Goal: Task Accomplishment & Management: Manage account settings

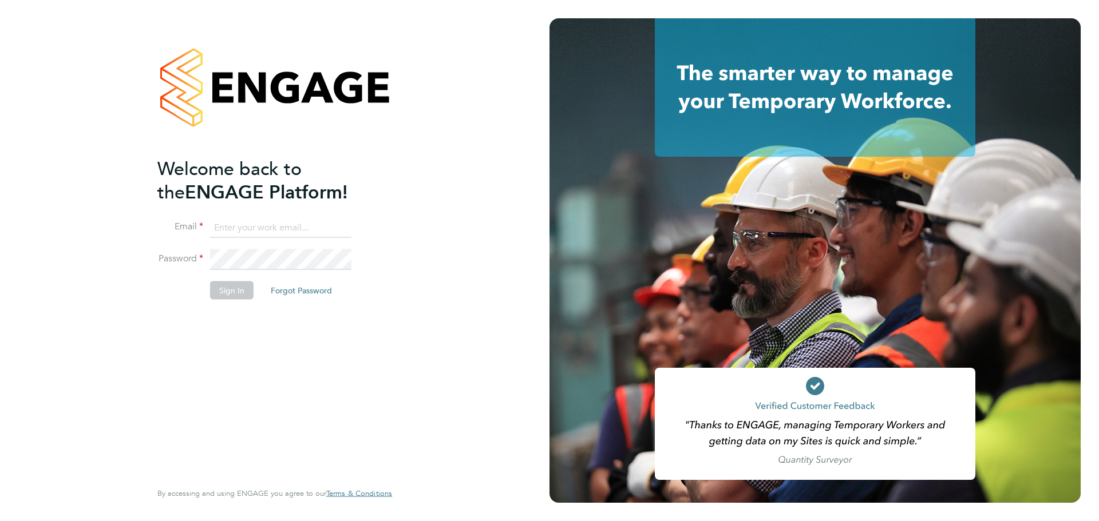
click at [323, 215] on ng-template "Welcome back to the ENGAGE Platform! Email Password Sign In Forgot Password" at bounding box center [268, 234] width 223 height 155
click at [232, 226] on input at bounding box center [280, 228] width 141 height 21
type input "demi@tradelinerecruitment.co.uk"
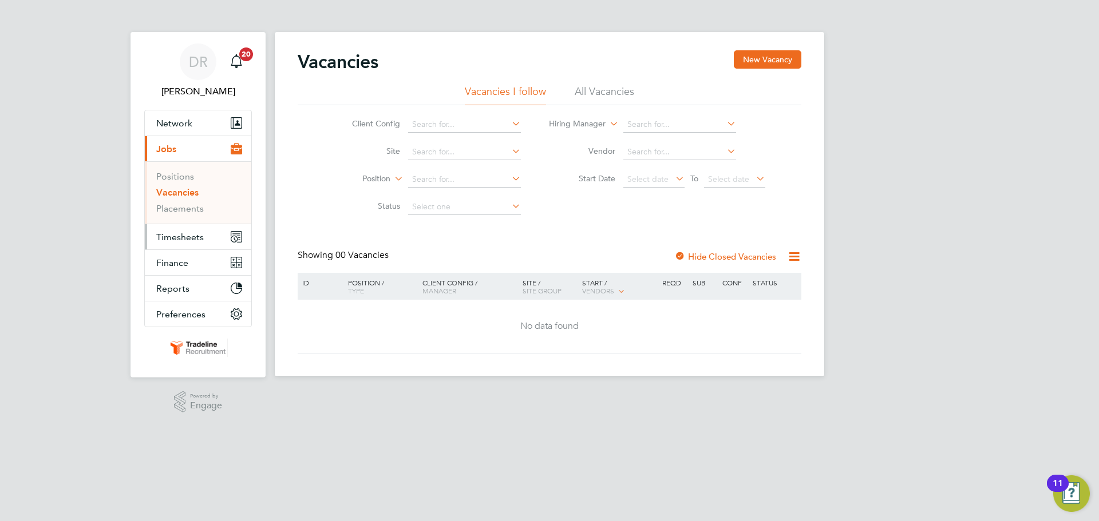
click at [204, 234] on button "Timesheets" at bounding box center [198, 236] width 106 height 25
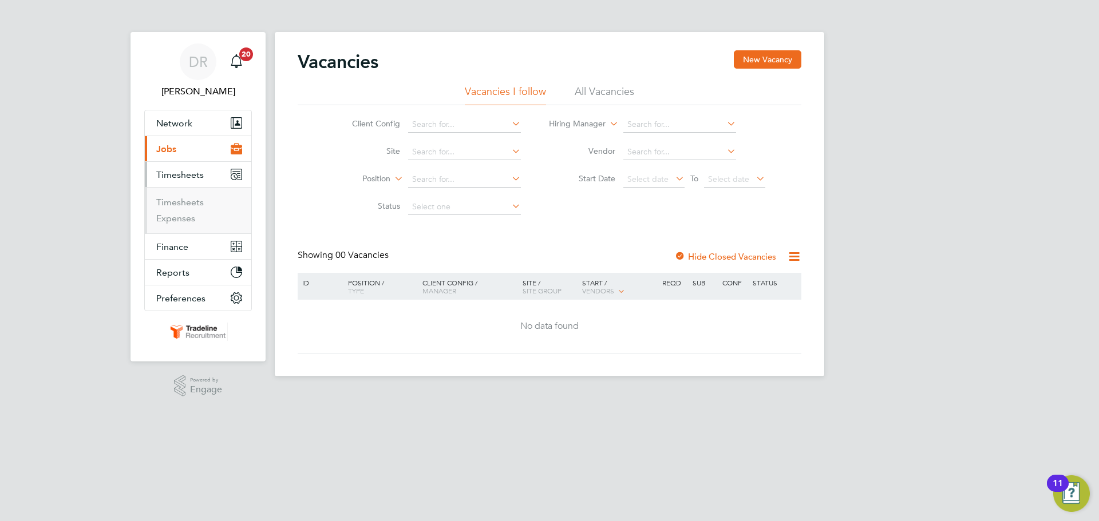
click at [200, 208] on li "Timesheets" at bounding box center [199, 205] width 86 height 16
click at [198, 201] on link "Timesheets" at bounding box center [180, 202] width 48 height 11
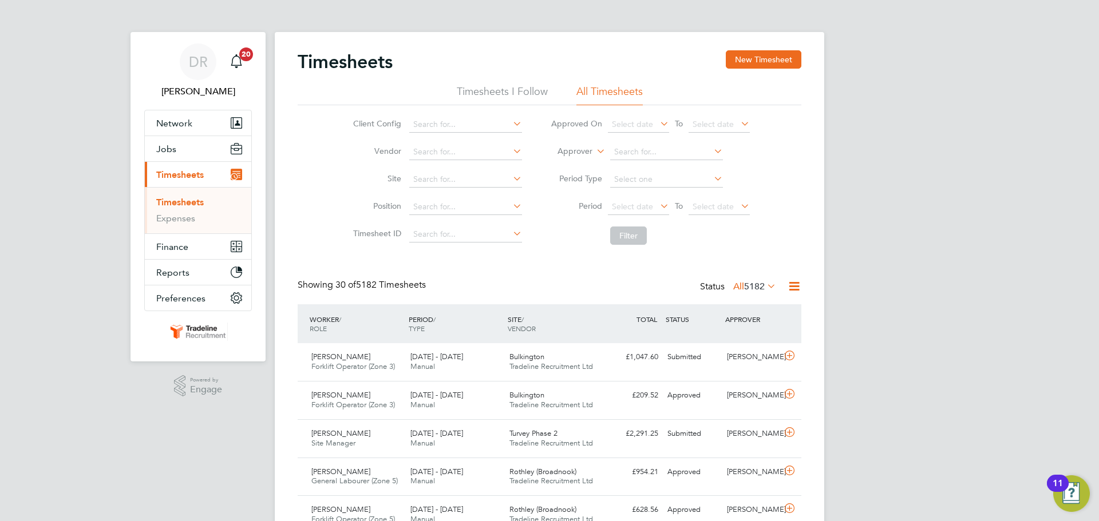
click at [580, 150] on label "Approver" at bounding box center [567, 151] width 52 height 11
click at [578, 164] on li "Worker" at bounding box center [564, 164] width 57 height 15
click at [651, 147] on input at bounding box center [666, 152] width 113 height 16
click at [662, 163] on li "Zigurds Lap sa" at bounding box center [666, 167] width 114 height 15
type input "[PERSON_NAME]"
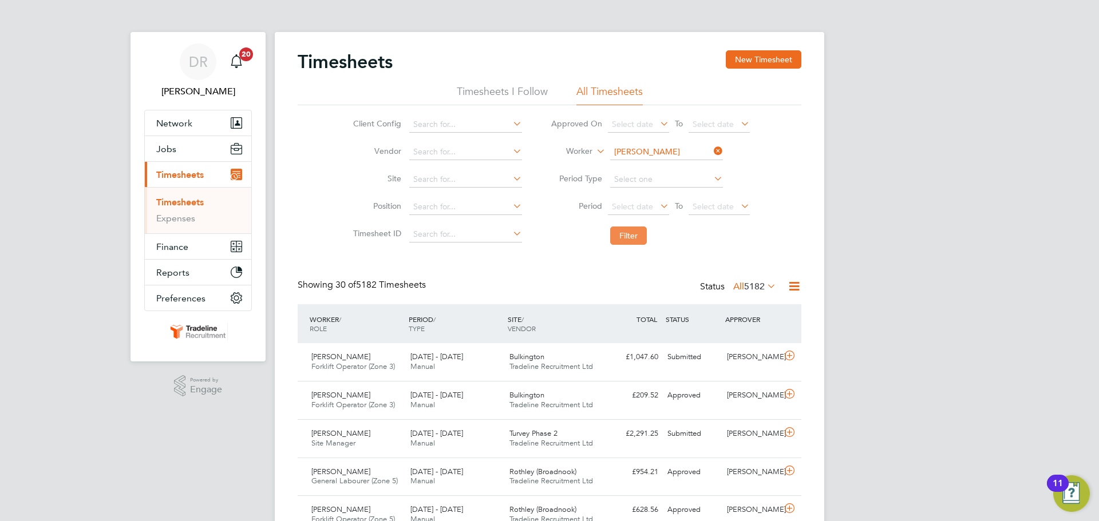
click at [646, 235] on button "Filter" at bounding box center [628, 236] width 37 height 18
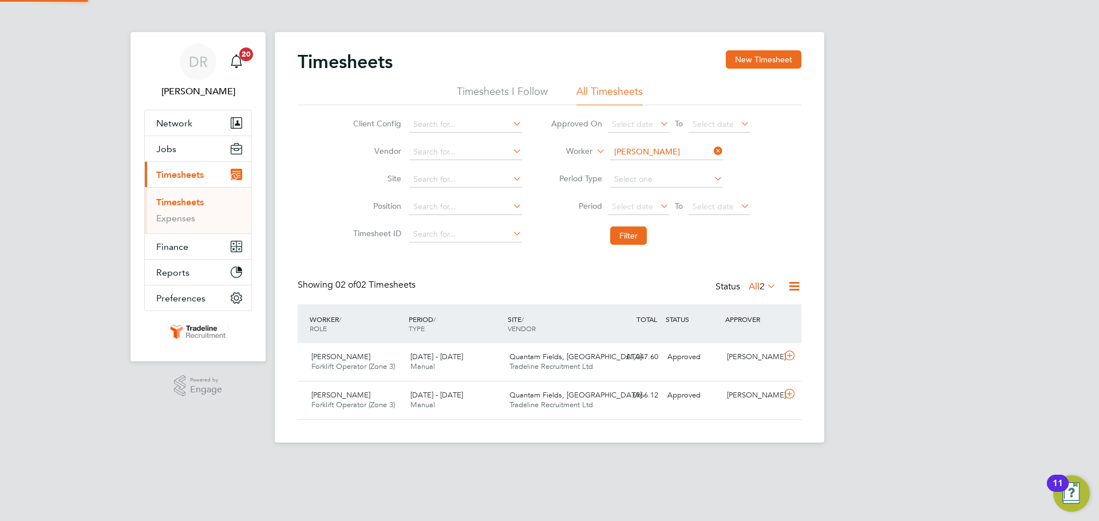
scroll to position [29, 100]
drag, startPoint x: 773, startPoint y: 61, endPoint x: 754, endPoint y: 61, distance: 19.5
click at [773, 61] on button "New Timesheet" at bounding box center [764, 59] width 76 height 18
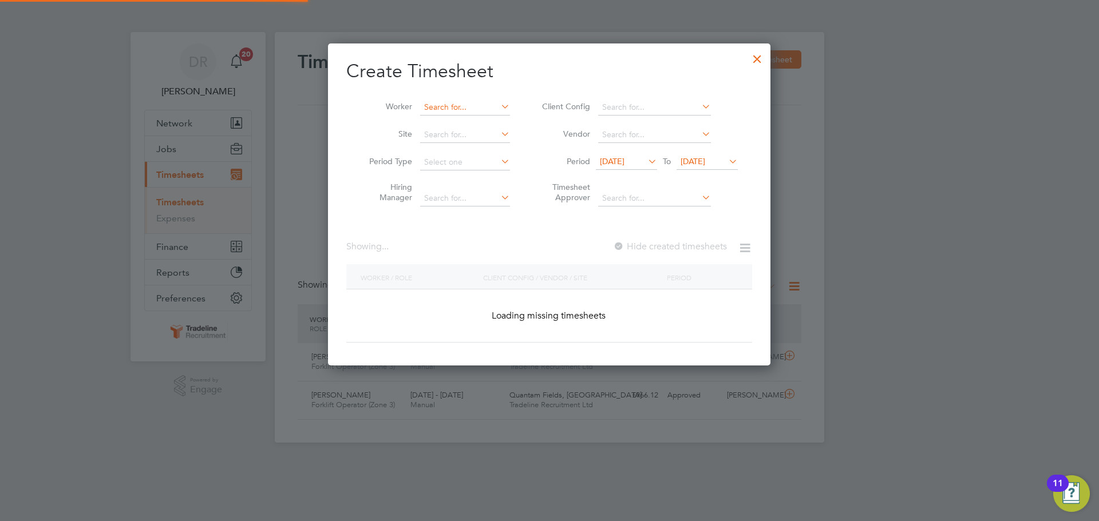
scroll to position [1844, 443]
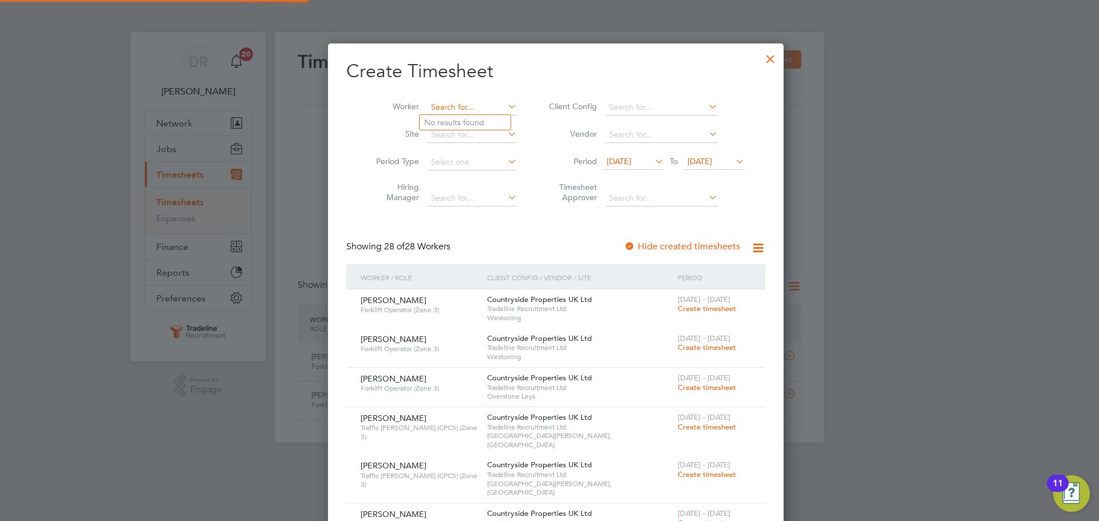
click at [467, 106] on input at bounding box center [472, 108] width 90 height 16
click at [472, 125] on li "Zigurds Lap sa" at bounding box center [465, 122] width 91 height 15
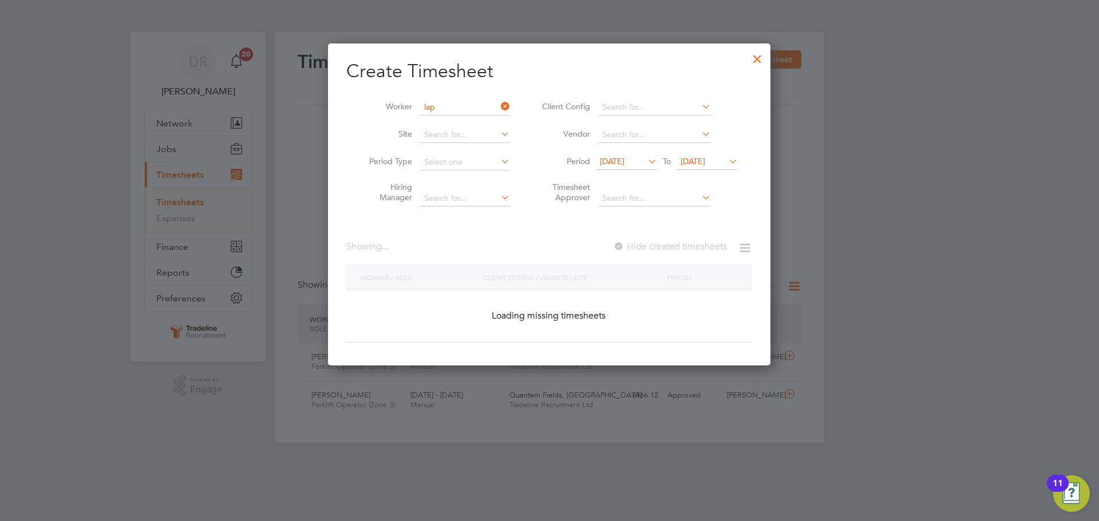
type input "[PERSON_NAME]"
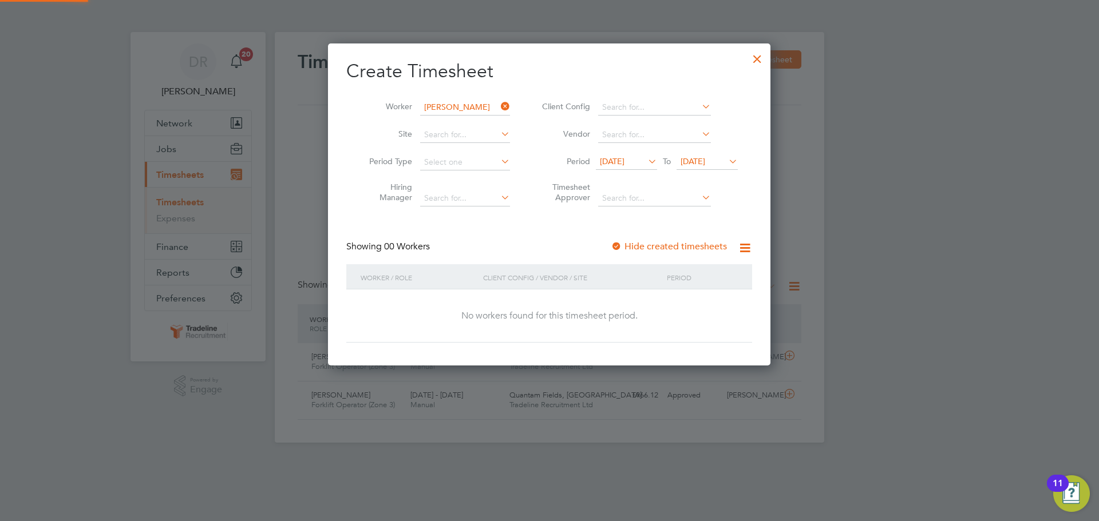
scroll to position [323, 443]
click at [611, 165] on span "[DATE]" at bounding box center [612, 161] width 25 height 10
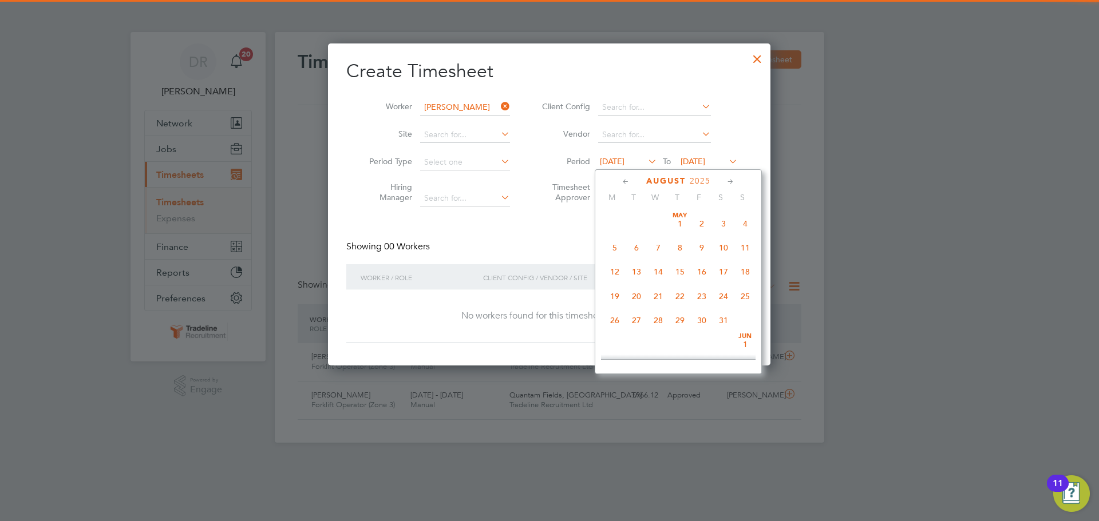
scroll to position [396, 0]
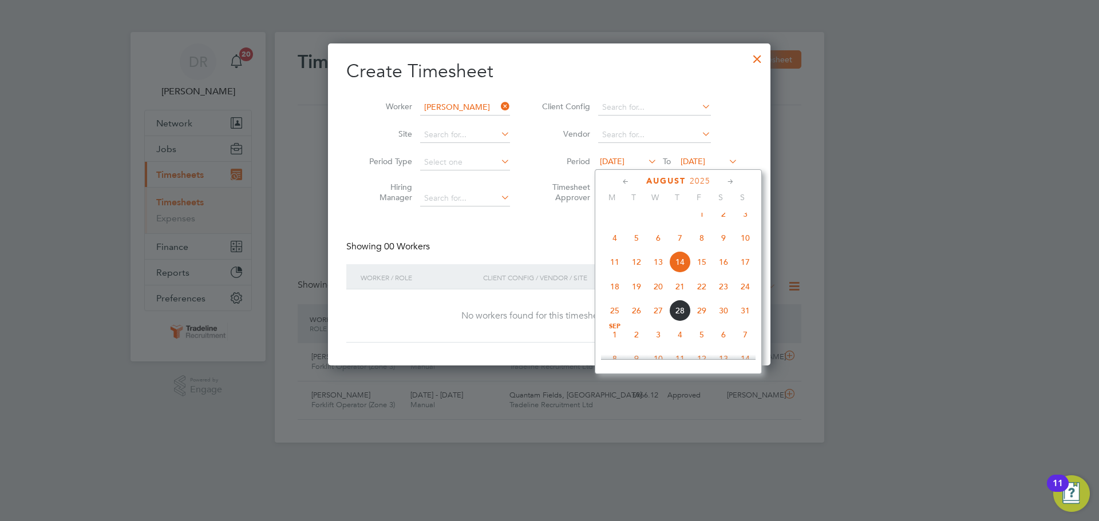
click at [632, 183] on div "[DATE]" at bounding box center [678, 181] width 155 height 11
click at [628, 183] on icon at bounding box center [625, 182] width 11 height 13
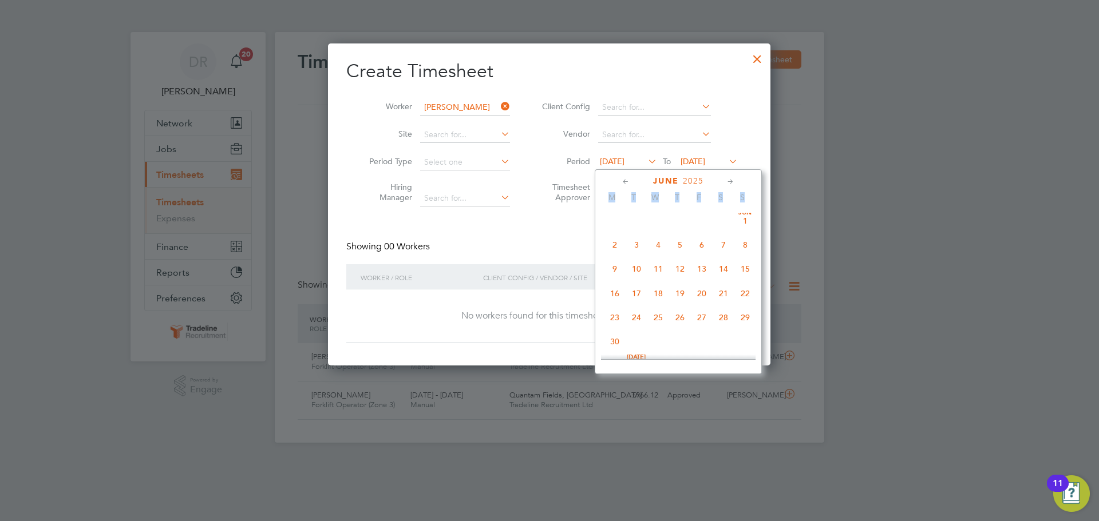
click at [615, 248] on span "2" at bounding box center [615, 245] width 22 height 22
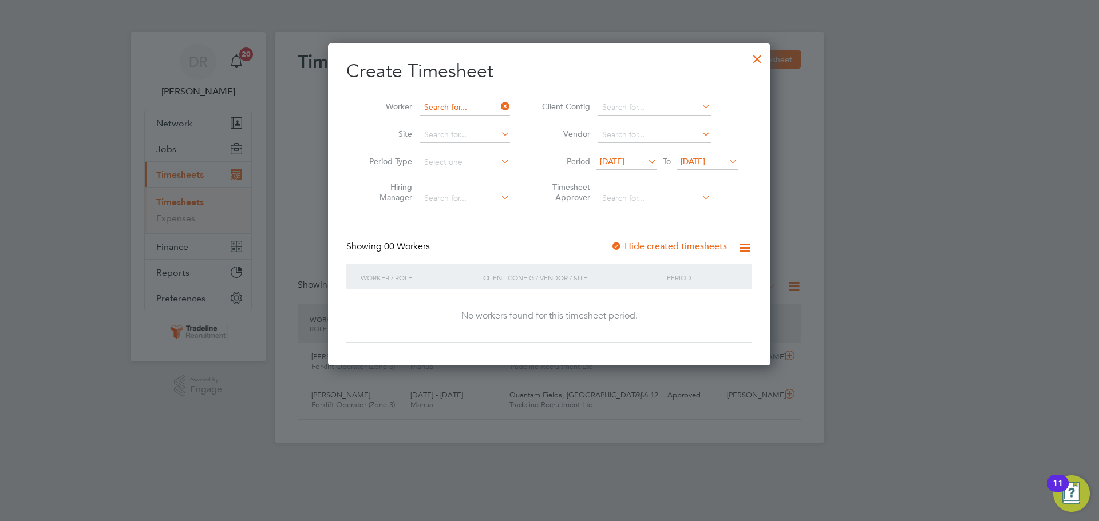
scroll to position [323, 443]
click at [471, 106] on input at bounding box center [465, 108] width 90 height 16
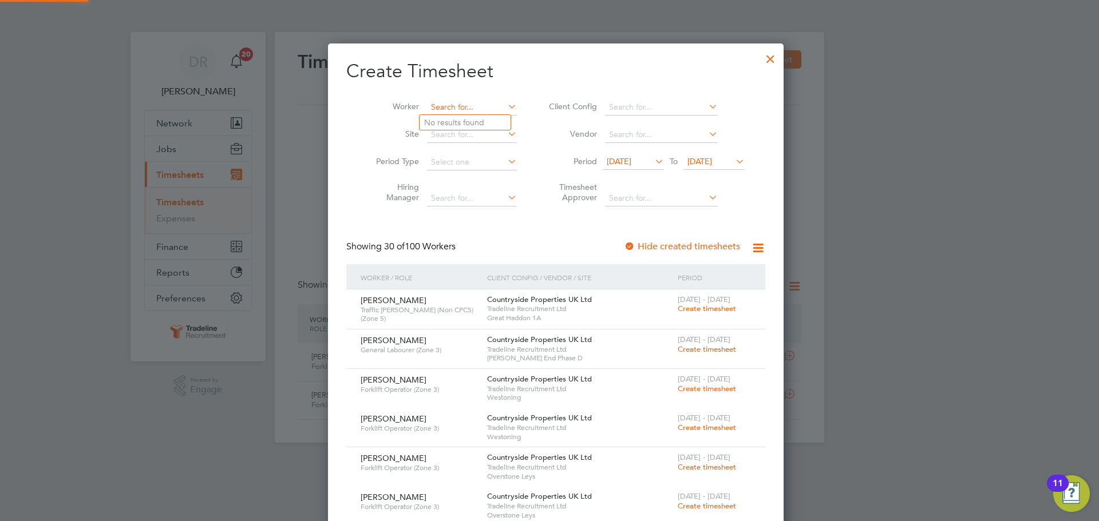
scroll to position [5425, 443]
click at [490, 123] on b "Prei" at bounding box center [497, 123] width 15 height 10
type input "[PERSON_NAME]"
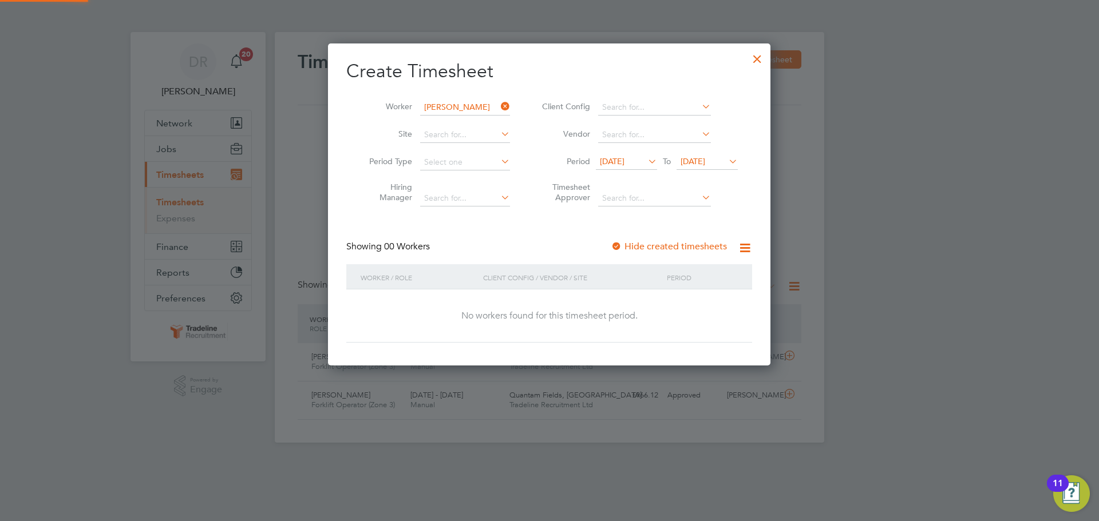
scroll to position [323, 443]
click at [764, 61] on div at bounding box center [757, 56] width 21 height 21
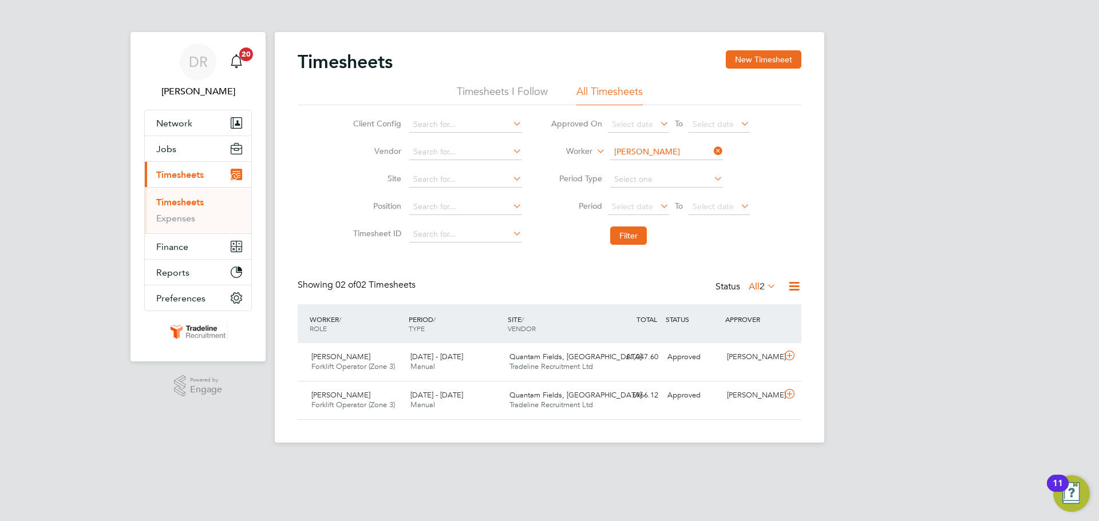
scroll to position [29, 100]
click at [619, 153] on input at bounding box center [666, 152] width 113 height 16
click at [623, 164] on li "[PERSON_NAME] ra" at bounding box center [666, 167] width 114 height 15
type input "[PERSON_NAME]"
click at [623, 227] on button "Filter" at bounding box center [628, 236] width 37 height 18
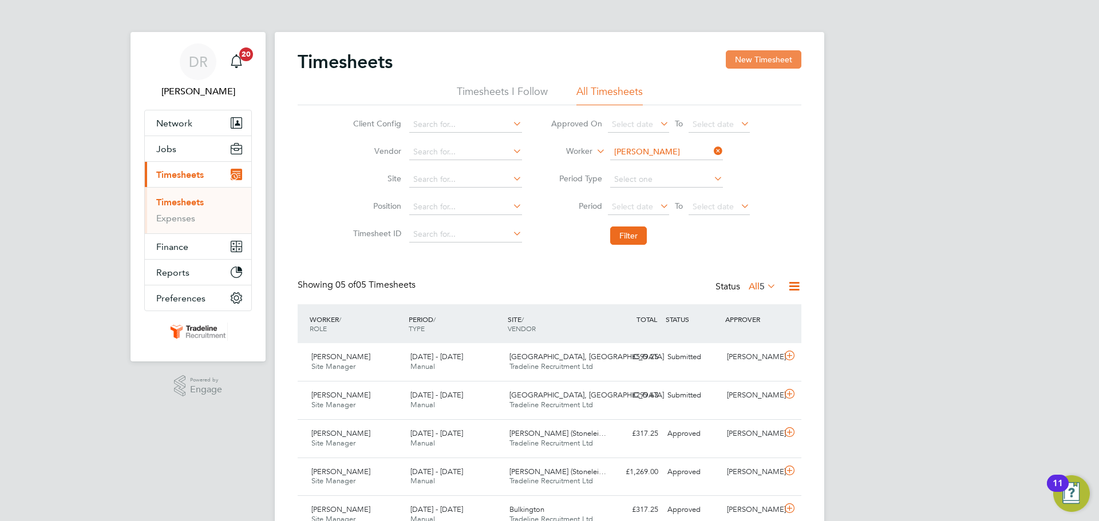
click at [758, 55] on button "New Timesheet" at bounding box center [764, 59] width 76 height 18
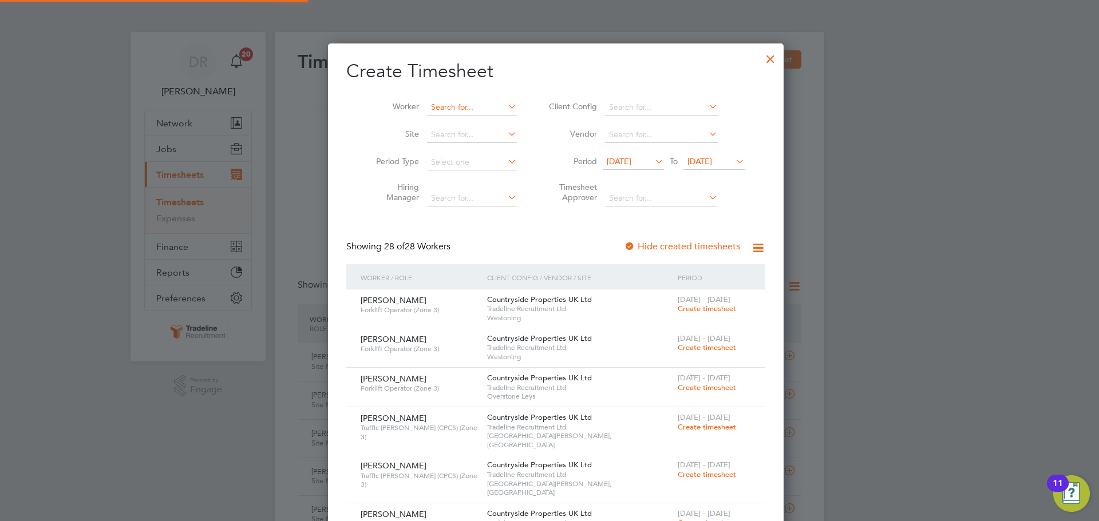
click at [446, 101] on input at bounding box center [472, 108] width 90 height 16
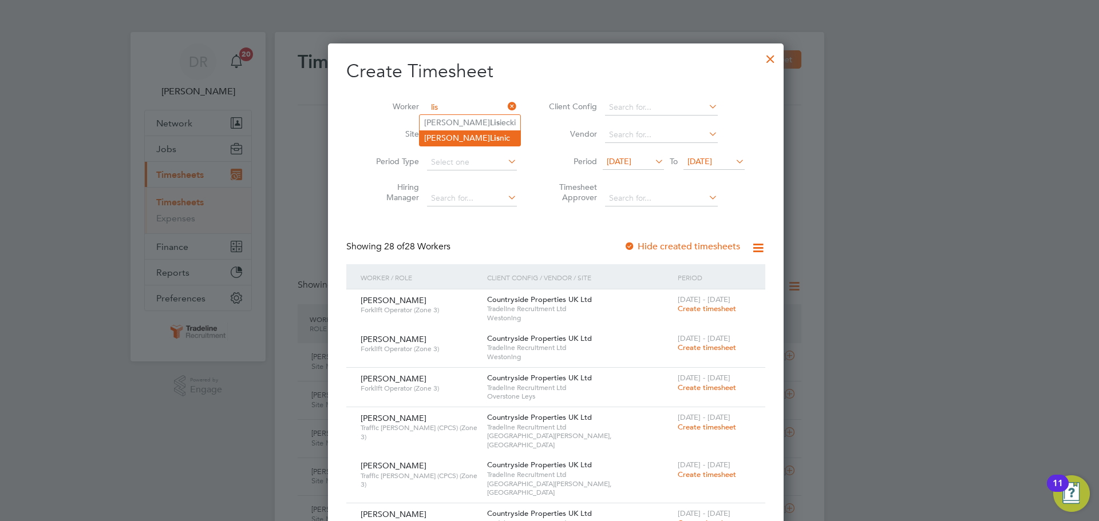
click at [475, 137] on li "[PERSON_NAME]" at bounding box center [470, 138] width 101 height 15
type input "[PERSON_NAME]"
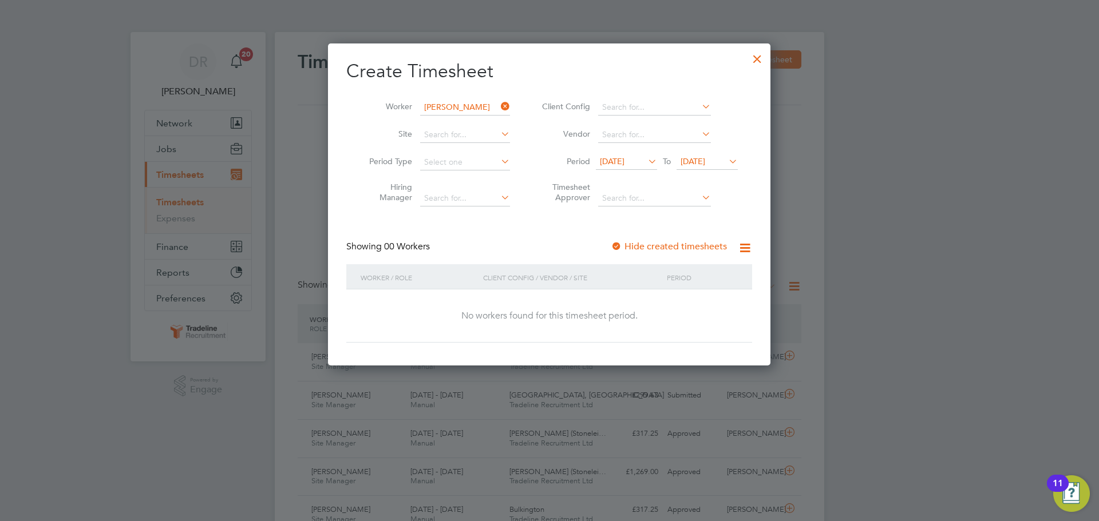
click at [624, 159] on span "[DATE]" at bounding box center [612, 161] width 25 height 10
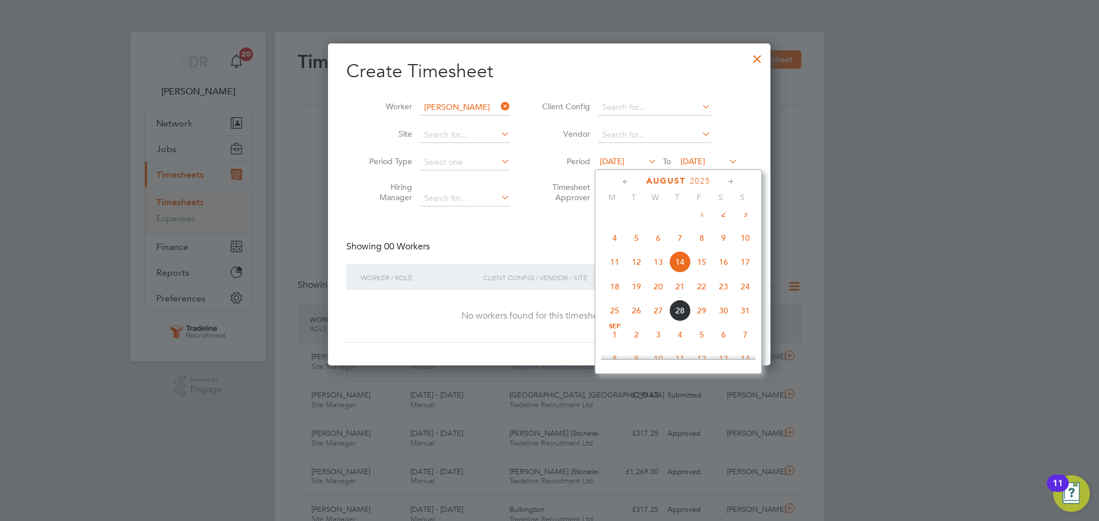
click at [612, 245] on span "4" at bounding box center [615, 238] width 22 height 22
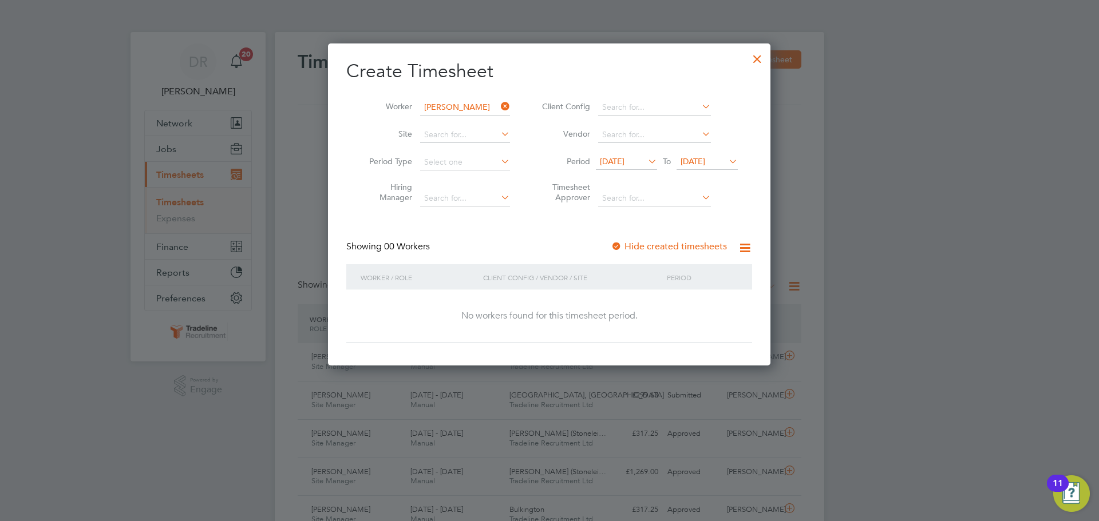
click at [462, 115] on input "[PERSON_NAME]" at bounding box center [465, 108] width 90 height 16
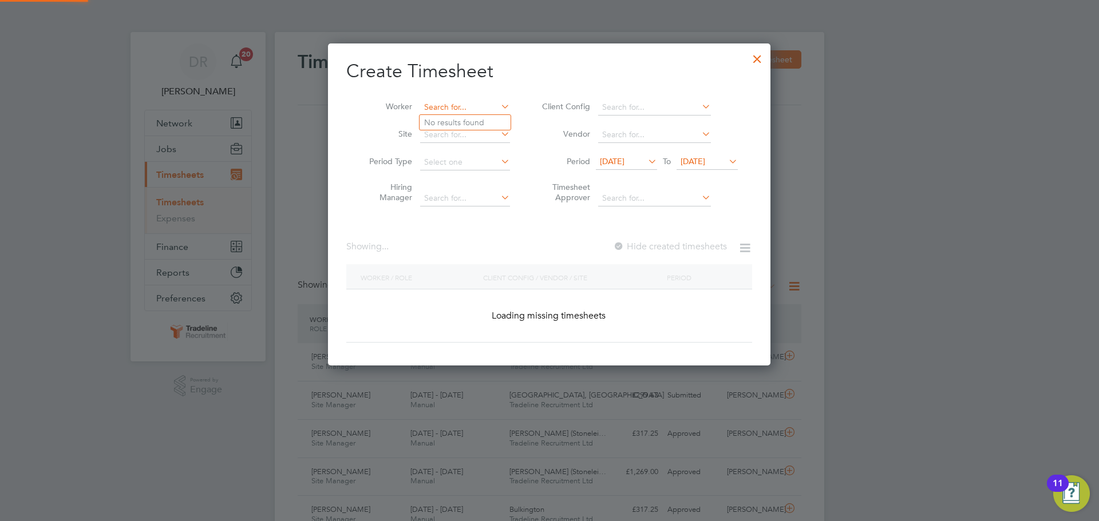
click at [462, 106] on input at bounding box center [465, 108] width 90 height 16
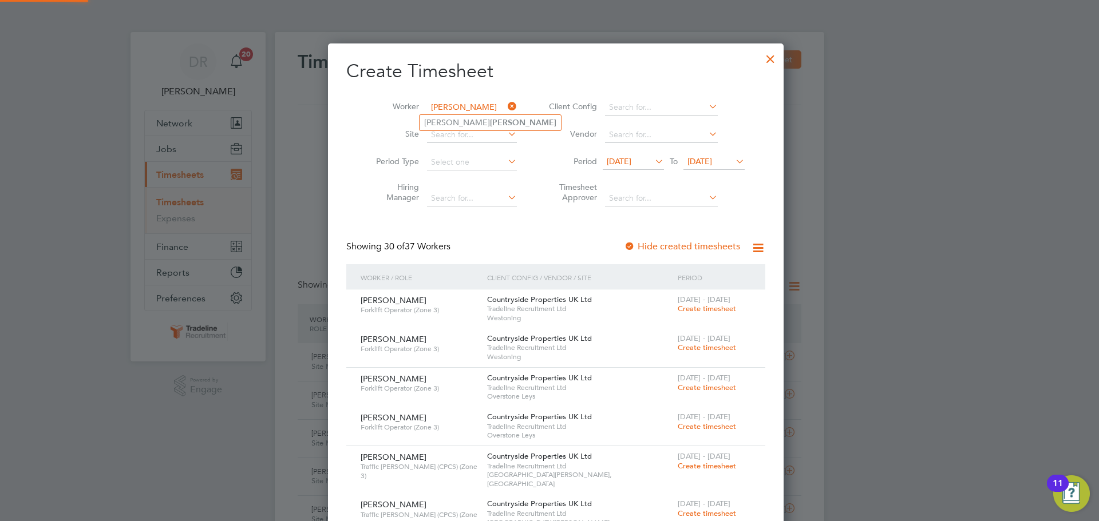
click at [462, 112] on input "[PERSON_NAME]" at bounding box center [472, 108] width 90 height 16
click at [462, 116] on li "[PERSON_NAME]" at bounding box center [490, 122] width 141 height 15
type input "[PERSON_NAME]"
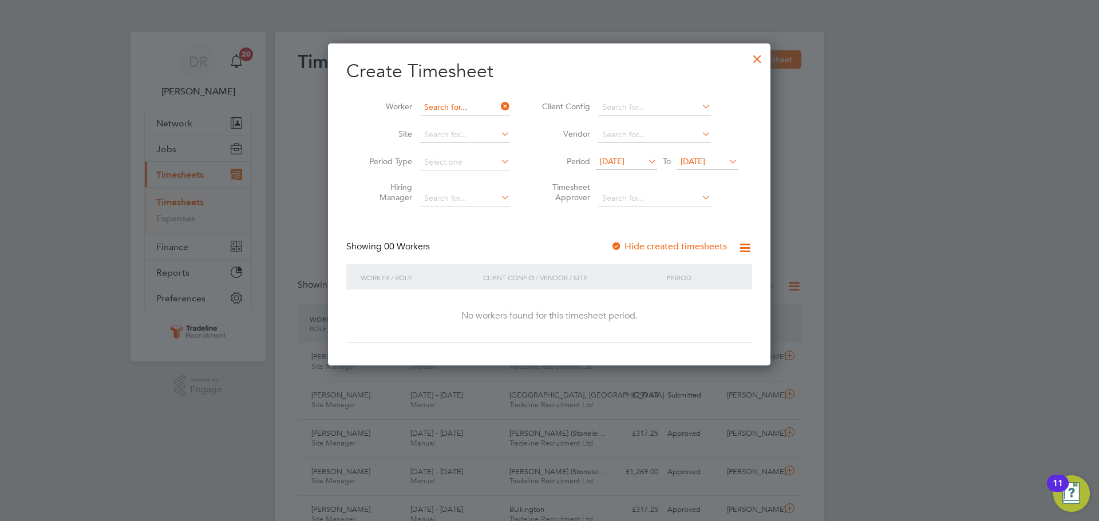
click at [458, 106] on input at bounding box center [465, 108] width 90 height 16
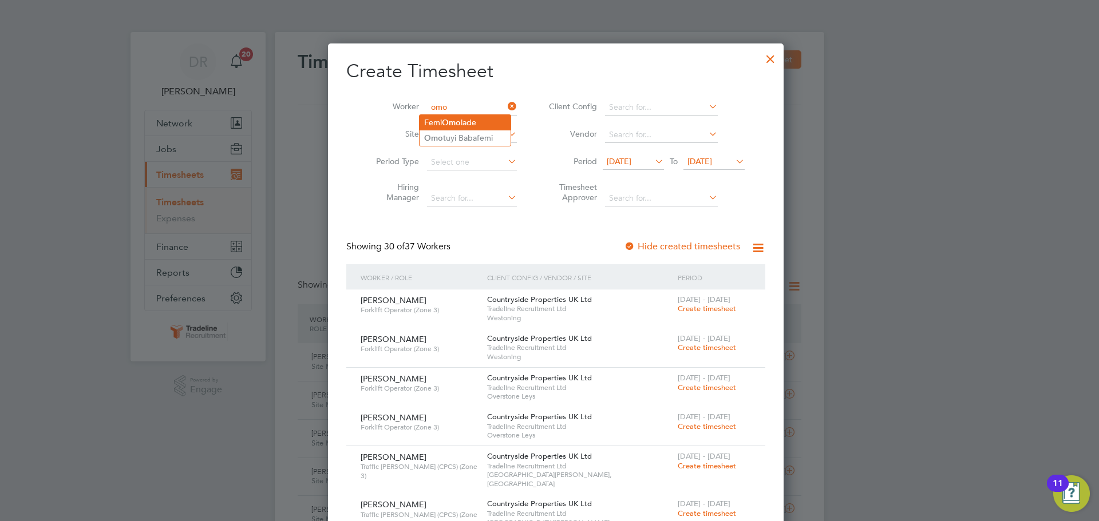
click at [464, 120] on li "[PERSON_NAME] [PERSON_NAME]" at bounding box center [465, 122] width 91 height 15
type input "[PERSON_NAME]"
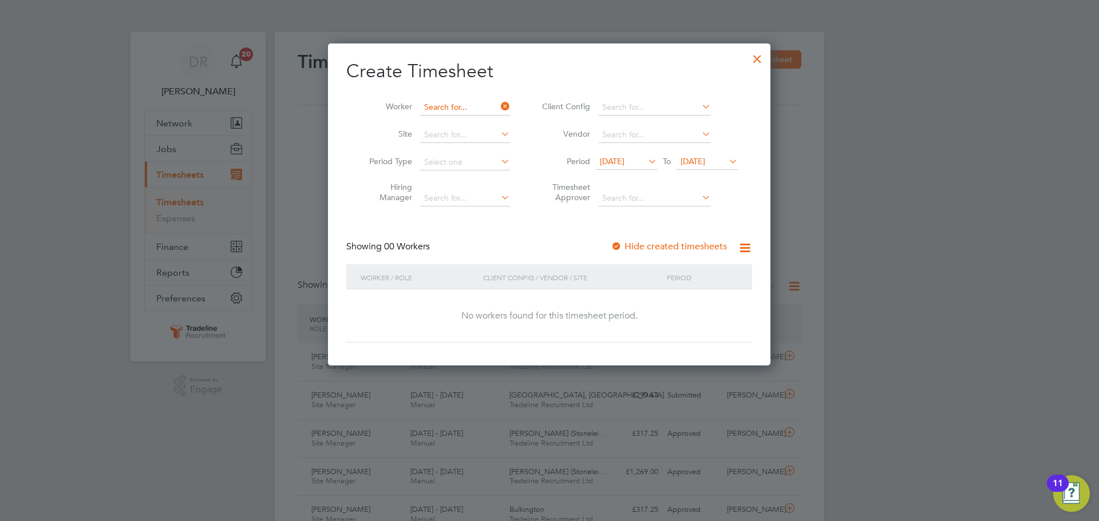
click at [462, 102] on input at bounding box center [465, 108] width 90 height 16
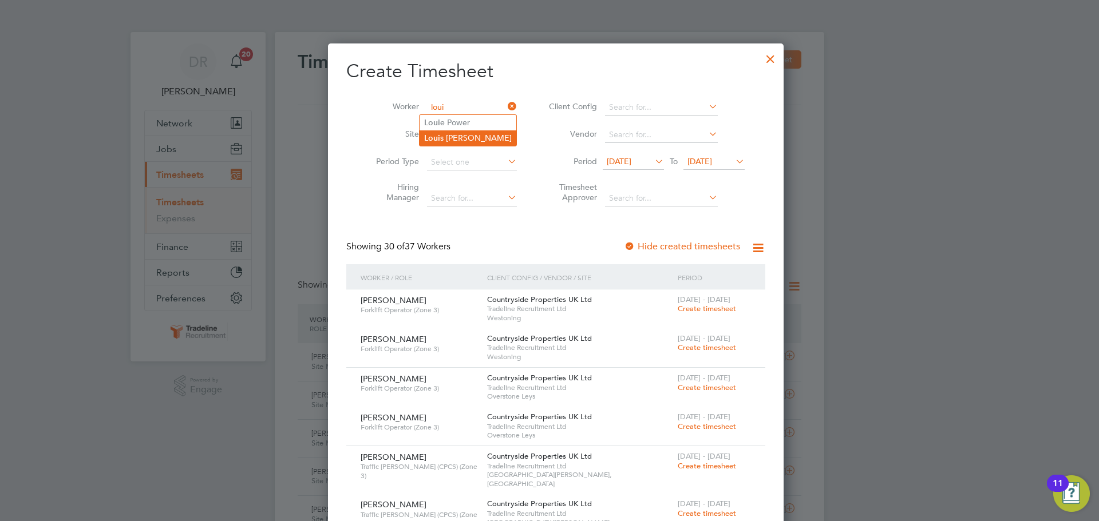
click at [460, 132] on li "[PERSON_NAME]" at bounding box center [468, 138] width 97 height 15
type input "[PERSON_NAME]"
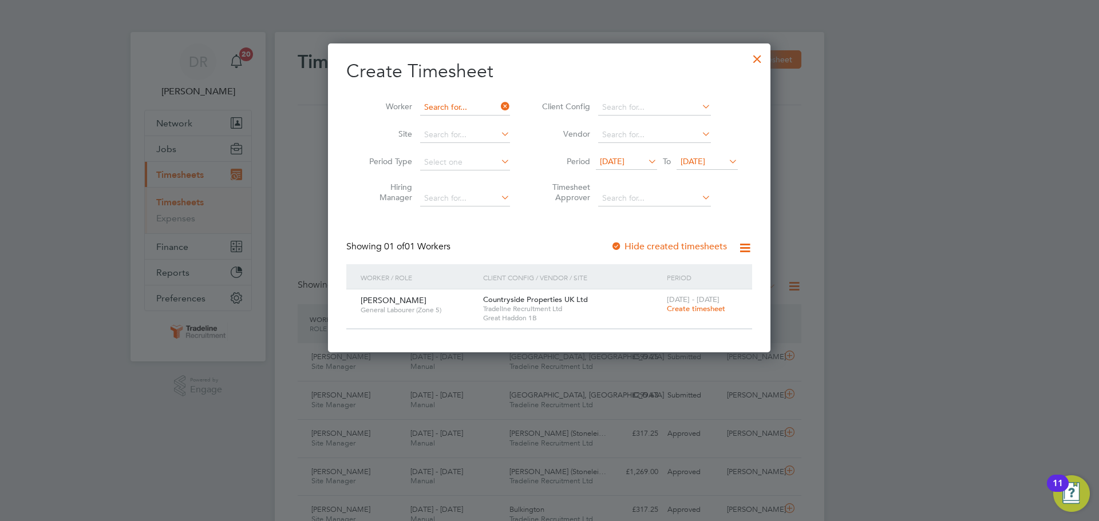
click at [450, 105] on input at bounding box center [465, 108] width 90 height 16
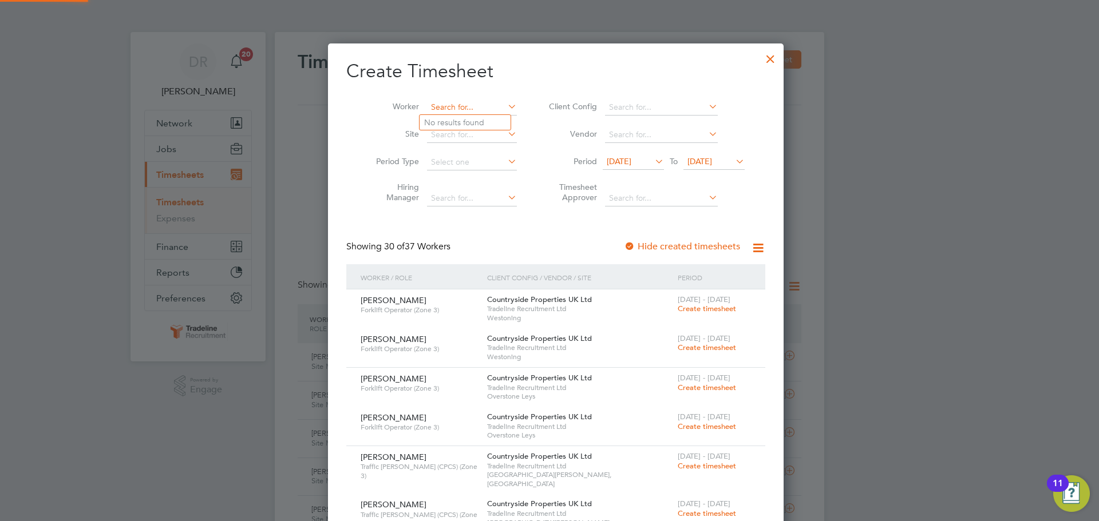
scroll to position [2464, 443]
click at [490, 118] on b "[PERSON_NAME]" at bounding box center [523, 123] width 66 height 10
type input "[PERSON_NAME]"
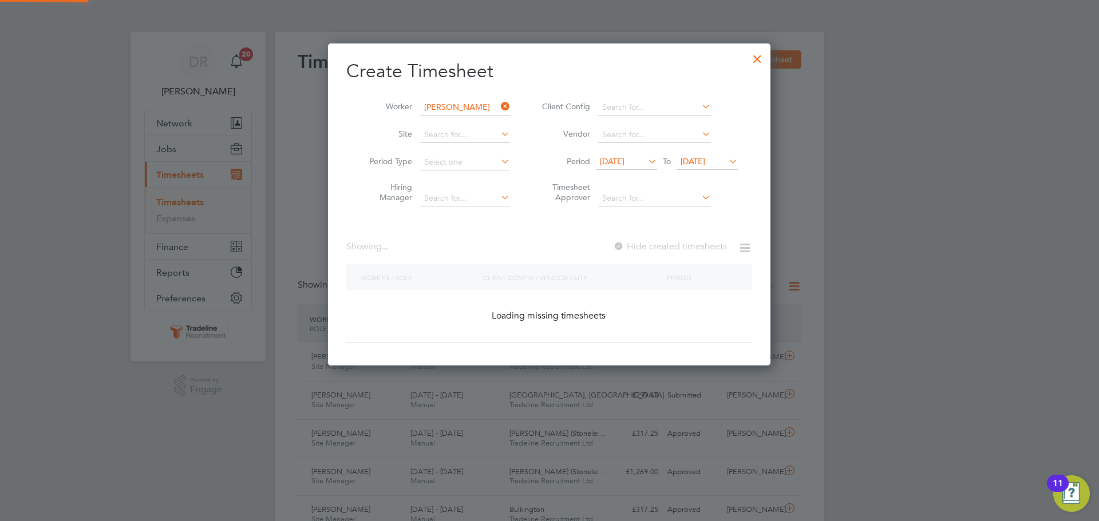
scroll to position [6, 6]
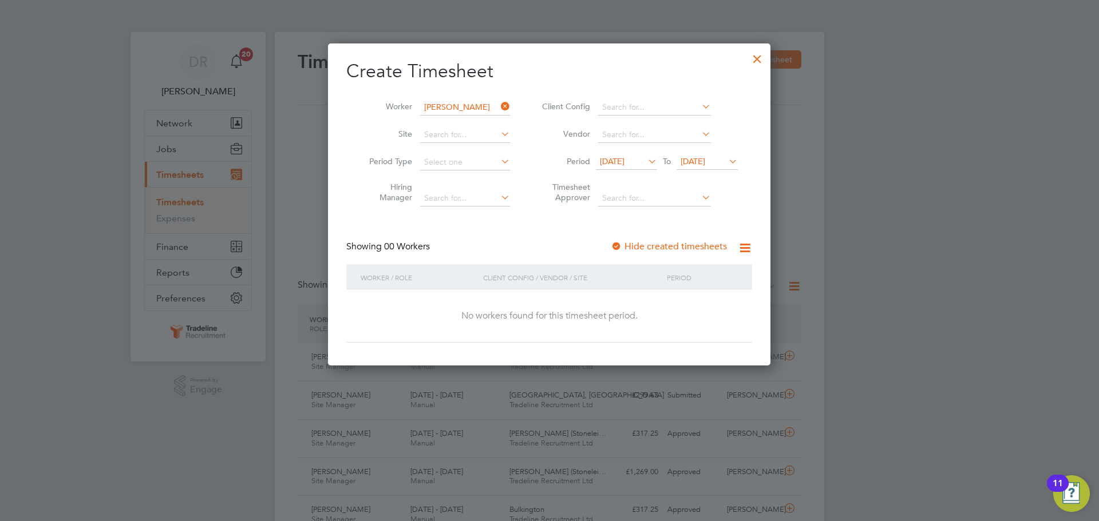
click at [761, 61] on div at bounding box center [757, 56] width 21 height 21
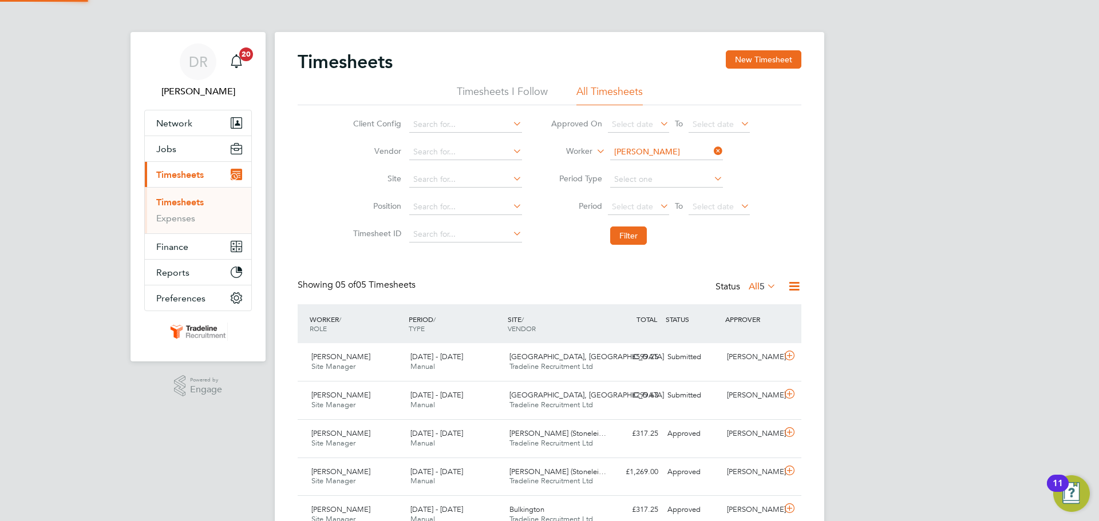
scroll to position [29, 100]
click at [634, 152] on input at bounding box center [666, 152] width 113 height 16
click at [639, 168] on li "[PERSON_NAME] moah" at bounding box center [689, 167] width 161 height 15
type input "[PERSON_NAME]"
click at [627, 238] on button "Filter" at bounding box center [628, 236] width 37 height 18
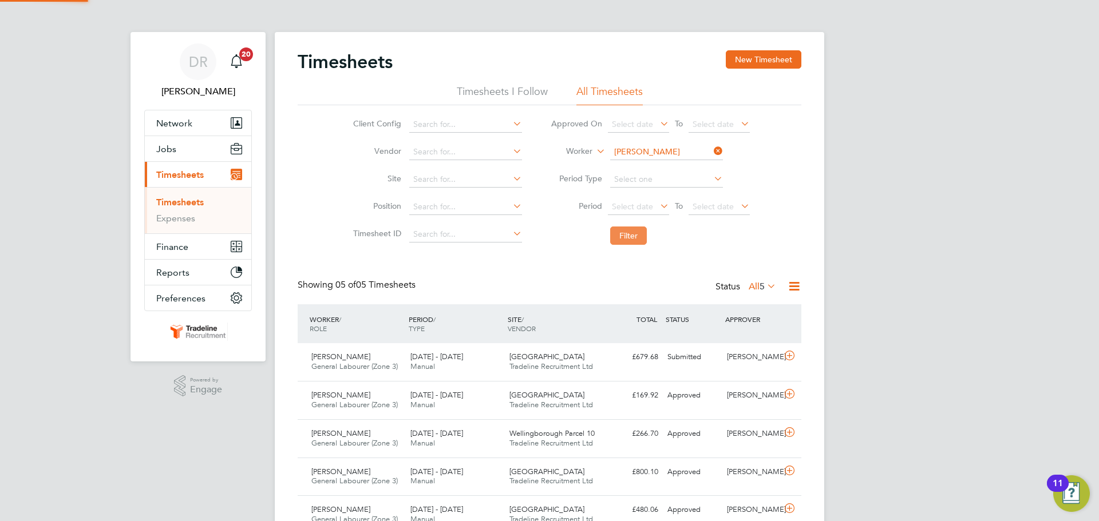
scroll to position [6, 6]
click at [629, 150] on input at bounding box center [666, 152] width 113 height 16
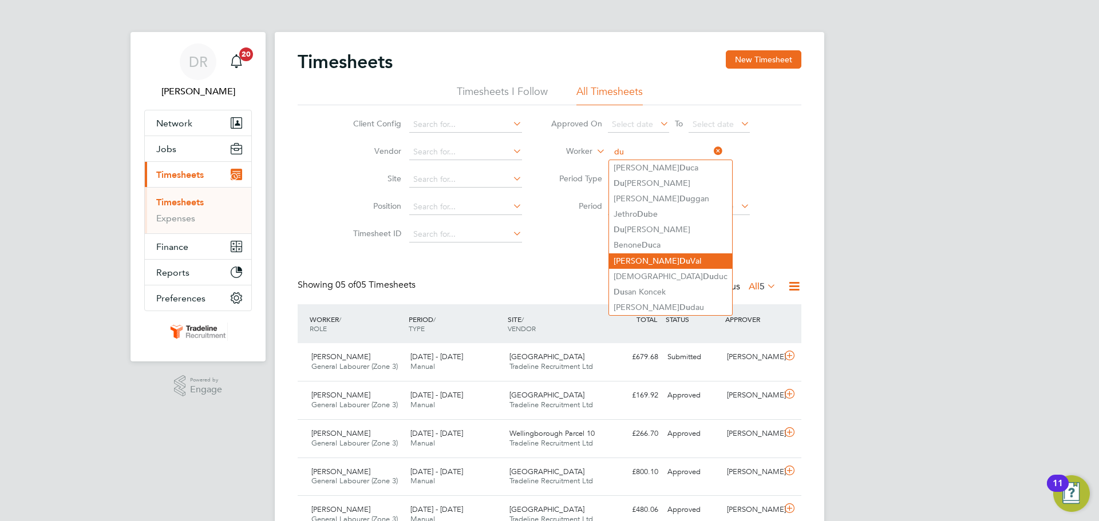
click at [622, 257] on li "[PERSON_NAME] Du [PERSON_NAME]" at bounding box center [670, 261] width 123 height 15
type input "[PERSON_NAME] Du [PERSON_NAME]"
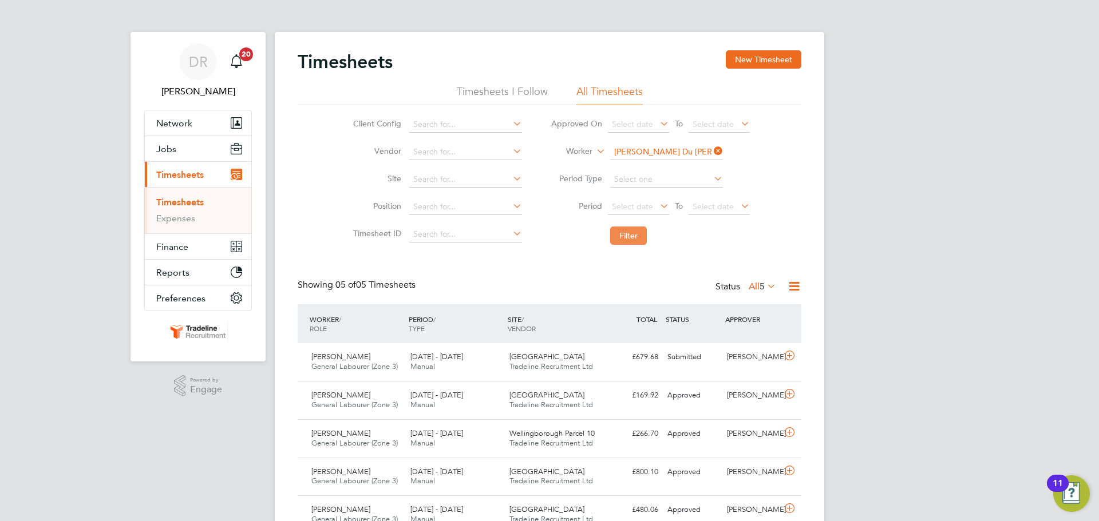
click at [621, 238] on button "Filter" at bounding box center [628, 236] width 37 height 18
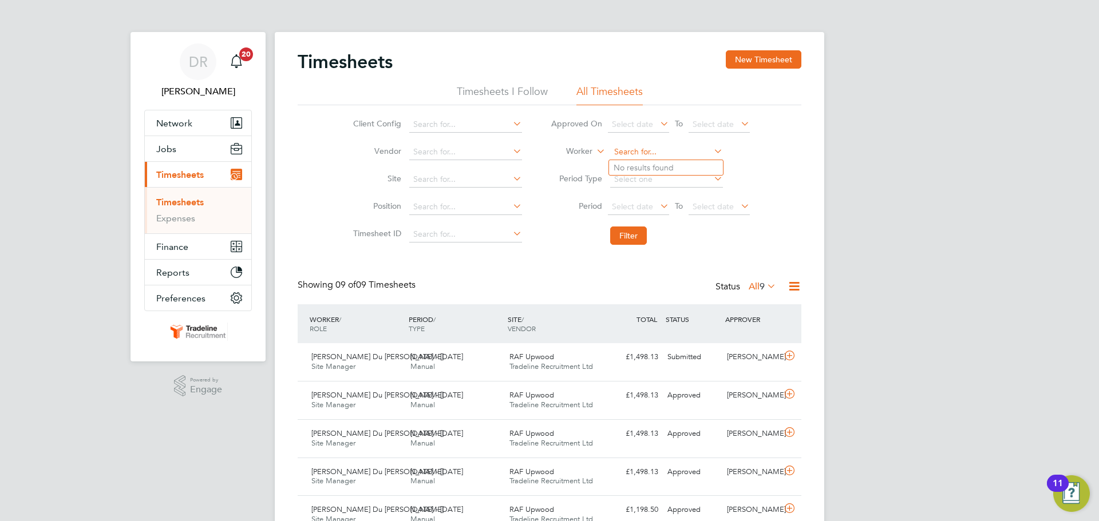
click at [641, 149] on input at bounding box center [666, 152] width 113 height 16
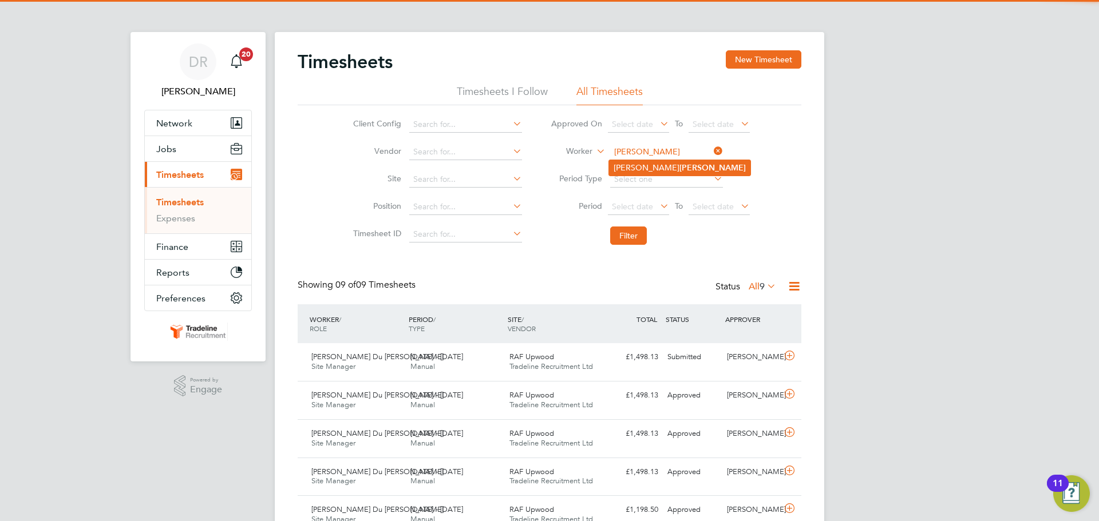
click at [679, 163] on b "[PERSON_NAME]" at bounding box center [712, 168] width 66 height 10
type input "[PERSON_NAME]"
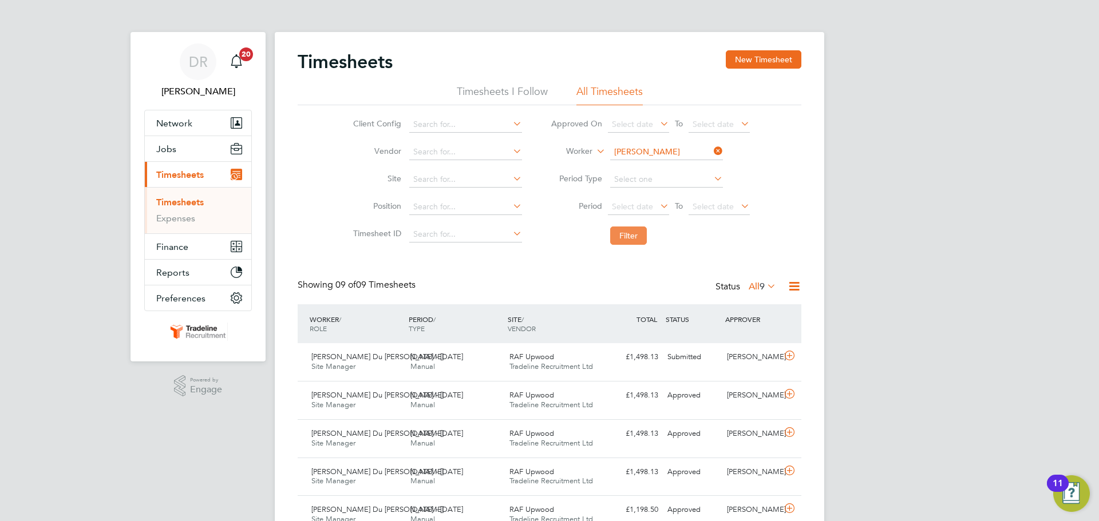
click at [643, 235] on button "Filter" at bounding box center [628, 236] width 37 height 18
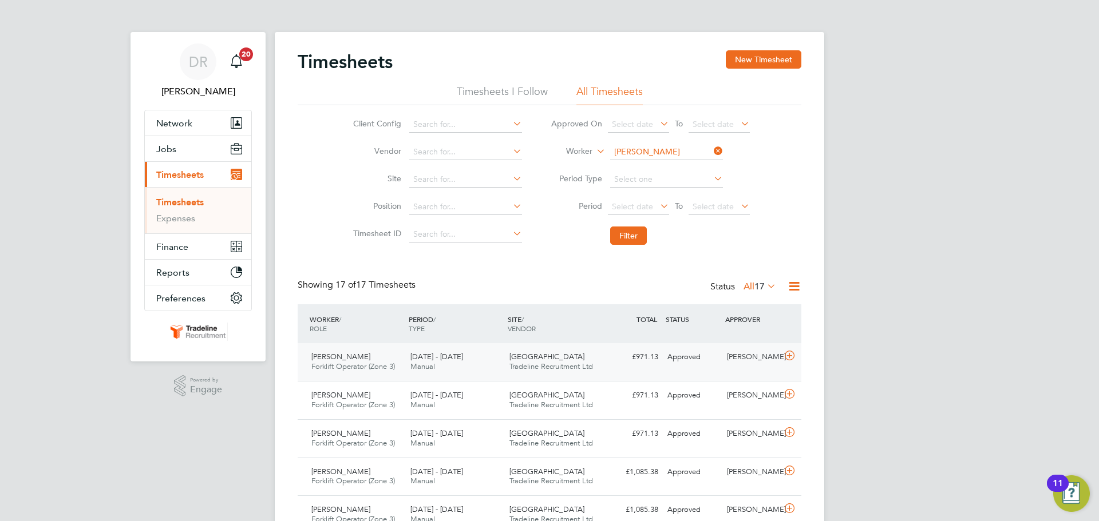
drag, startPoint x: 793, startPoint y: 355, endPoint x: 356, endPoint y: 351, distance: 436.8
click at [792, 355] on icon at bounding box center [789, 355] width 14 height 9
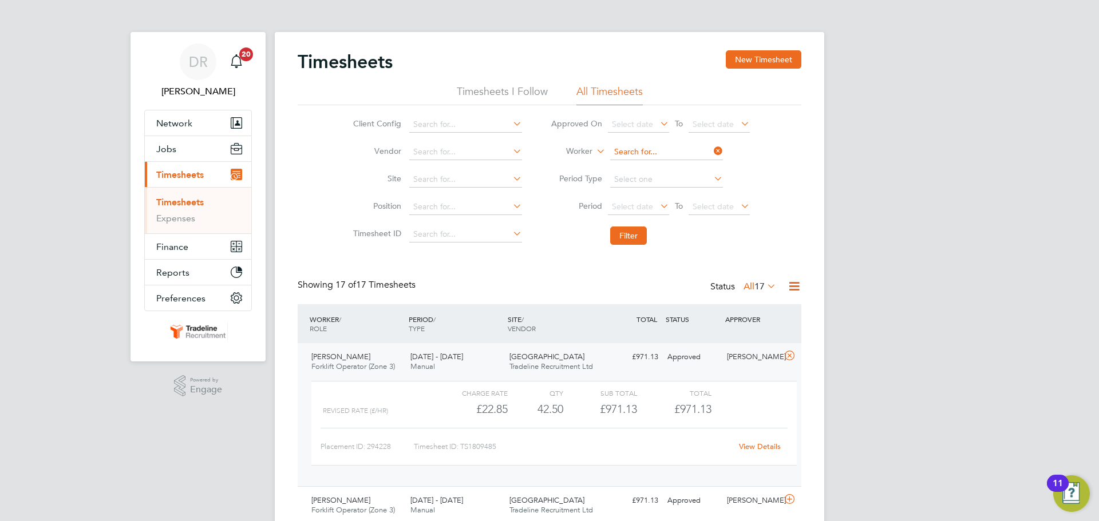
click at [645, 153] on input at bounding box center [666, 152] width 113 height 16
click at [679, 163] on b "Wei" at bounding box center [686, 168] width 15 height 10
type input "[PERSON_NAME]"
click at [626, 246] on li "Filter" at bounding box center [650, 236] width 228 height 30
click at [626, 239] on button "Filter" at bounding box center [628, 236] width 37 height 18
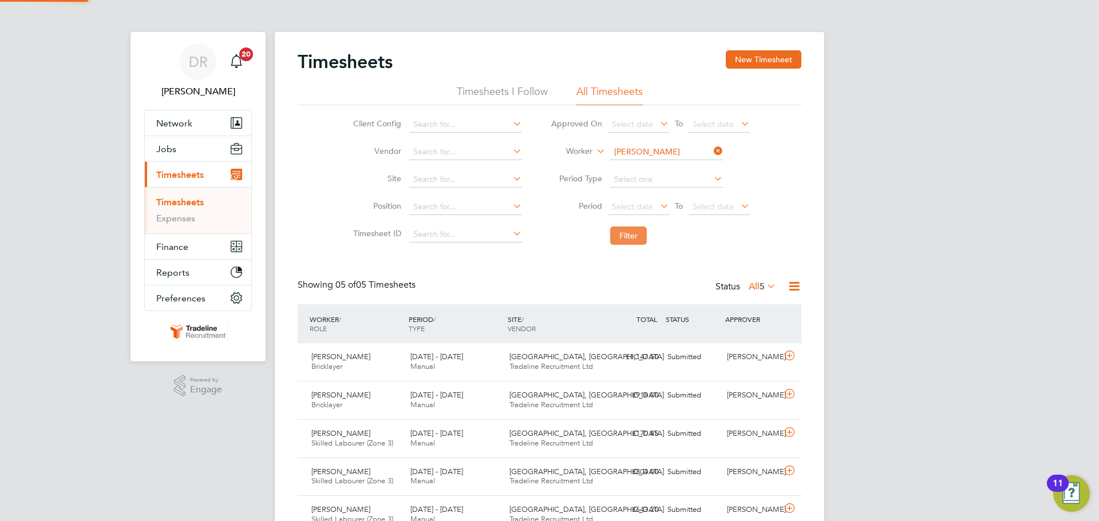
scroll to position [29, 100]
click at [631, 151] on input at bounding box center [666, 152] width 113 height 16
click at [649, 255] on li "[PERSON_NAME] usaru" at bounding box center [666, 261] width 114 height 15
type input "[PERSON_NAME]"
click at [657, 150] on input at bounding box center [666, 152] width 113 height 16
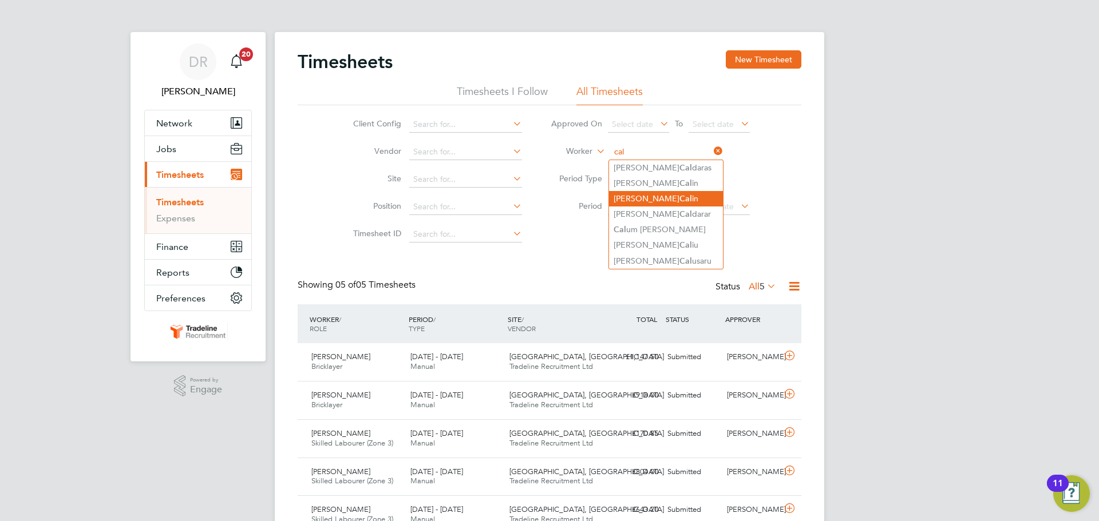
type input "cal"
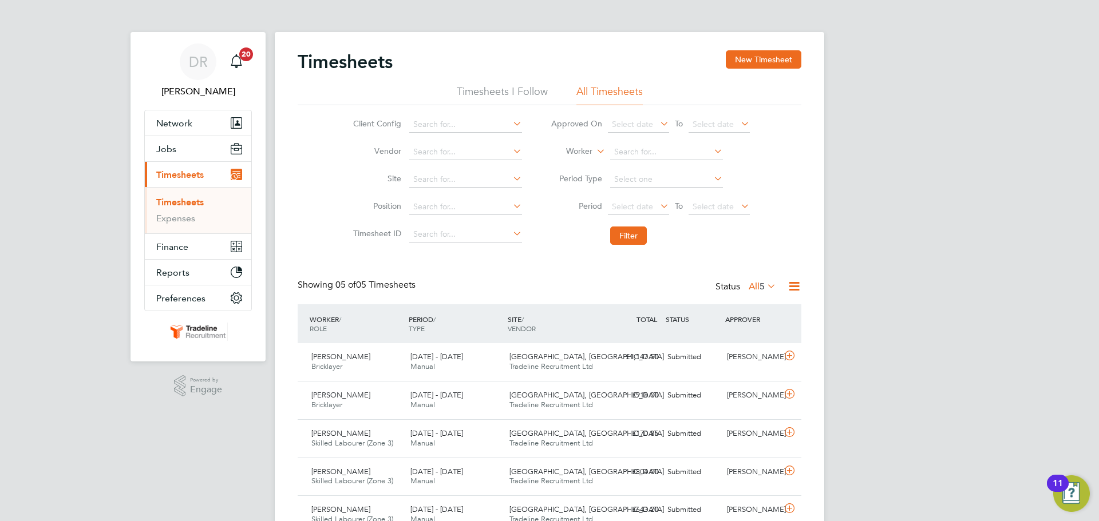
click at [662, 197] on div "Timesheets New Timesheet Timesheets I Follow All Timesheets Client Config Vendo…" at bounding box center [549, 294] width 549 height 525
click at [628, 158] on input at bounding box center [666, 152] width 113 height 16
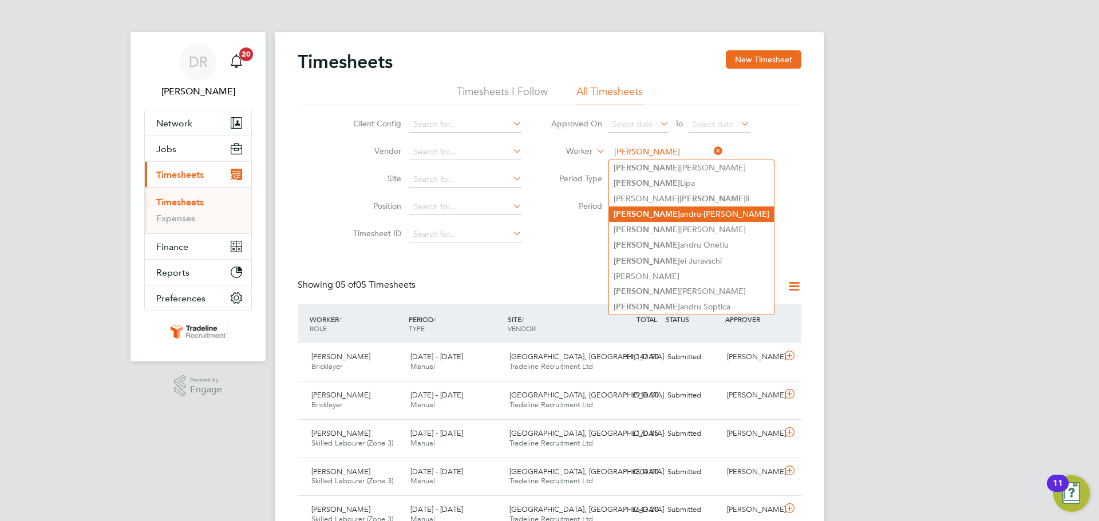
click at [639, 212] on li "[PERSON_NAME] andru-[PERSON_NAME]" at bounding box center [691, 214] width 165 height 15
type input "[PERSON_NAME]"
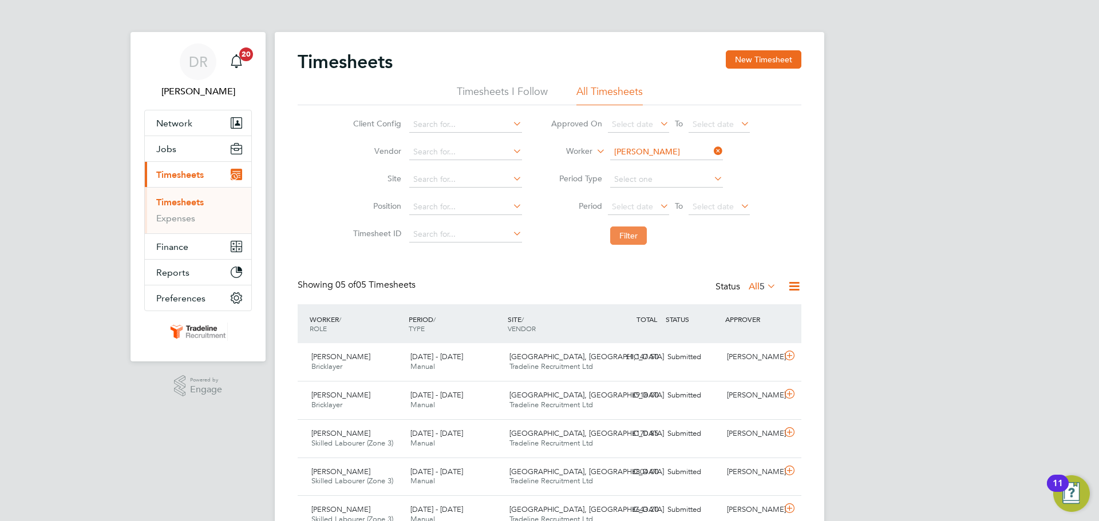
click at [633, 231] on button "Filter" at bounding box center [628, 236] width 37 height 18
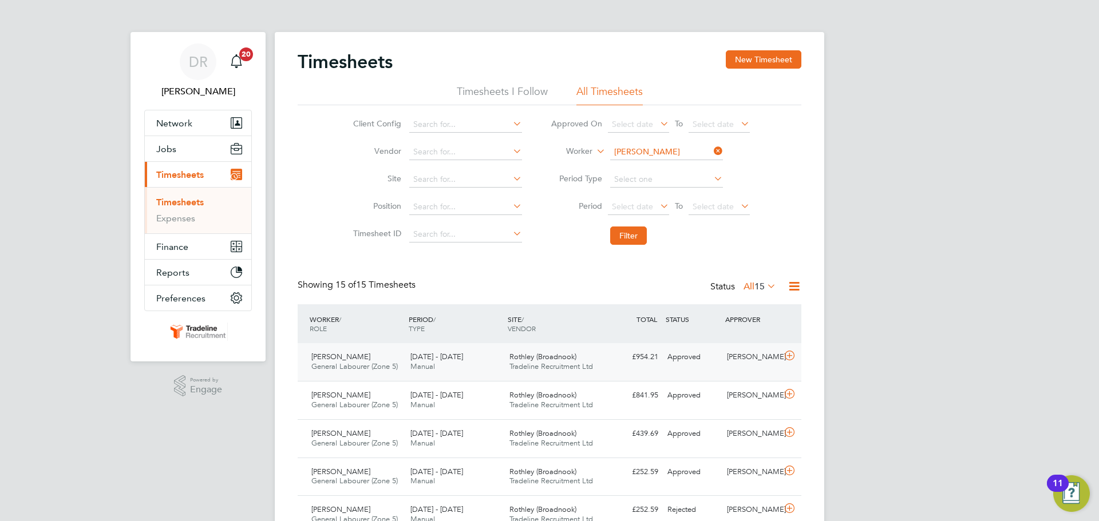
click at [785, 351] on icon at bounding box center [789, 355] width 14 height 9
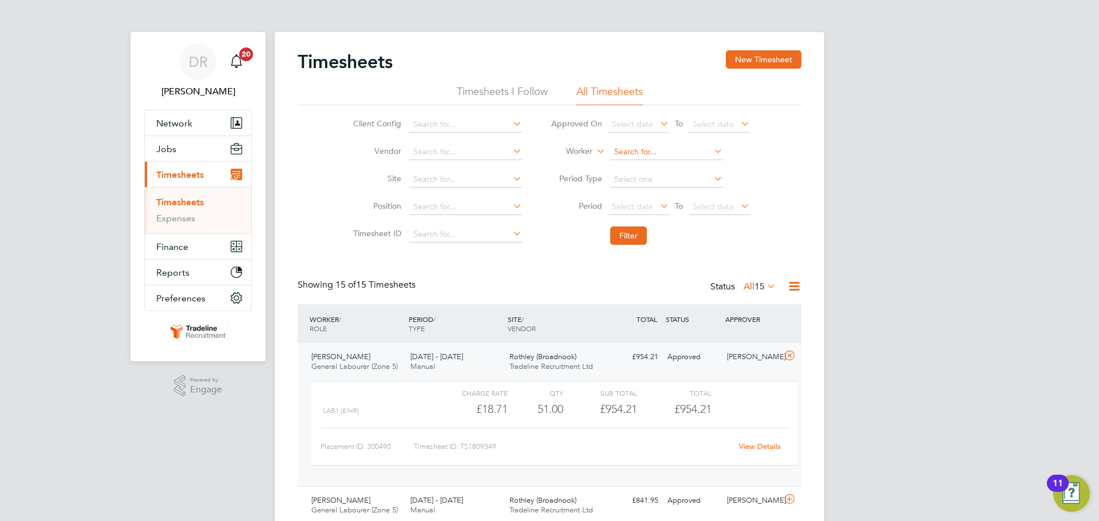
click at [647, 151] on input at bounding box center [666, 152] width 113 height 16
click at [679, 163] on b "Zin" at bounding box center [685, 168] width 12 height 10
type input "[PERSON_NAME]"
click at [627, 234] on button "Filter" at bounding box center [628, 236] width 37 height 18
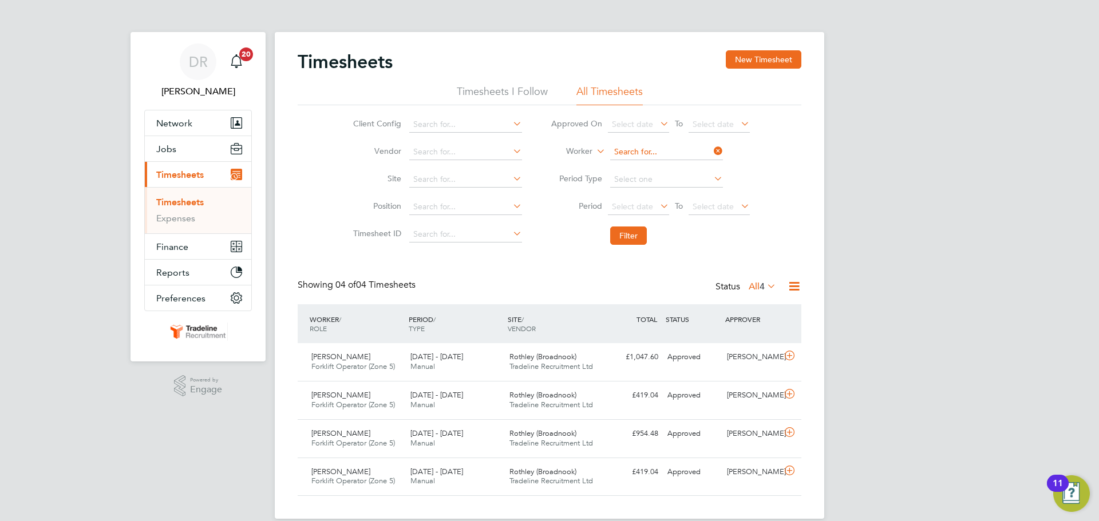
click at [655, 145] on input at bounding box center [666, 152] width 113 height 16
click at [621, 150] on input at bounding box center [666, 152] width 113 height 16
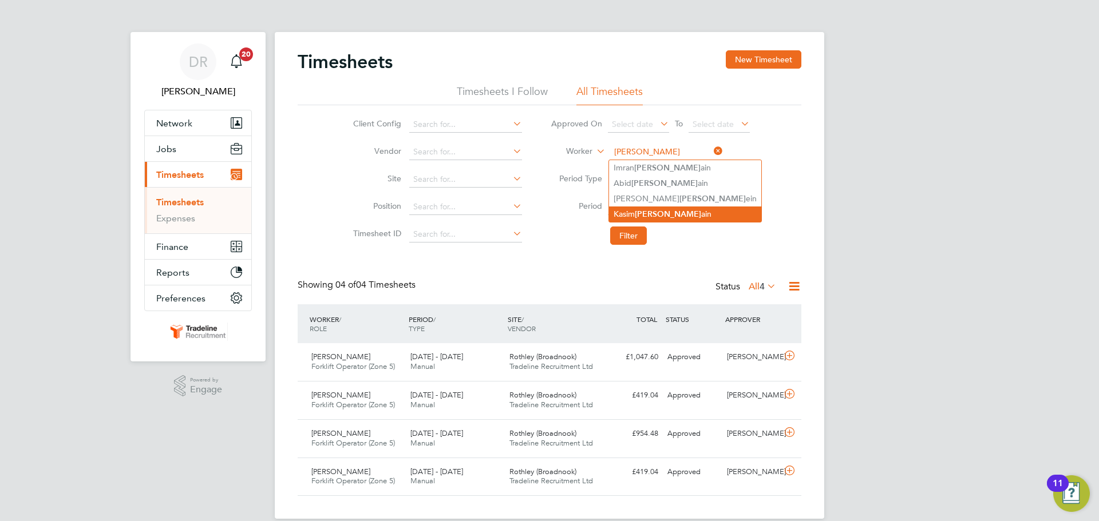
click at [658, 207] on li "[PERSON_NAME] ain" at bounding box center [685, 214] width 152 height 15
type input "[PERSON_NAME]"
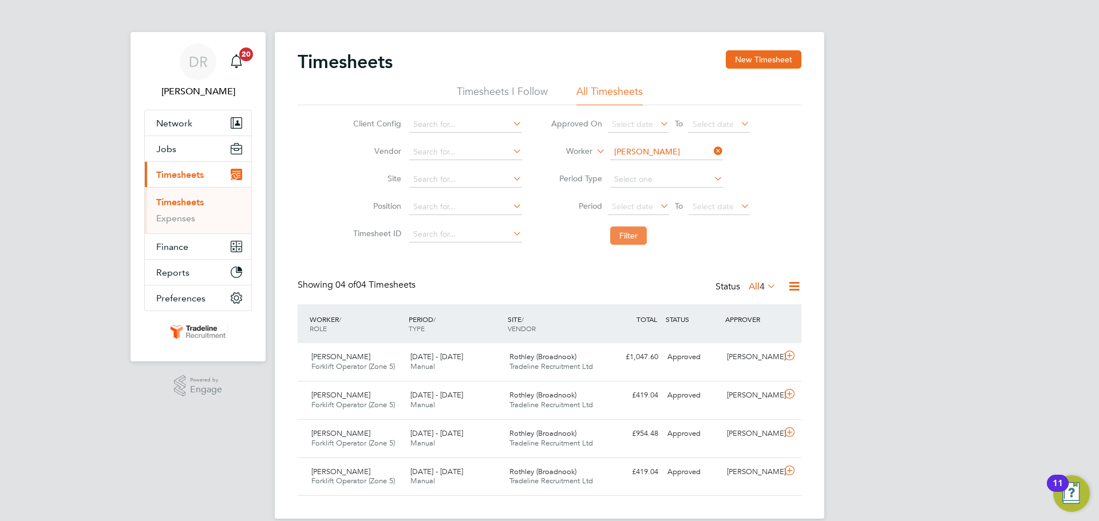
drag, startPoint x: 647, startPoint y: 226, endPoint x: 634, endPoint y: 240, distance: 19.4
click at [643, 231] on li "Filter" at bounding box center [650, 236] width 228 height 30
click at [634, 240] on button "Filter" at bounding box center [628, 236] width 37 height 18
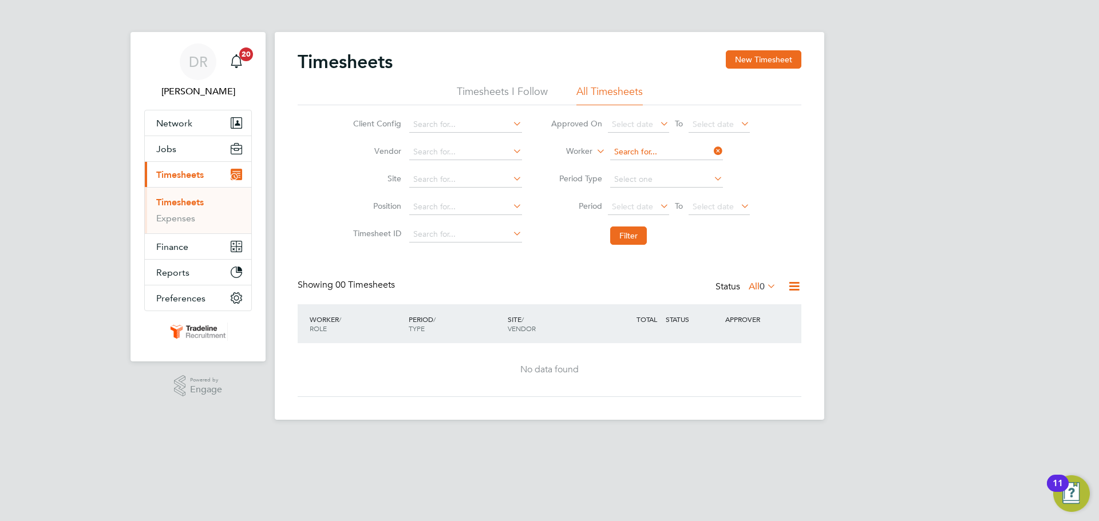
click at [658, 153] on input at bounding box center [666, 152] width 113 height 16
click at [725, 64] on div "Timesheets New Timesheet" at bounding box center [550, 67] width 504 height 34
click at [730, 58] on button "New Timesheet" at bounding box center [764, 59] width 76 height 18
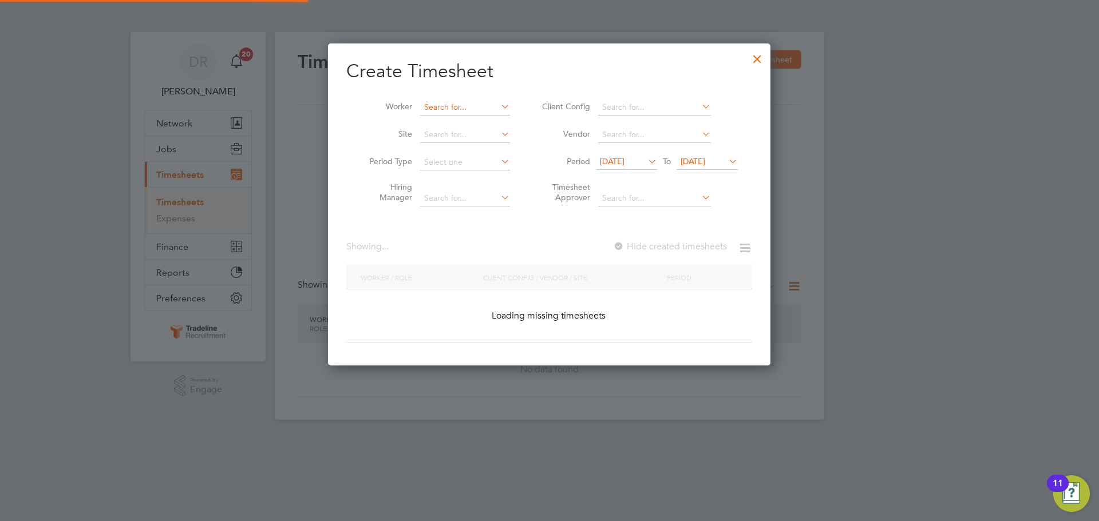
scroll to position [1844, 443]
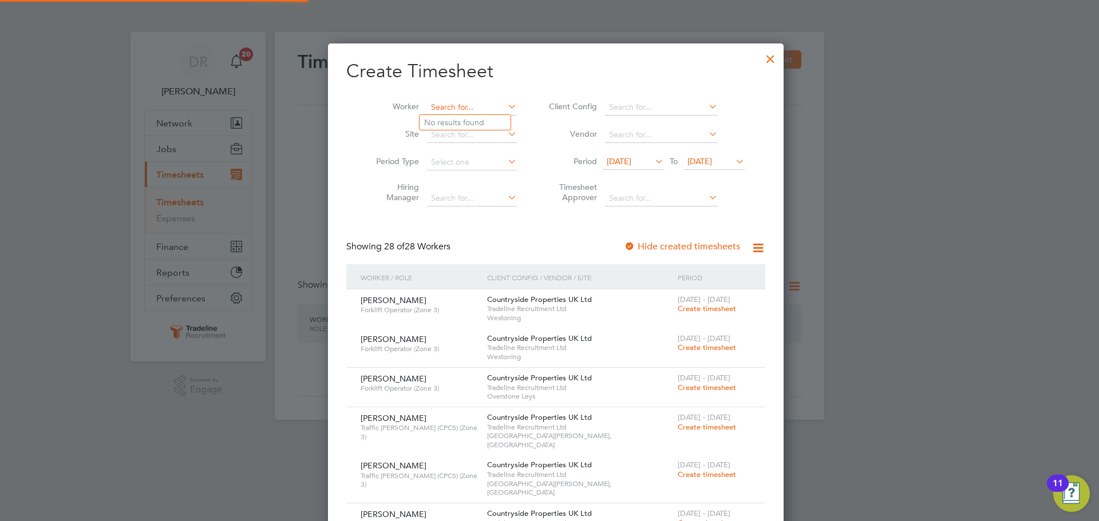
click at [442, 104] on input at bounding box center [472, 108] width 90 height 16
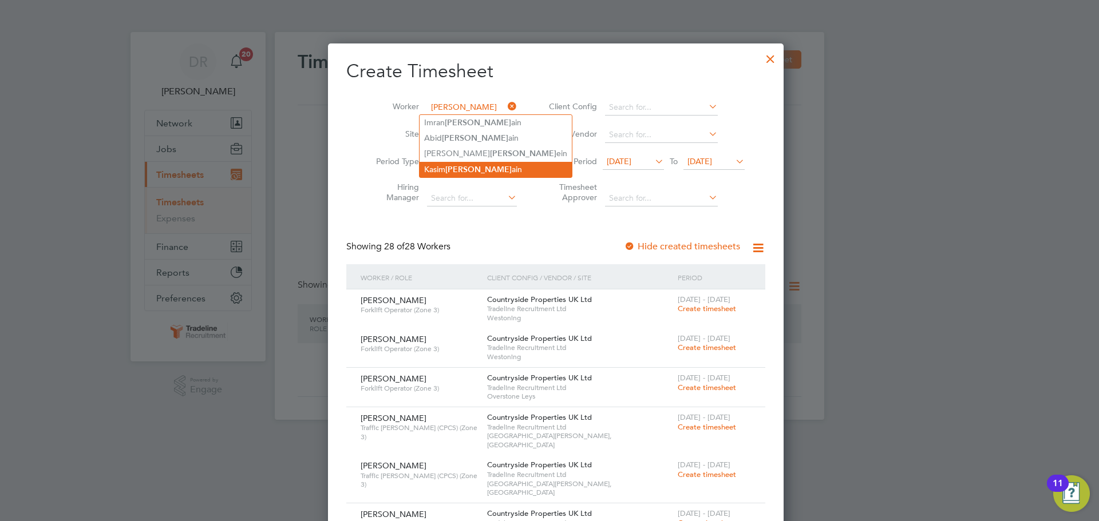
click at [454, 167] on b "[PERSON_NAME]" at bounding box center [478, 170] width 66 height 10
type input "[PERSON_NAME]"
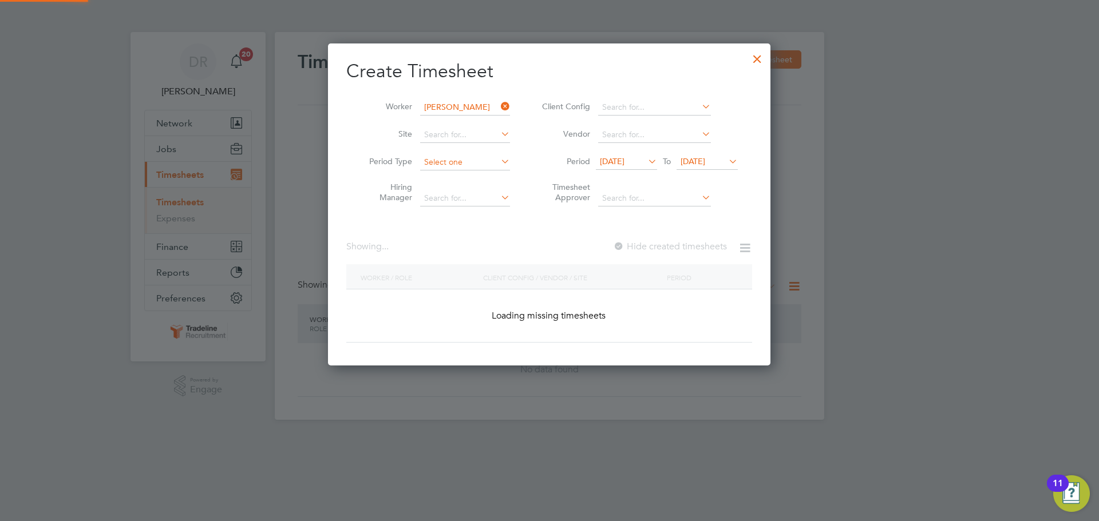
scroll to position [309, 443]
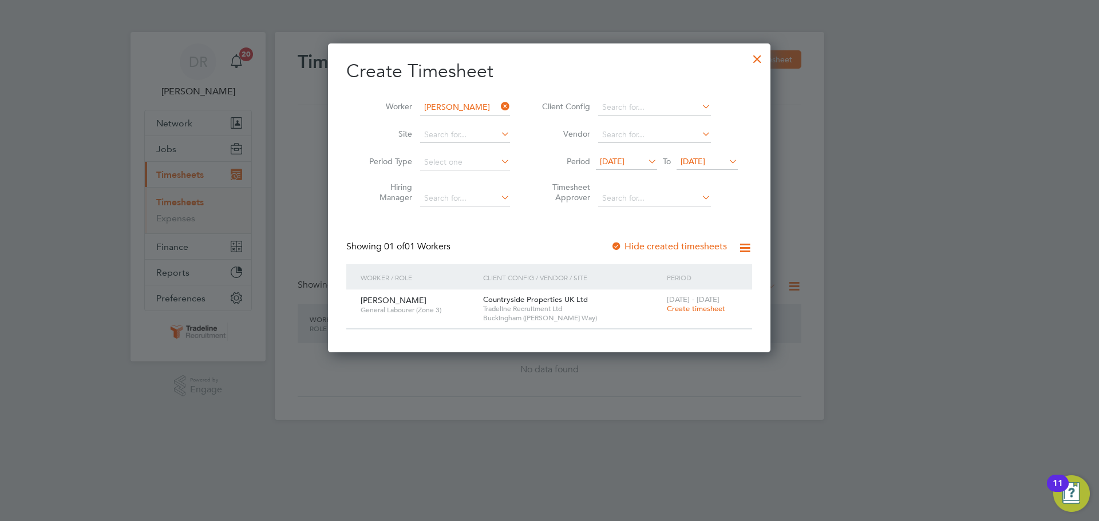
click at [677, 310] on span "Create timesheet" at bounding box center [696, 309] width 58 height 10
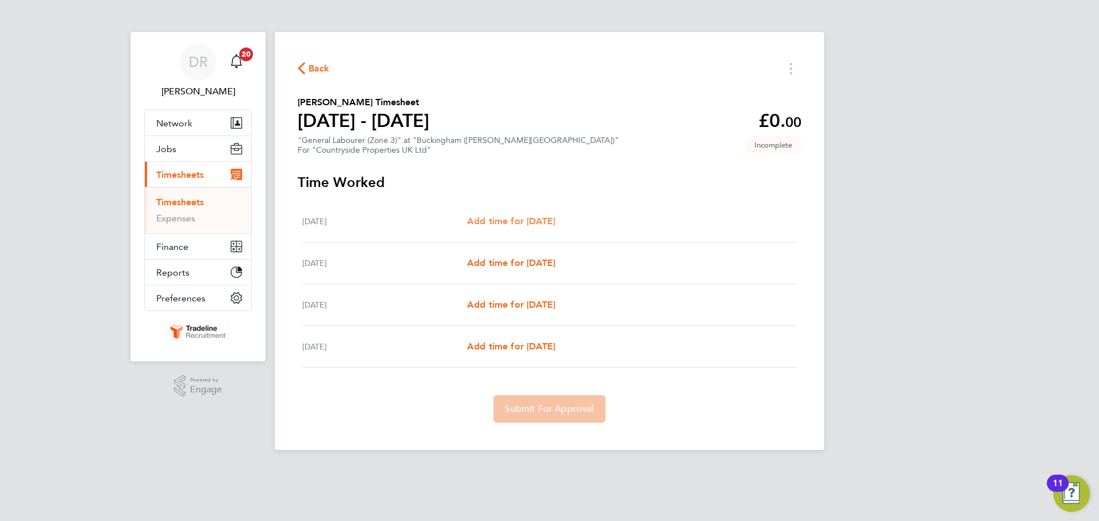
click at [535, 218] on span "Add time for [DATE]" at bounding box center [511, 221] width 88 height 11
select select "30"
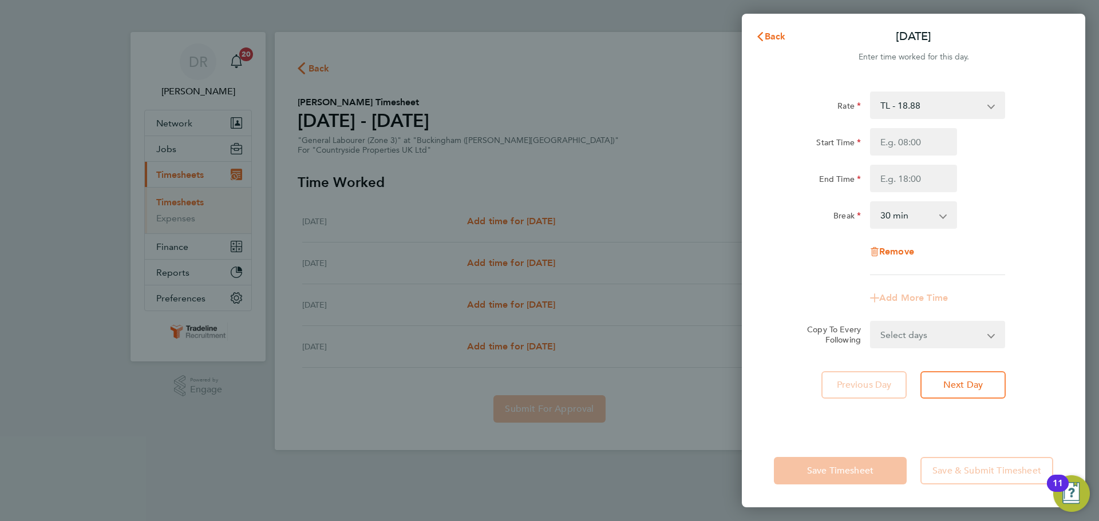
click at [891, 157] on div "Start Time End Time" at bounding box center [913, 160] width 288 height 64
drag, startPoint x: 914, startPoint y: 143, endPoint x: 918, endPoint y: 156, distance: 13.2
click at [914, 143] on input "Start Time" at bounding box center [913, 141] width 87 height 27
type input "07:00"
drag, startPoint x: 917, startPoint y: 176, endPoint x: 917, endPoint y: 186, distance: 9.7
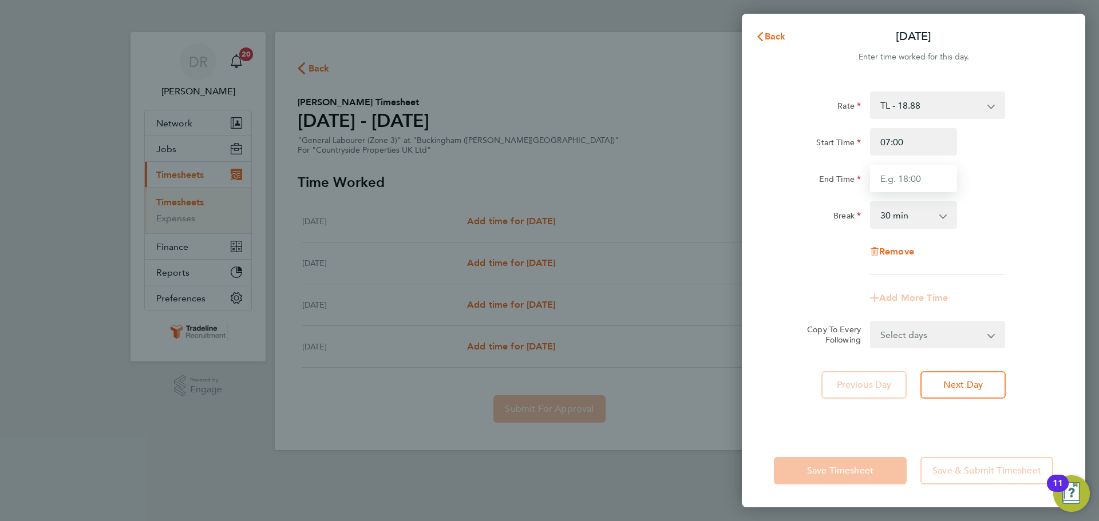
click at [917, 176] on input "End Time" at bounding box center [913, 178] width 87 height 27
type input "16:30"
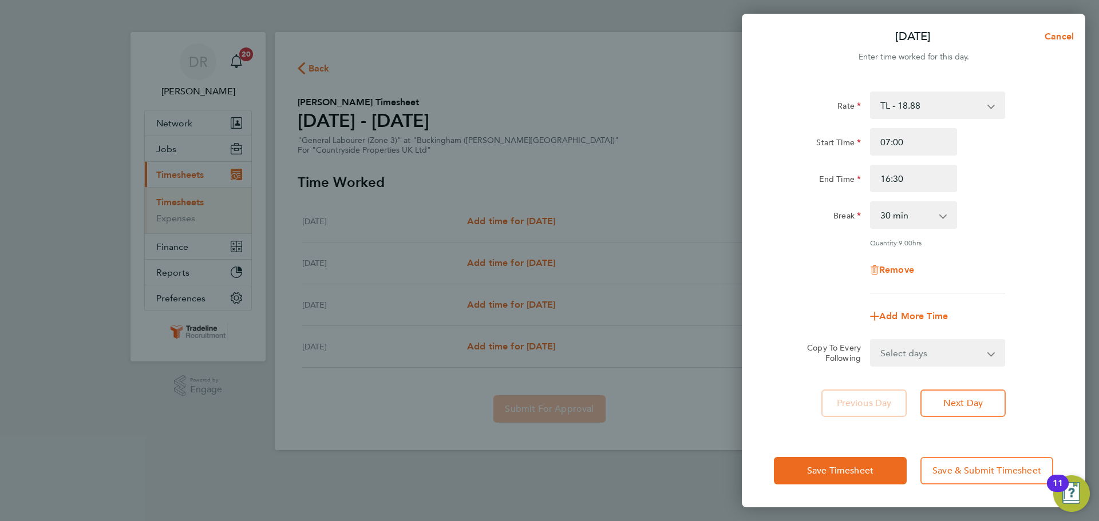
click at [1007, 209] on div "Break 0 min 15 min 30 min 45 min 60 min 75 min 90 min" at bounding box center [913, 214] width 288 height 27
click at [967, 401] on span "Next Day" at bounding box center [962, 403] width 39 height 11
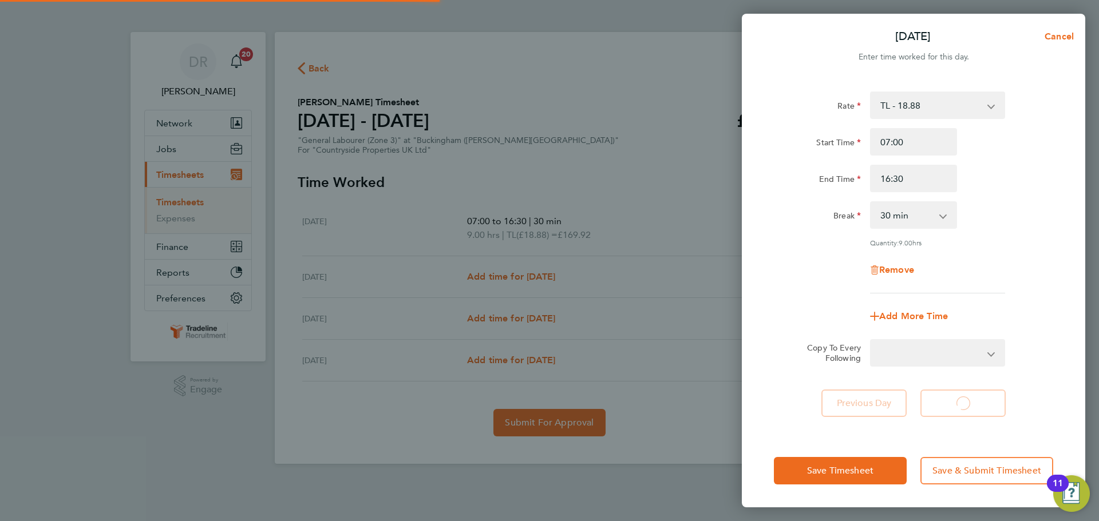
select select "30"
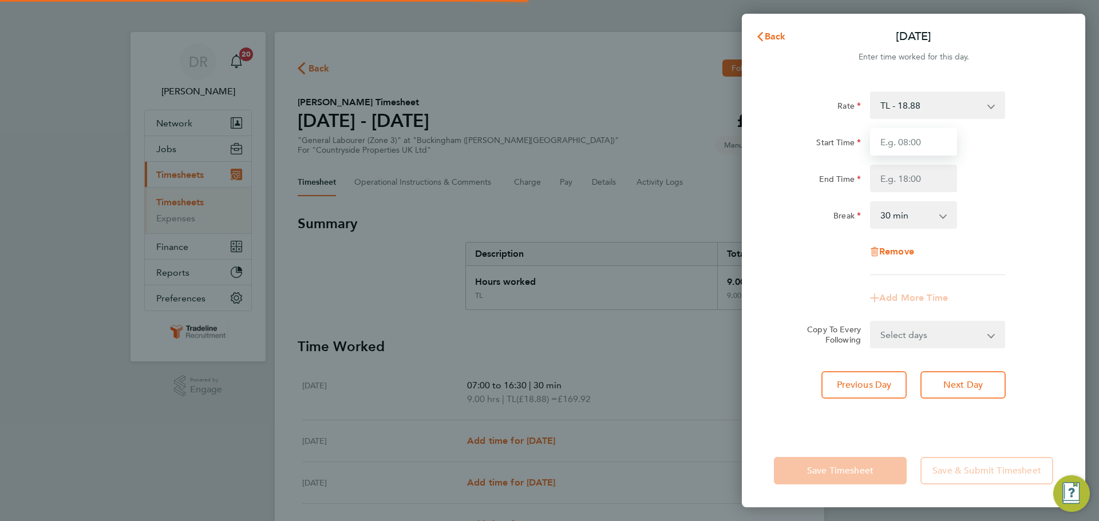
click at [901, 143] on input "Start Time" at bounding box center [913, 141] width 87 height 27
type input "07:00"
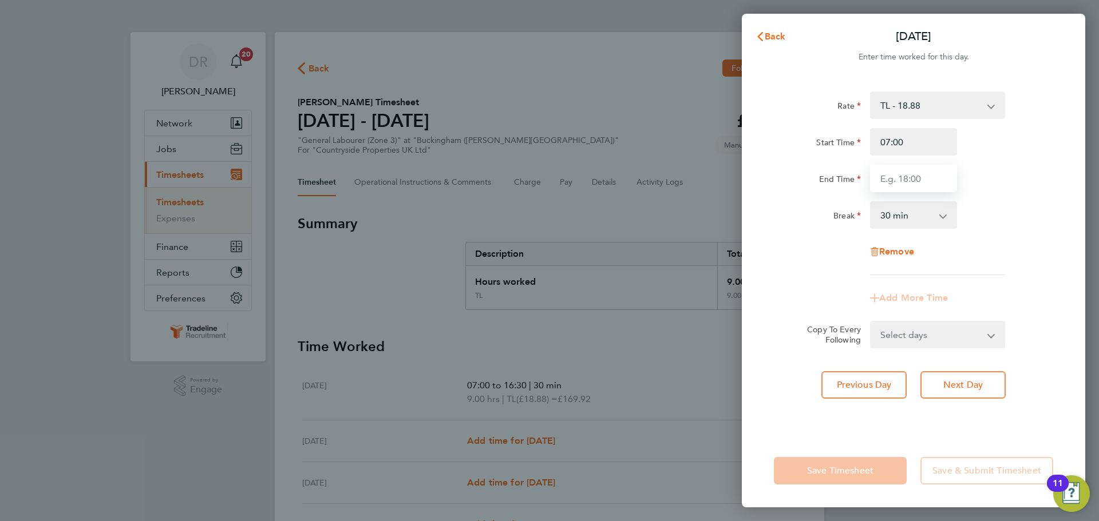
click at [910, 179] on input "End Time" at bounding box center [913, 178] width 87 height 27
type input "16:30"
click at [989, 195] on div "Rate TL - 18.88 Start Time 07:00 End Time 16:30 Break 0 min 15 min 30 min 45 mi…" at bounding box center [913, 184] width 279 height 184
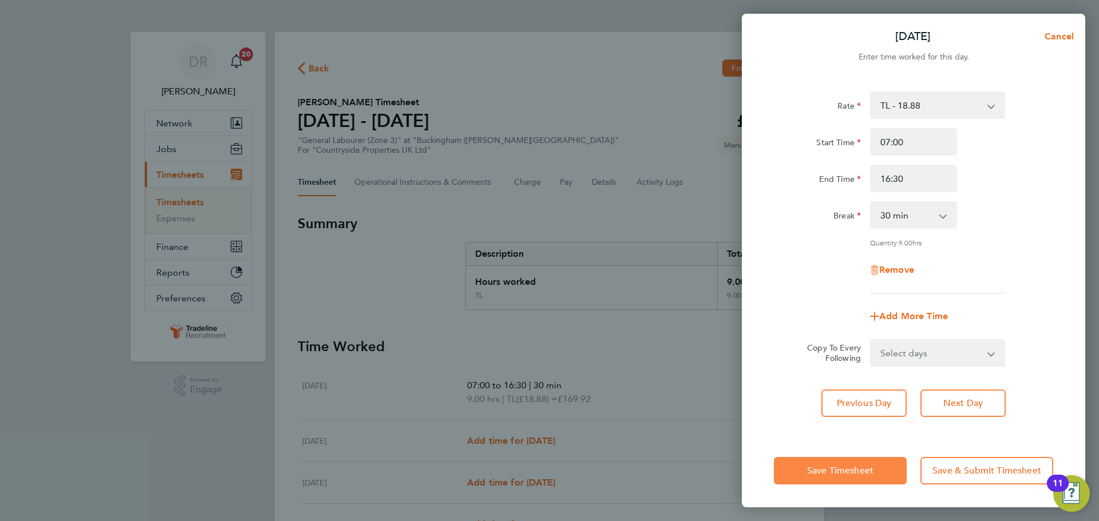
click at [861, 468] on span "Save Timesheet" at bounding box center [840, 470] width 66 height 11
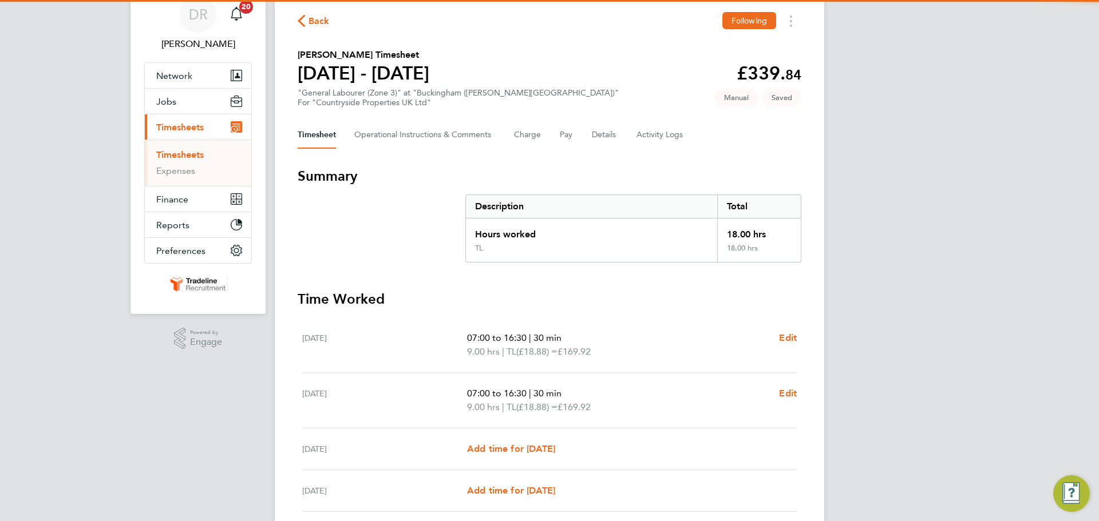
scroll to position [139, 0]
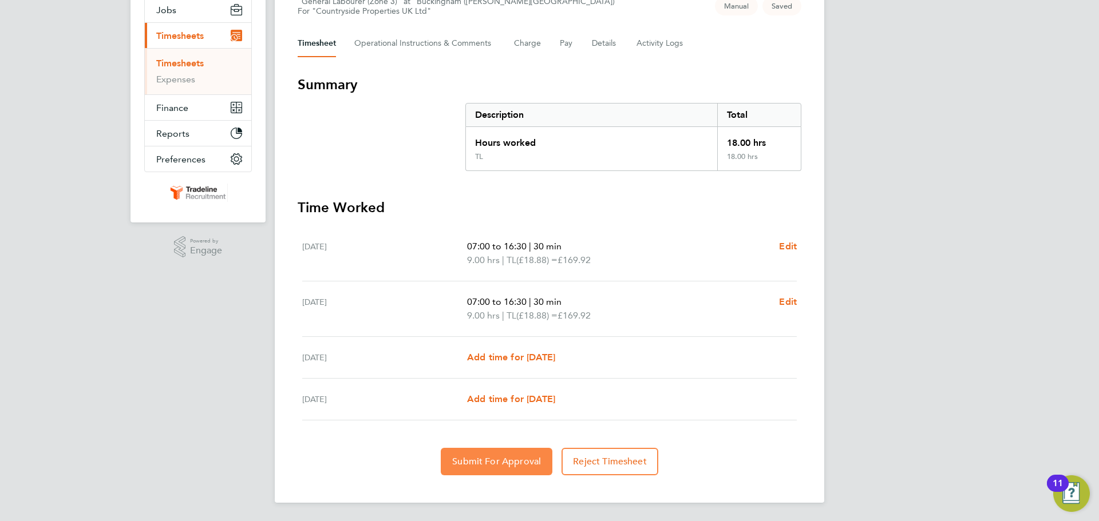
click at [523, 454] on button "Submit For Approval" at bounding box center [497, 461] width 112 height 27
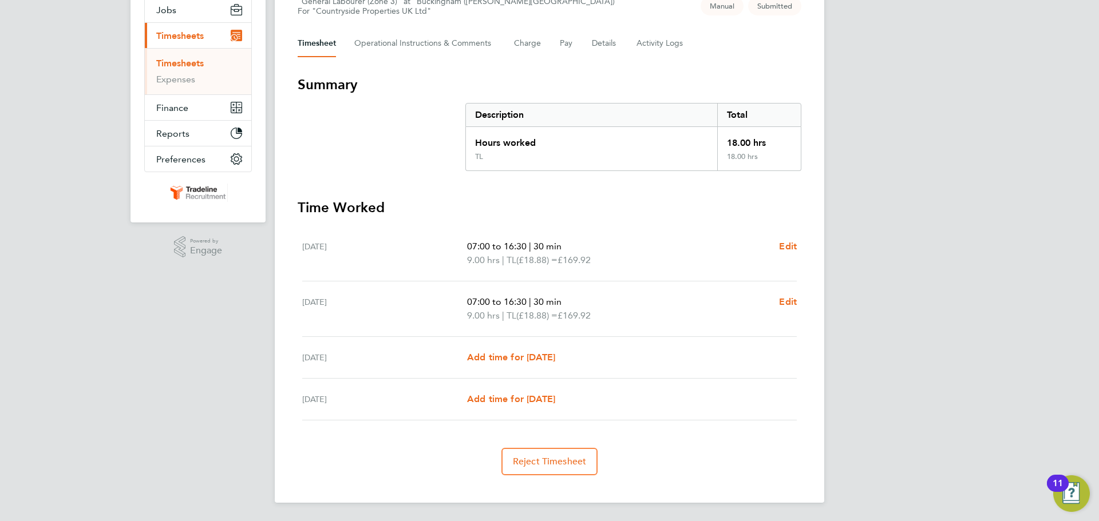
scroll to position [0, 0]
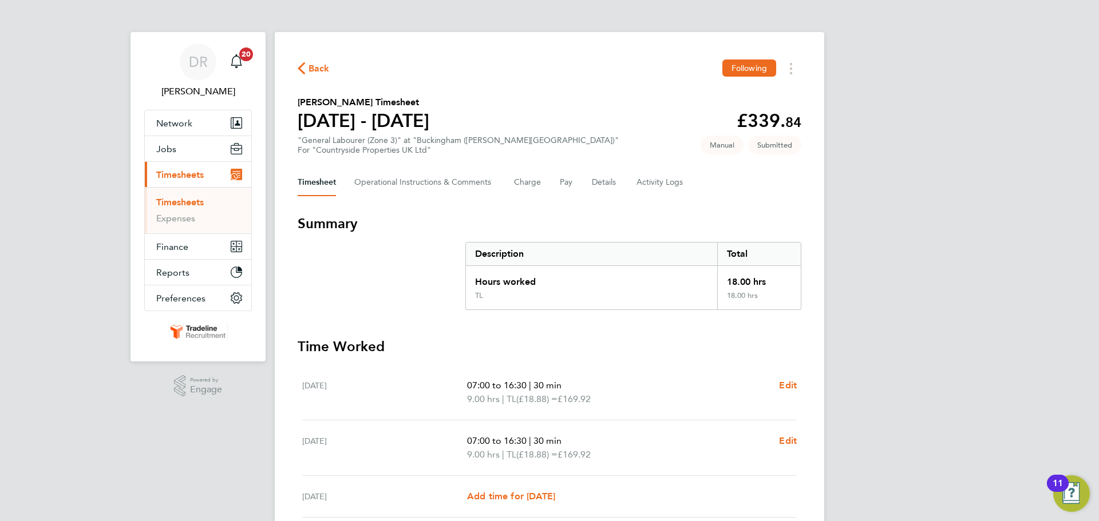
click at [191, 196] on ul "Timesheets Expenses" at bounding box center [198, 210] width 106 height 46
click at [195, 199] on link "Timesheets" at bounding box center [180, 202] width 48 height 11
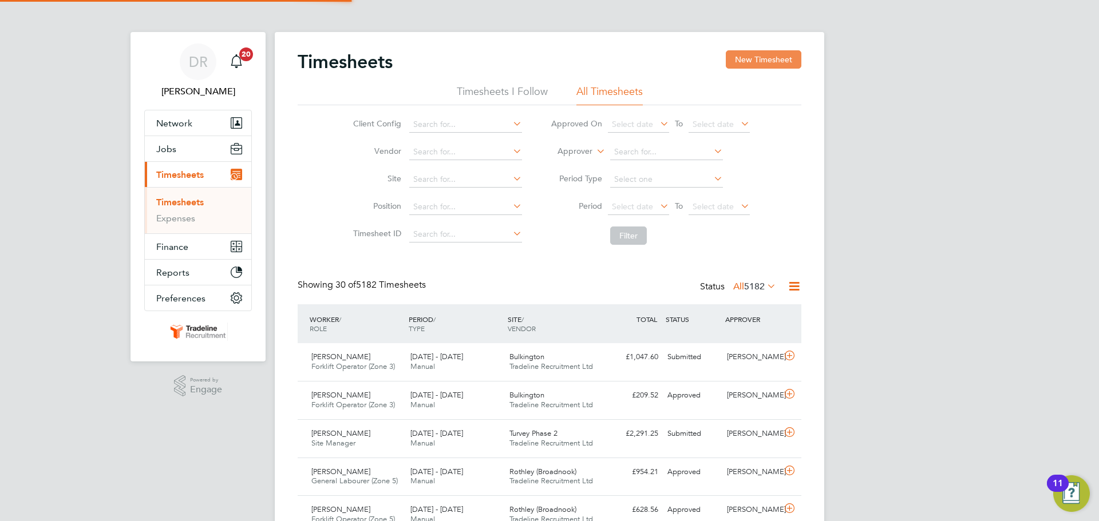
scroll to position [29, 100]
click at [578, 159] on li "Approver" at bounding box center [650, 152] width 228 height 27
click at [575, 144] on li "Approver" at bounding box center [650, 152] width 228 height 27
click at [575, 148] on label "Approver" at bounding box center [567, 151] width 52 height 11
click at [575, 160] on li "Worker" at bounding box center [564, 164] width 57 height 15
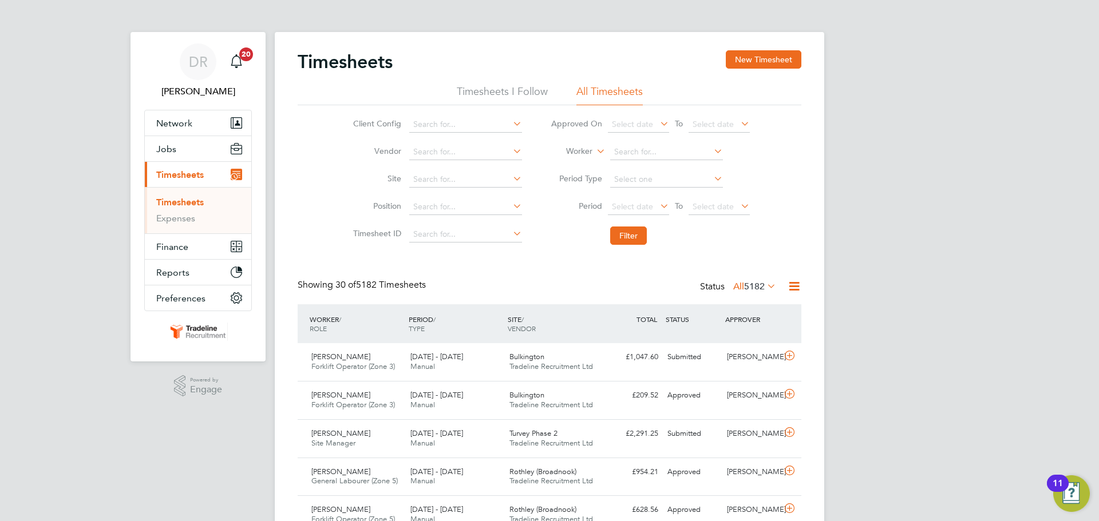
click at [619, 151] on input at bounding box center [666, 152] width 113 height 16
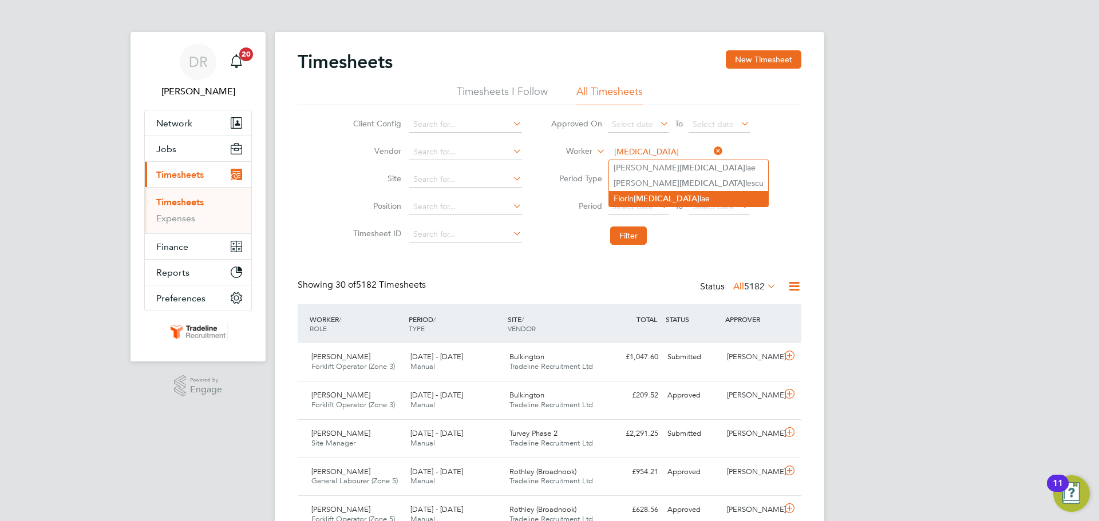
click at [667, 199] on li "[PERSON_NAME][MEDICAL_DATA]" at bounding box center [688, 198] width 159 height 15
type input "[PERSON_NAME]"
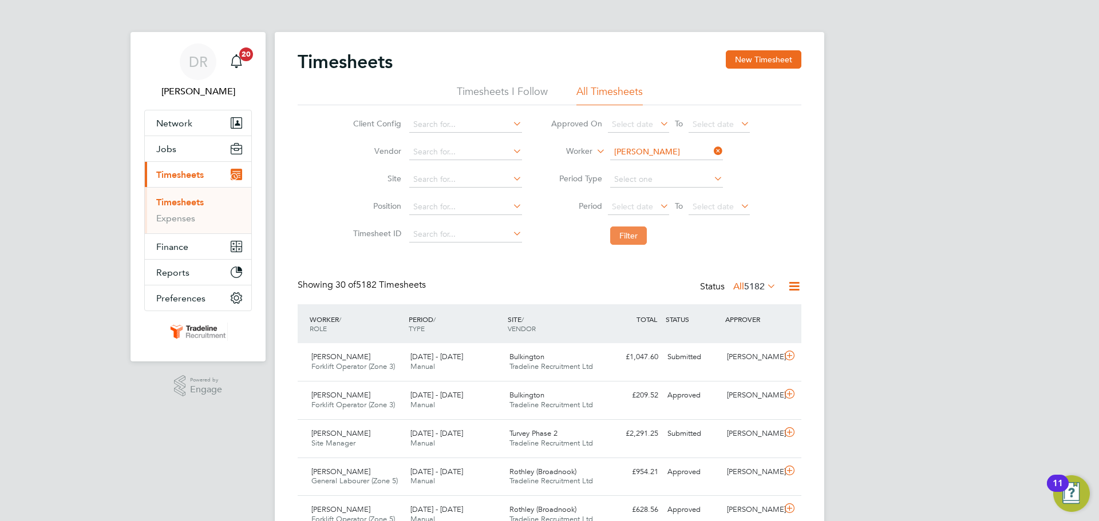
click at [631, 235] on button "Filter" at bounding box center [628, 236] width 37 height 18
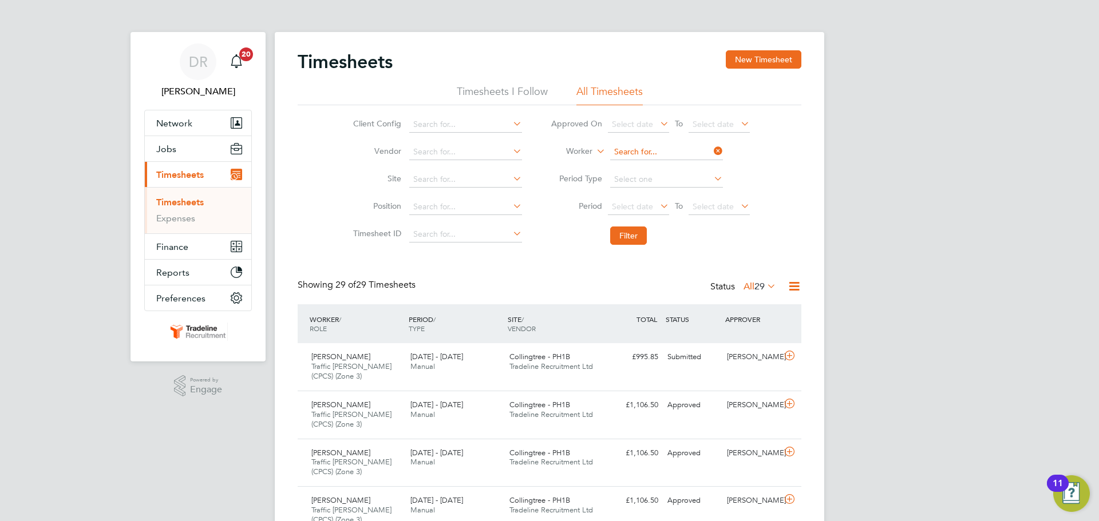
click at [635, 148] on input at bounding box center [666, 152] width 113 height 16
click at [647, 182] on b "Kac" at bounding box center [644, 184] width 14 height 10
type input "[PERSON_NAME]"
click at [639, 229] on button "Filter" at bounding box center [628, 236] width 37 height 18
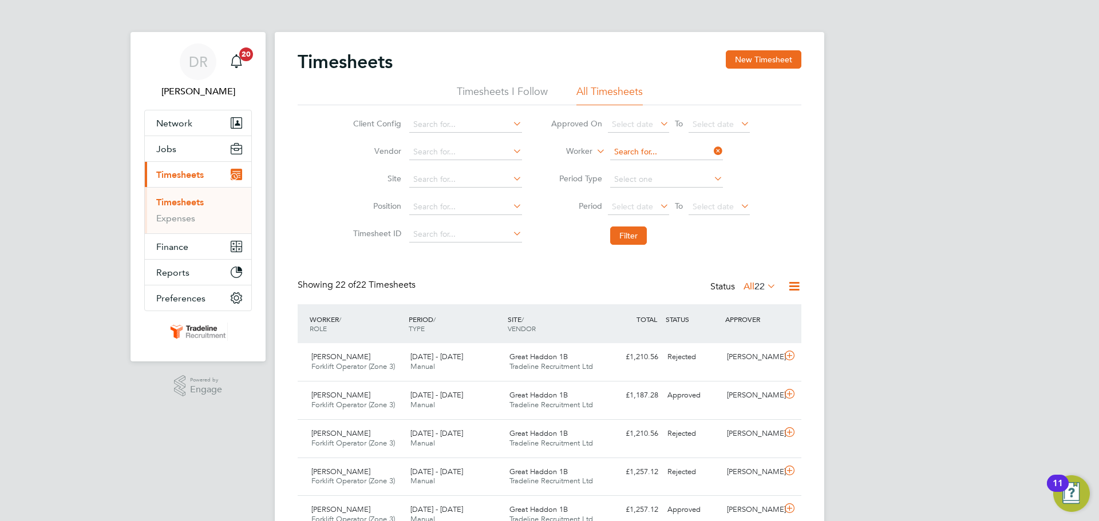
click at [645, 151] on input at bounding box center [666, 152] width 113 height 16
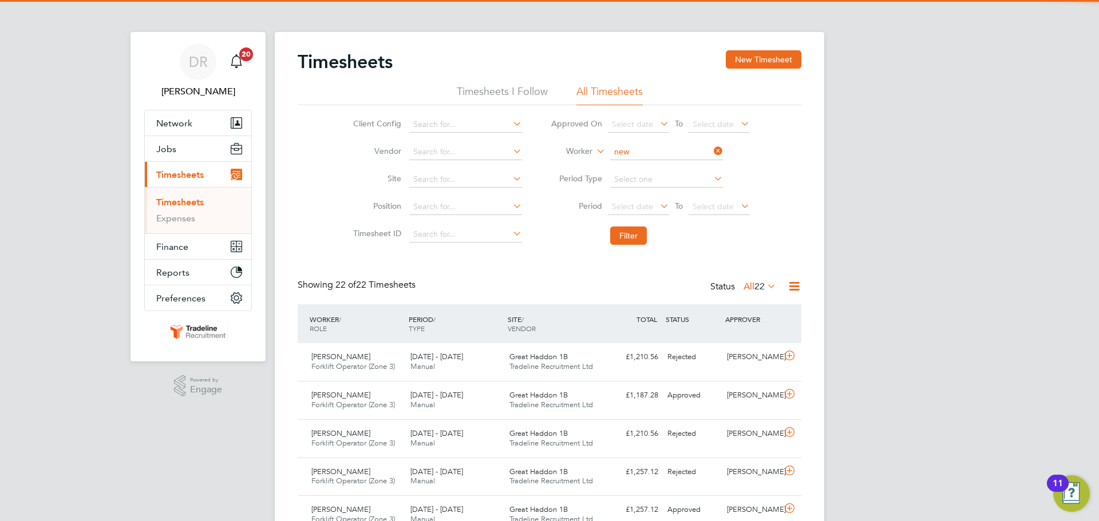
click at [641, 161] on li "[PERSON_NAME] ton" at bounding box center [666, 167] width 114 height 15
type input "[PERSON_NAME]"
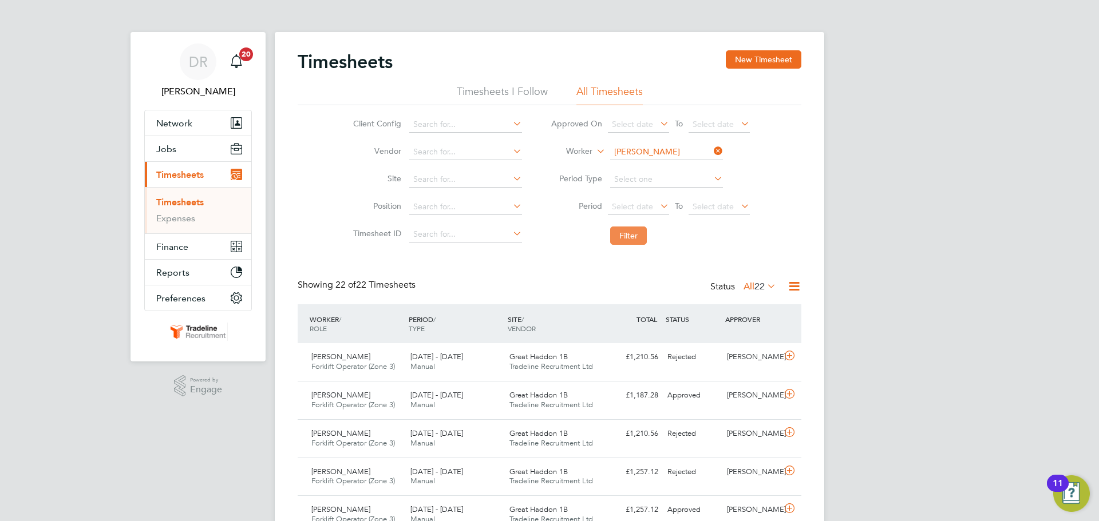
click at [622, 236] on button "Filter" at bounding box center [628, 236] width 37 height 18
click at [639, 155] on input at bounding box center [666, 152] width 113 height 16
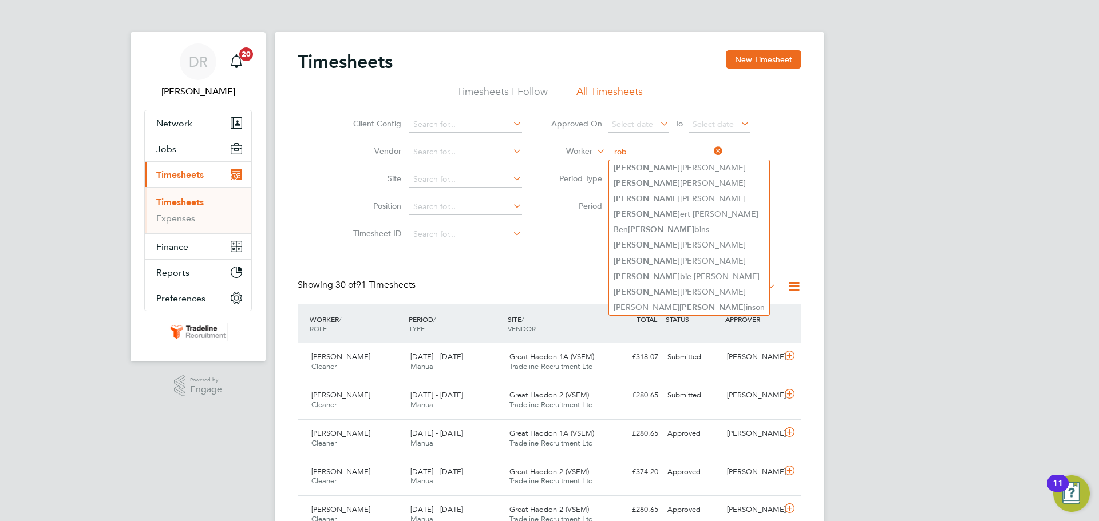
click at [639, 149] on input "rob" at bounding box center [666, 152] width 113 height 16
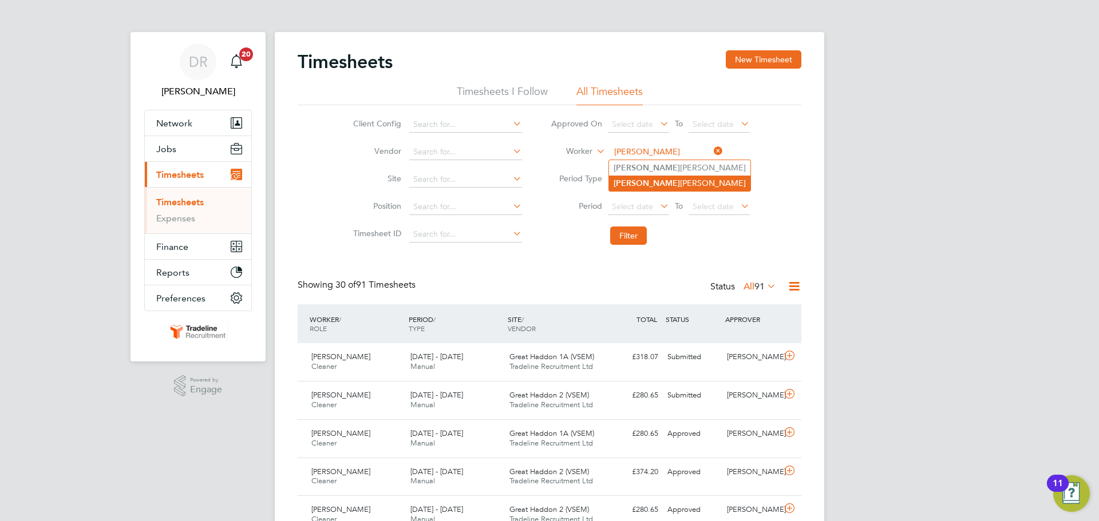
click at [633, 180] on li "[PERSON_NAME]" at bounding box center [679, 183] width 141 height 15
type input "[PERSON_NAME]"
click at [626, 235] on button "Filter" at bounding box center [628, 236] width 37 height 18
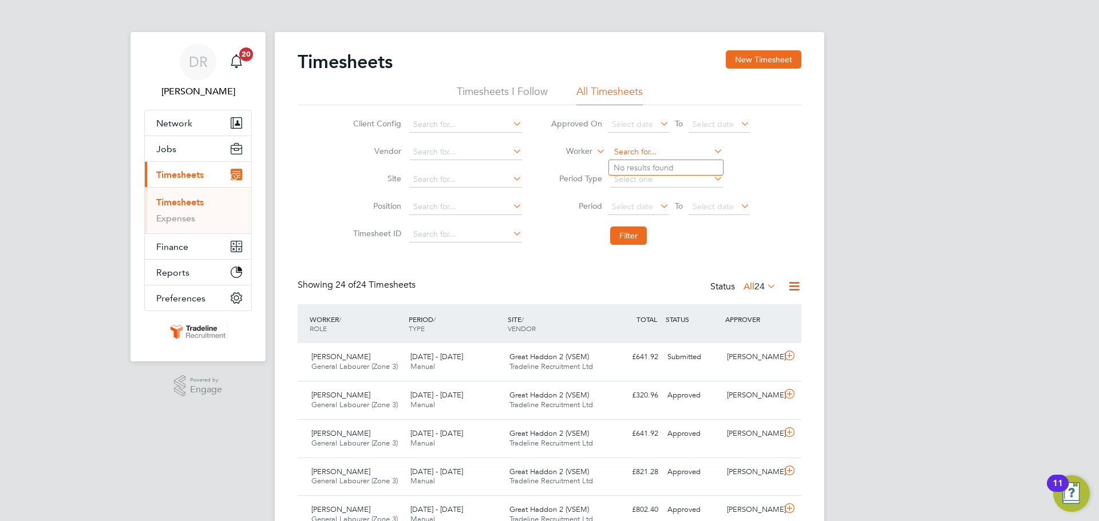
click at [641, 155] on input at bounding box center [666, 152] width 113 height 16
click at [643, 165] on b "But" at bounding box center [638, 168] width 13 height 10
type input "[PERSON_NAME]"
click at [632, 231] on button "Filter" at bounding box center [628, 236] width 37 height 18
click at [643, 151] on input at bounding box center [666, 152] width 113 height 16
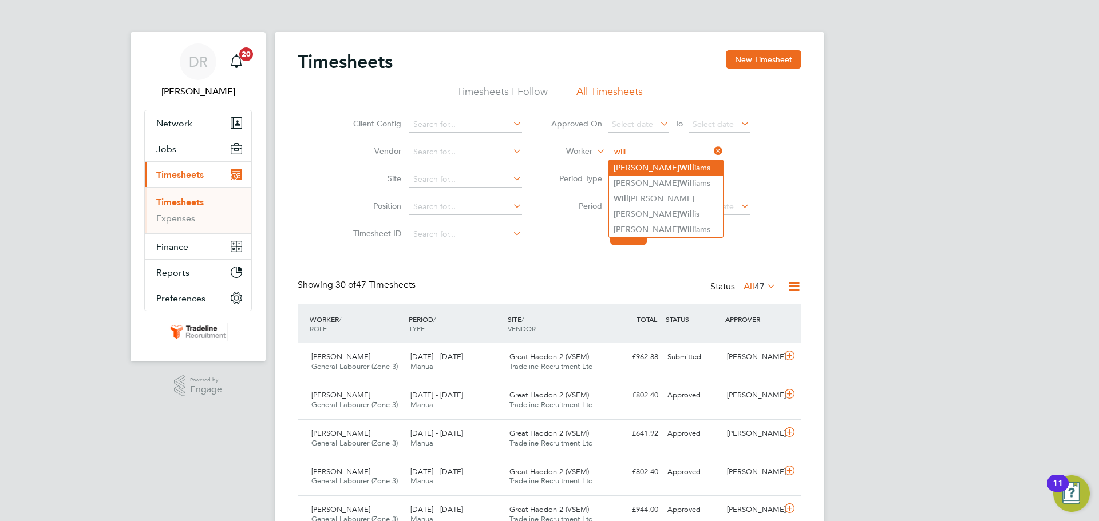
click at [671, 167] on li "[PERSON_NAME] iams" at bounding box center [666, 167] width 114 height 15
type input "[PERSON_NAME]"
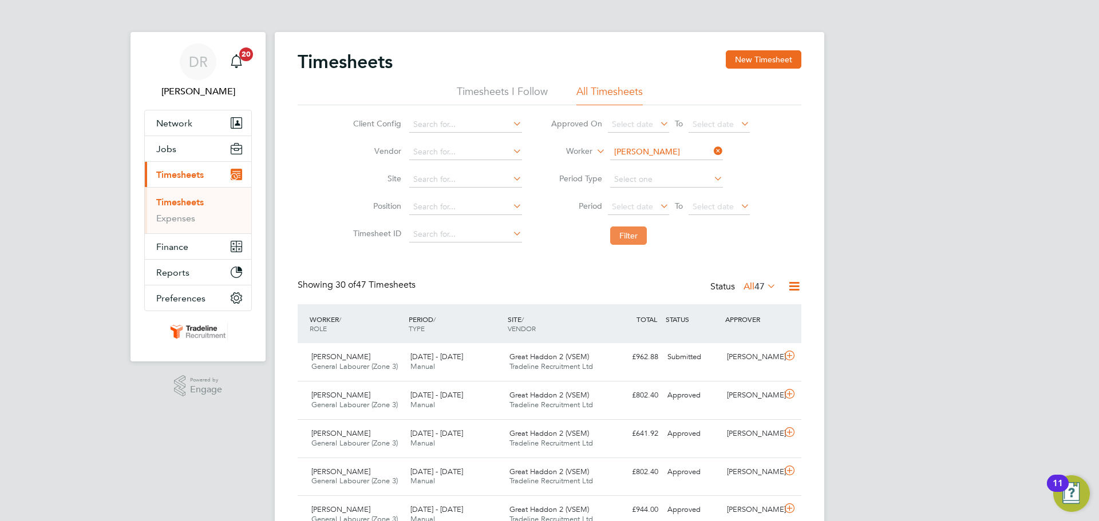
click at [643, 232] on button "Filter" at bounding box center [628, 236] width 37 height 18
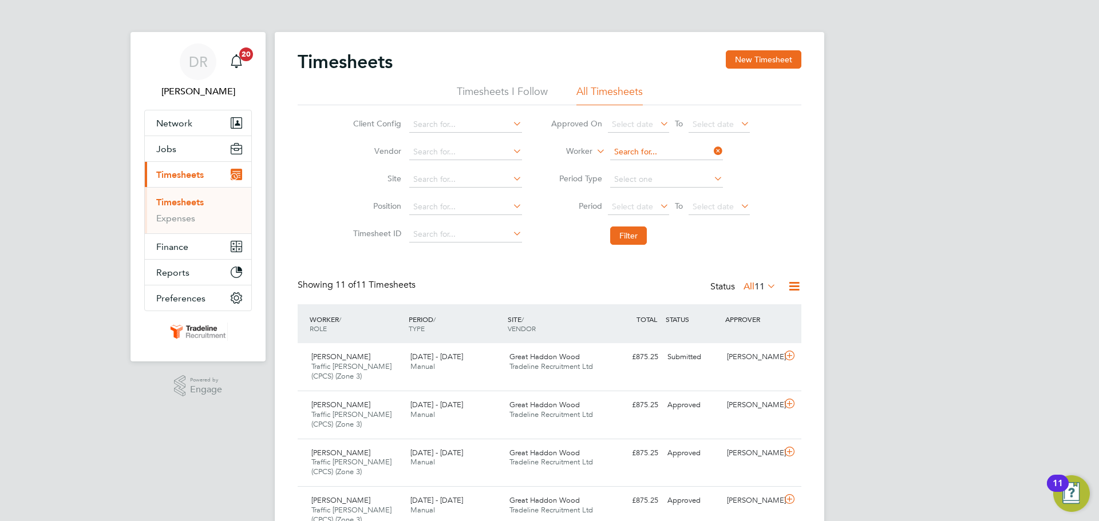
click at [641, 149] on input at bounding box center [666, 152] width 113 height 16
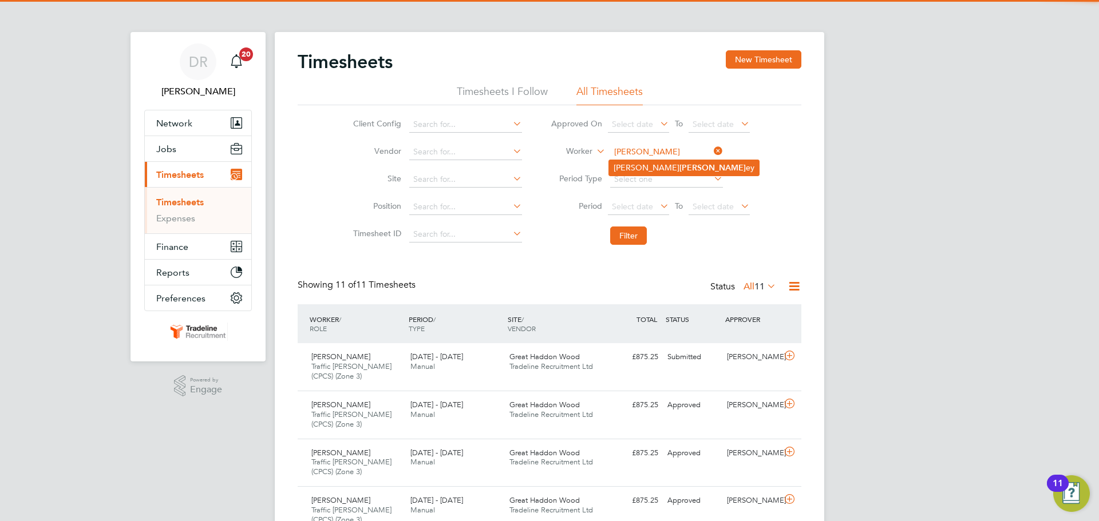
click at [679, 163] on b "[PERSON_NAME]" at bounding box center [712, 168] width 66 height 10
type input "[PERSON_NAME]"
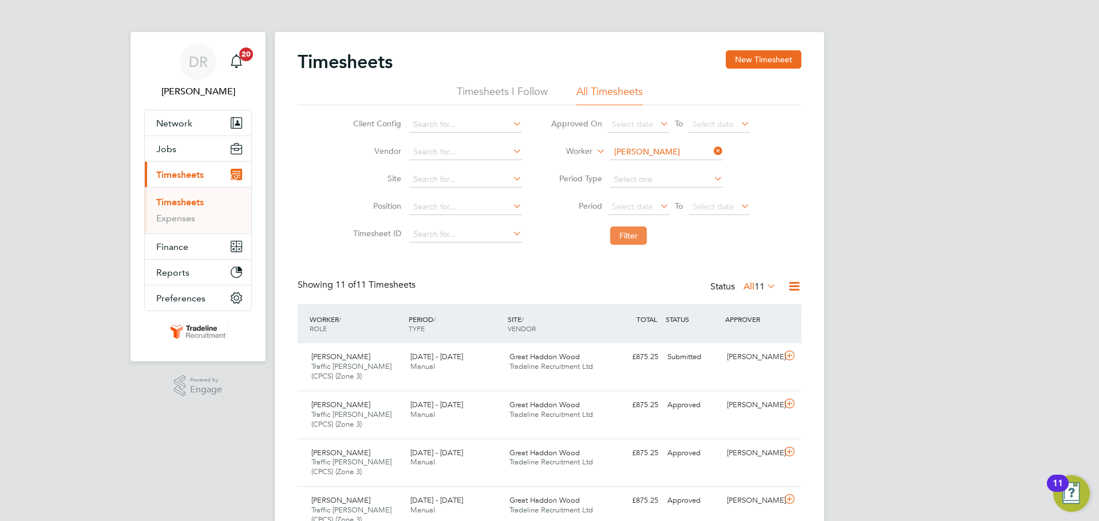
click at [635, 230] on button "Filter" at bounding box center [628, 236] width 37 height 18
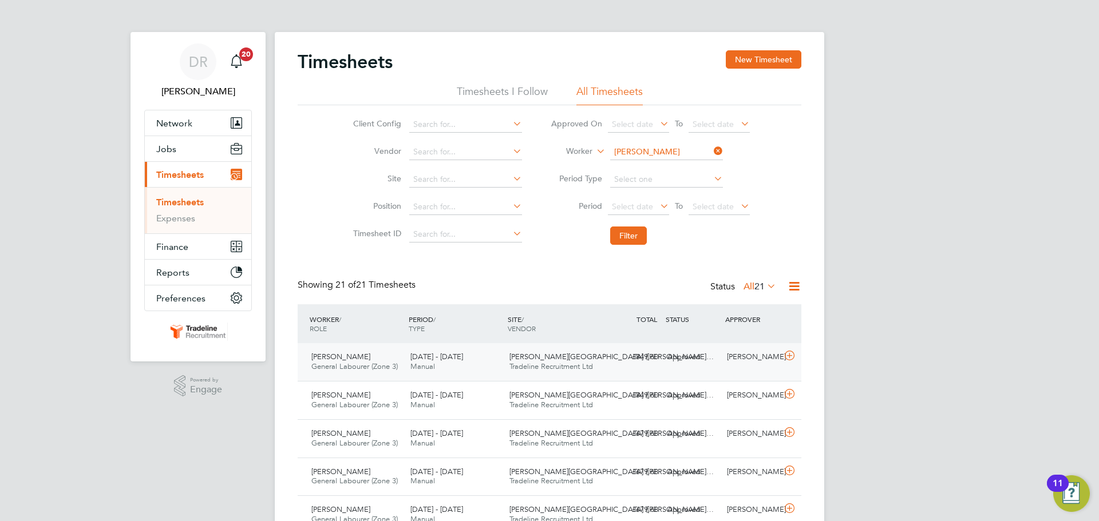
click at [794, 359] on icon at bounding box center [789, 355] width 14 height 9
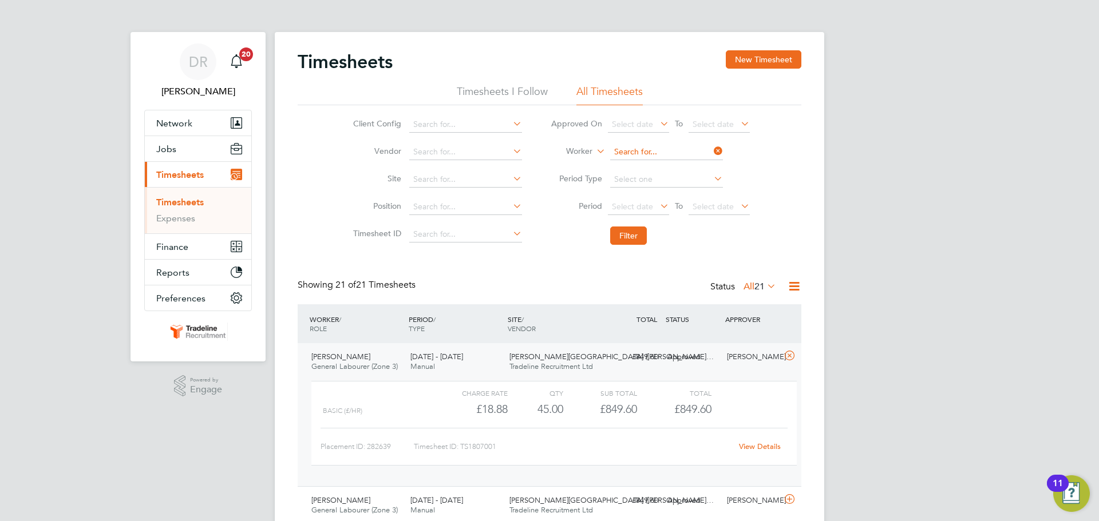
click at [662, 153] on input at bounding box center [666, 152] width 113 height 16
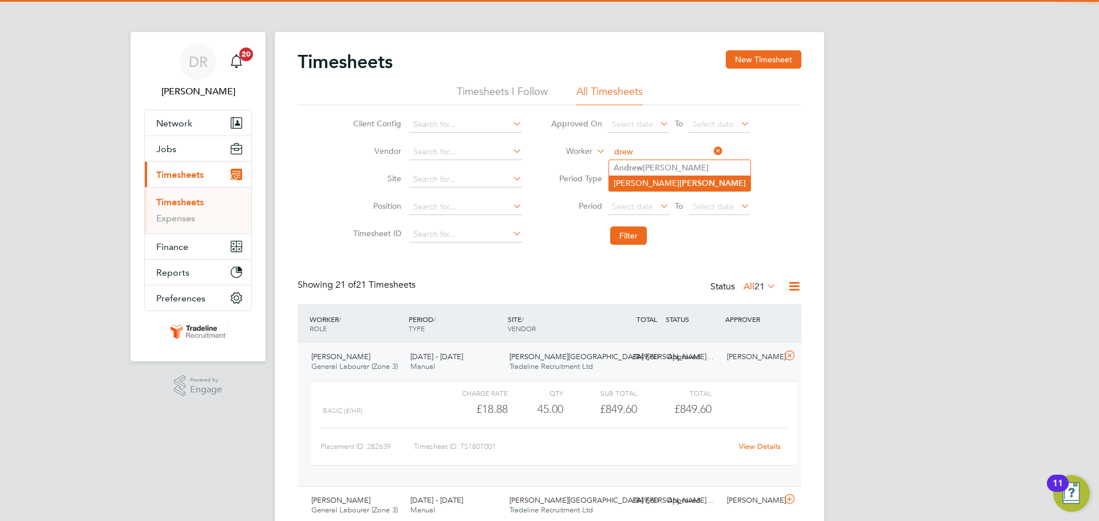
click at [679, 183] on b "[PERSON_NAME]" at bounding box center [712, 184] width 66 height 10
type input "[PERSON_NAME]"
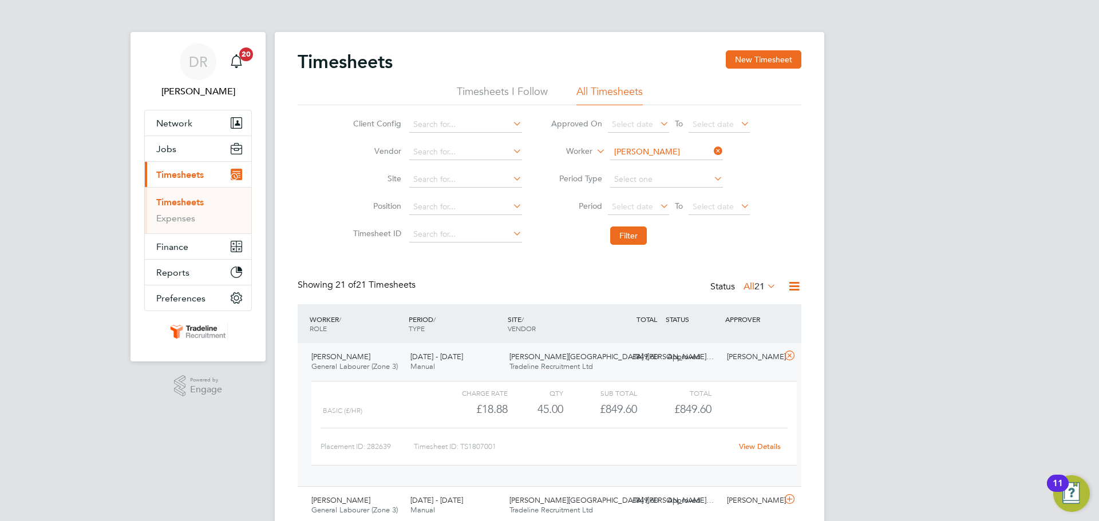
click at [641, 222] on li "Filter" at bounding box center [650, 236] width 228 height 30
click at [640, 231] on button "Filter" at bounding box center [628, 236] width 37 height 18
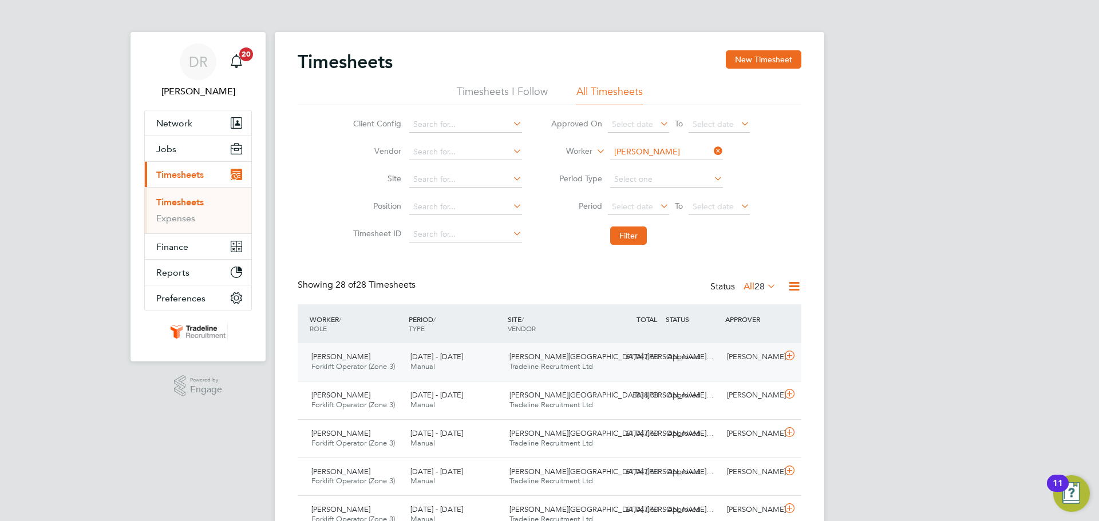
click at [790, 353] on icon at bounding box center [789, 355] width 14 height 9
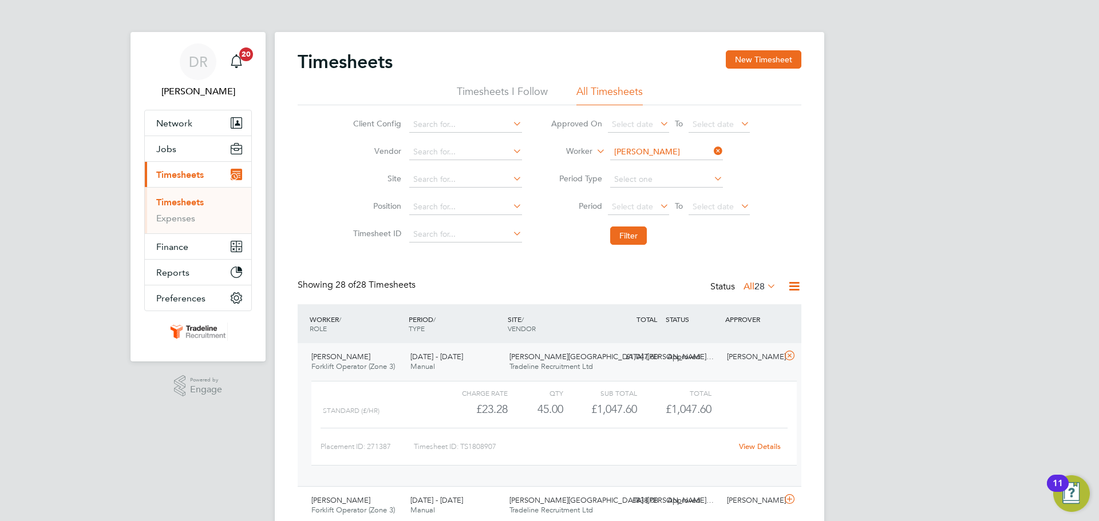
drag, startPoint x: 640, startPoint y: 150, endPoint x: 627, endPoint y: 149, distance: 13.2
click at [639, 150] on input "[PERSON_NAME]" at bounding box center [666, 152] width 113 height 16
click at [679, 171] on b "Pott" at bounding box center [687, 168] width 16 height 10
type input "[PERSON_NAME]"
click at [626, 240] on button "Filter" at bounding box center [628, 236] width 37 height 18
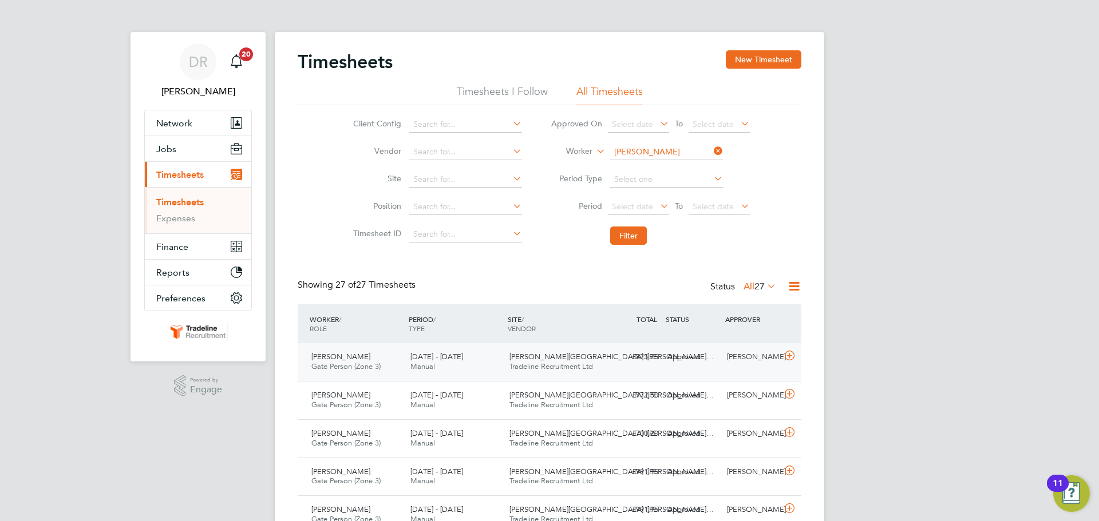
click at [794, 361] on icon at bounding box center [789, 355] width 14 height 9
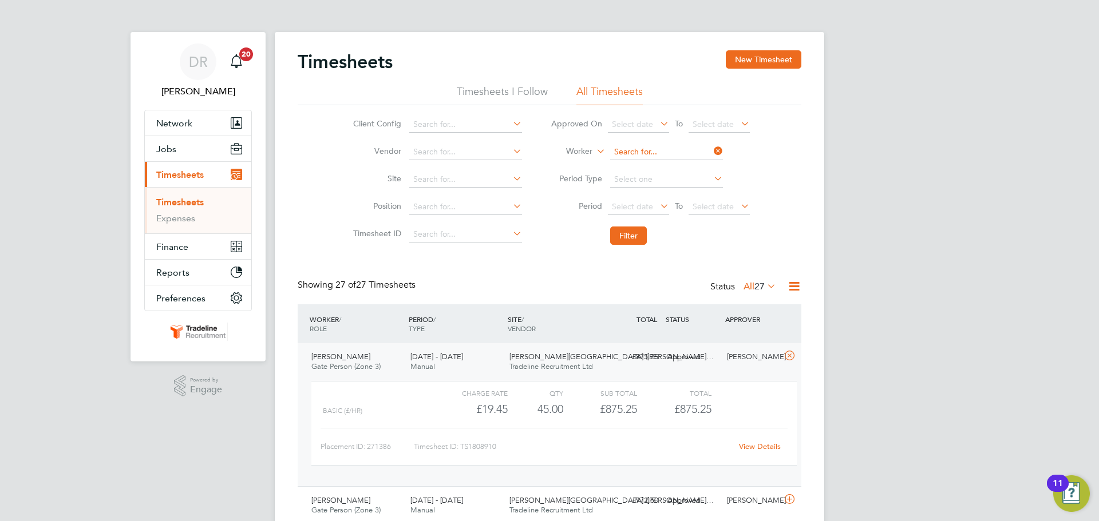
click at [652, 157] on input at bounding box center [666, 152] width 113 height 16
click at [631, 183] on li "[PERSON_NAME] son" at bounding box center [666, 183] width 114 height 15
type input "[PERSON_NAME]"
click at [627, 235] on button "Filter" at bounding box center [628, 236] width 37 height 18
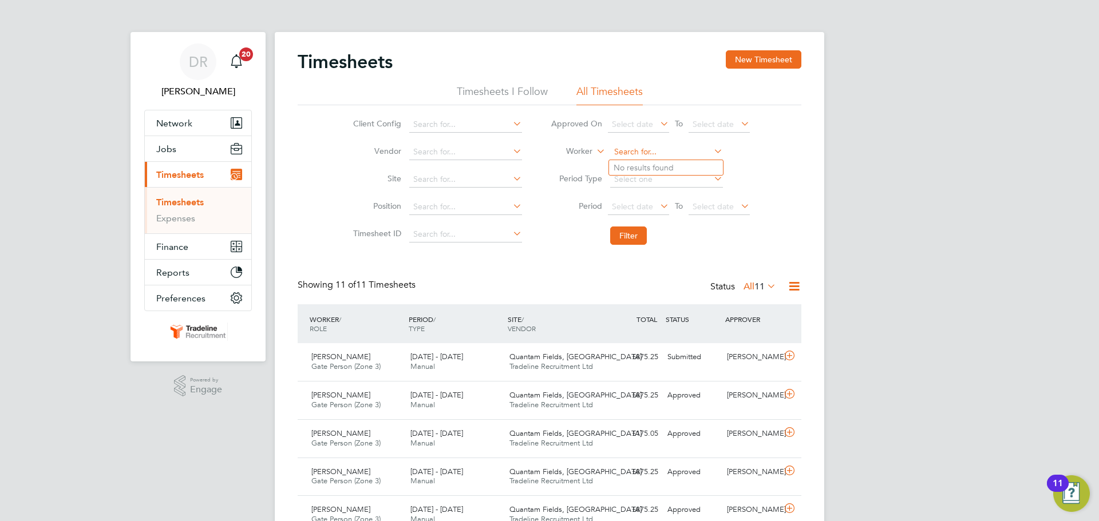
click at [643, 148] on input at bounding box center [666, 152] width 113 height 16
click at [641, 197] on li "Constantin Cos oana" at bounding box center [666, 198] width 114 height 15
type input "[PERSON_NAME]"
click at [631, 235] on button "Filter" at bounding box center [628, 236] width 37 height 18
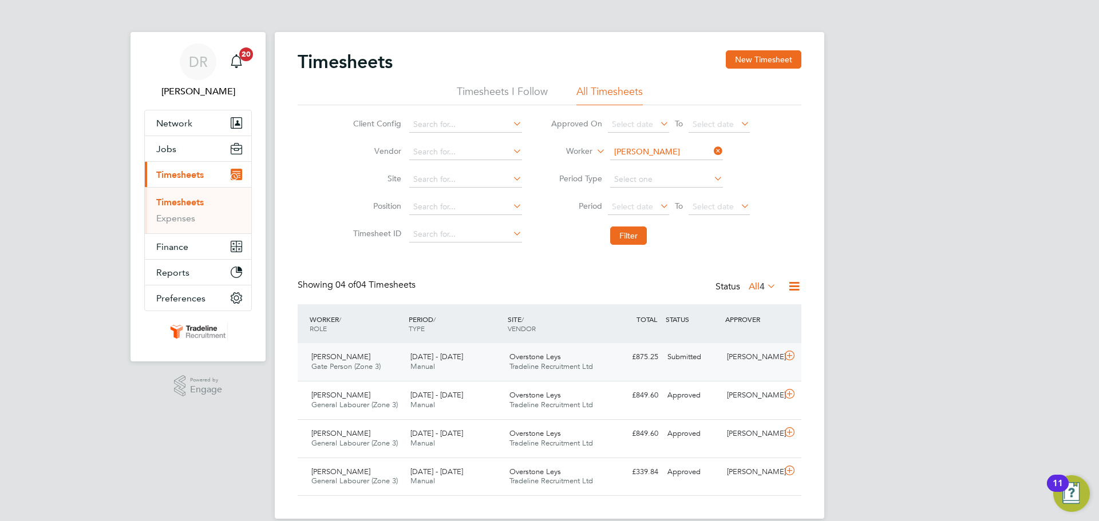
click at [784, 366] on div at bounding box center [791, 357] width 20 height 18
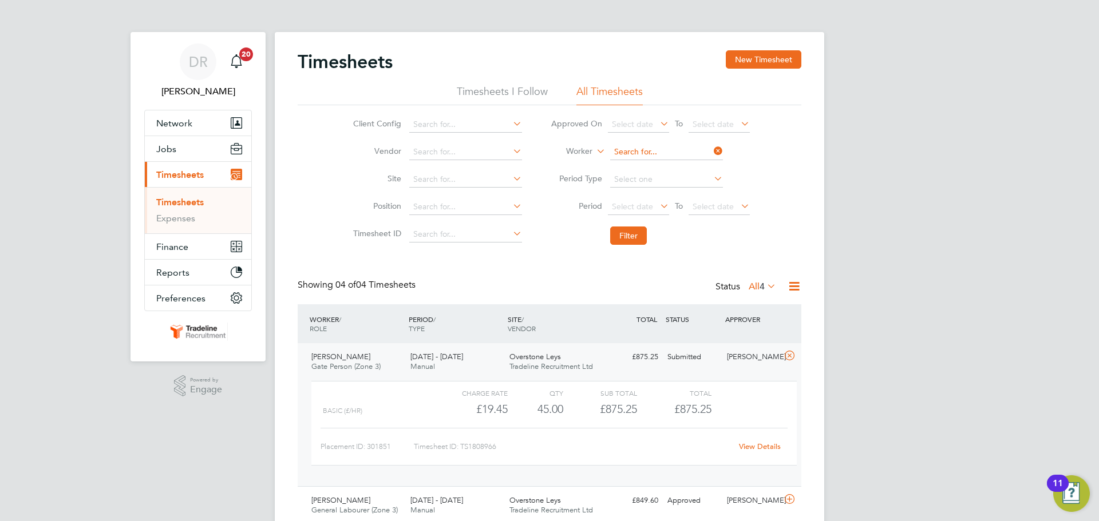
click at [663, 150] on input at bounding box center [666, 152] width 113 height 16
type input "ianc"
click at [661, 167] on div "Timesheets New Timesheet Timesheets I Follow All Timesheets Client Config Vendo…" at bounding box center [549, 328] width 549 height 592
click at [643, 146] on input at bounding box center [666, 152] width 113 height 16
type input "o"
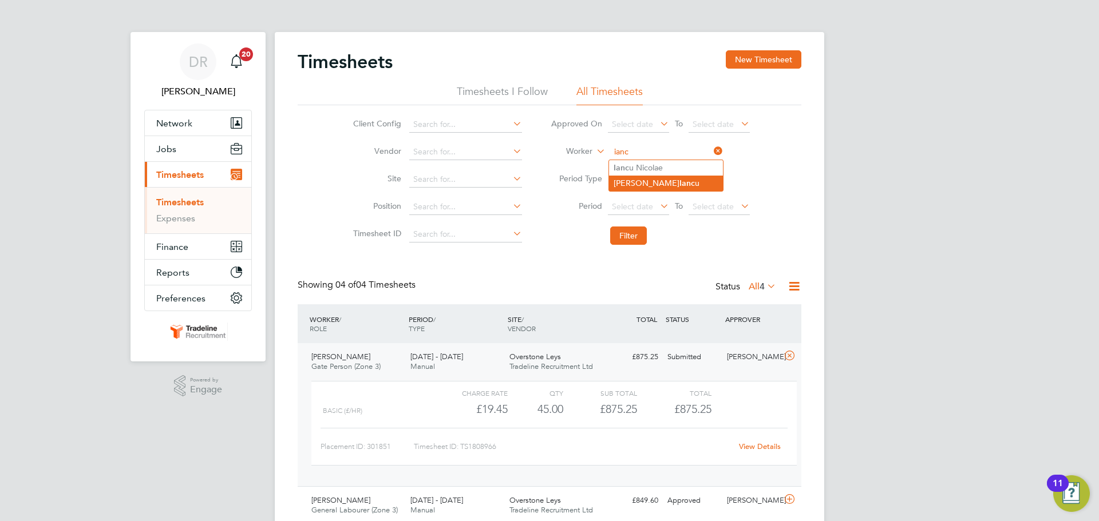
click at [679, 183] on b "Ianc" at bounding box center [686, 184] width 15 height 10
type input "[PERSON_NAME]"
click at [627, 239] on button "Filter" at bounding box center [628, 236] width 37 height 18
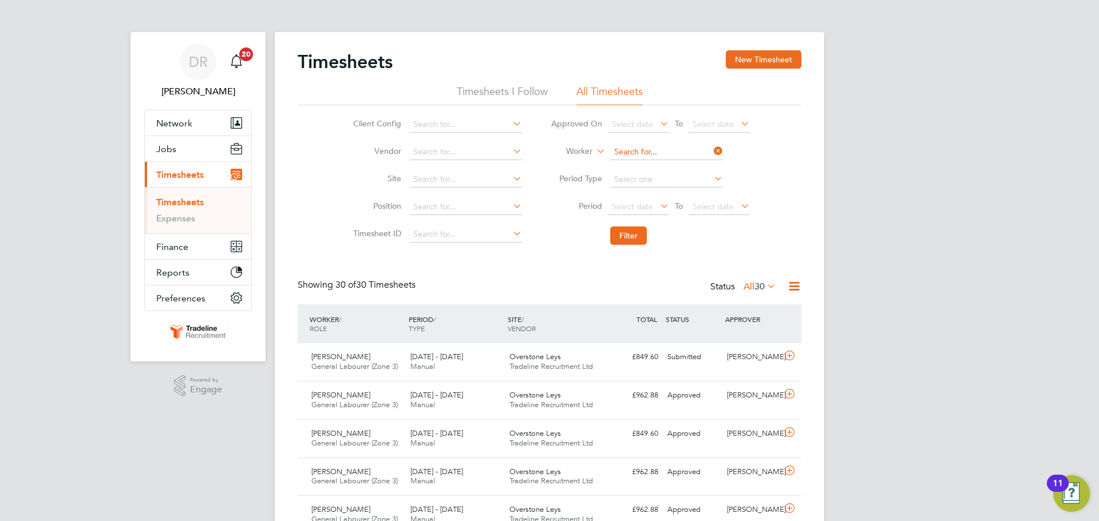
click at [641, 153] on input at bounding box center [666, 152] width 113 height 16
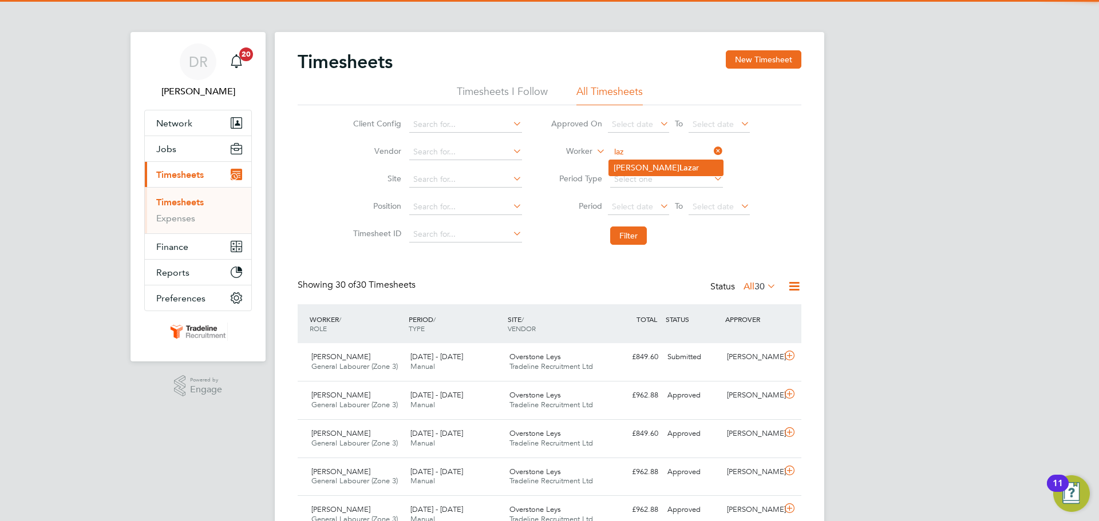
click at [645, 164] on li "[PERSON_NAME] ar" at bounding box center [666, 167] width 114 height 15
type input "Florin-[PERSON_NAME]"
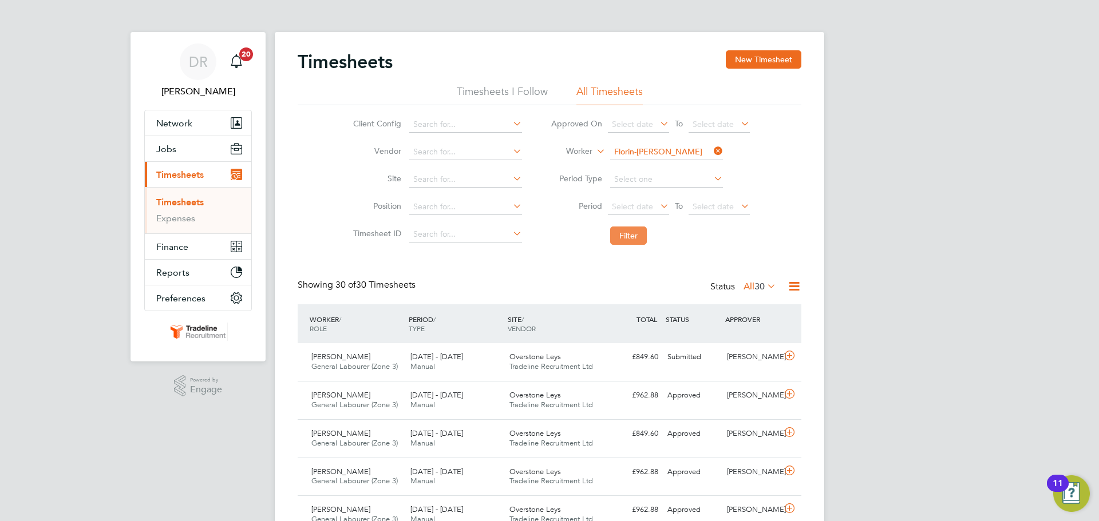
click at [628, 233] on button "Filter" at bounding box center [628, 236] width 37 height 18
click at [646, 153] on input at bounding box center [666, 152] width 113 height 16
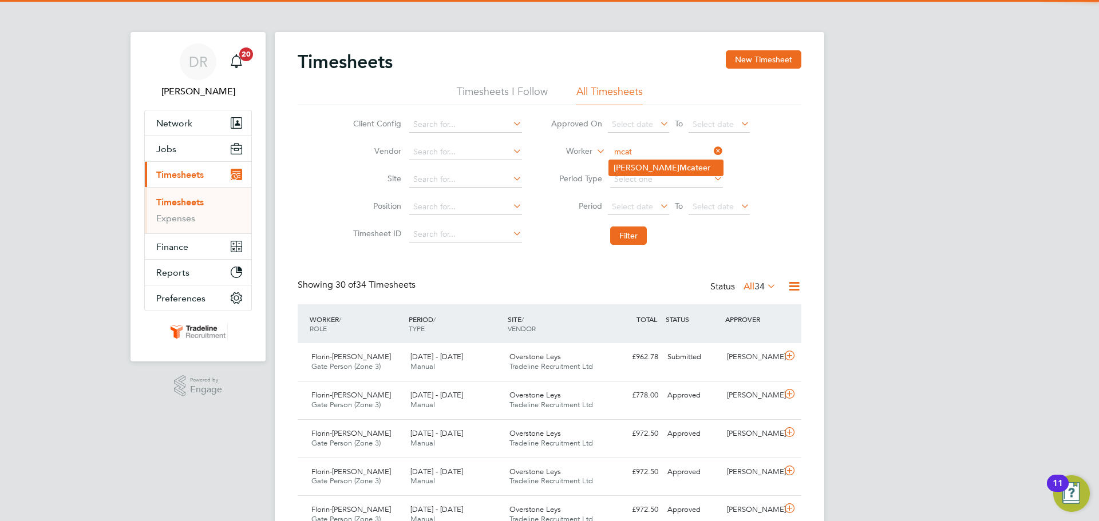
click at [679, 169] on b "Mcat" at bounding box center [688, 168] width 19 height 10
type input "[PERSON_NAME]"
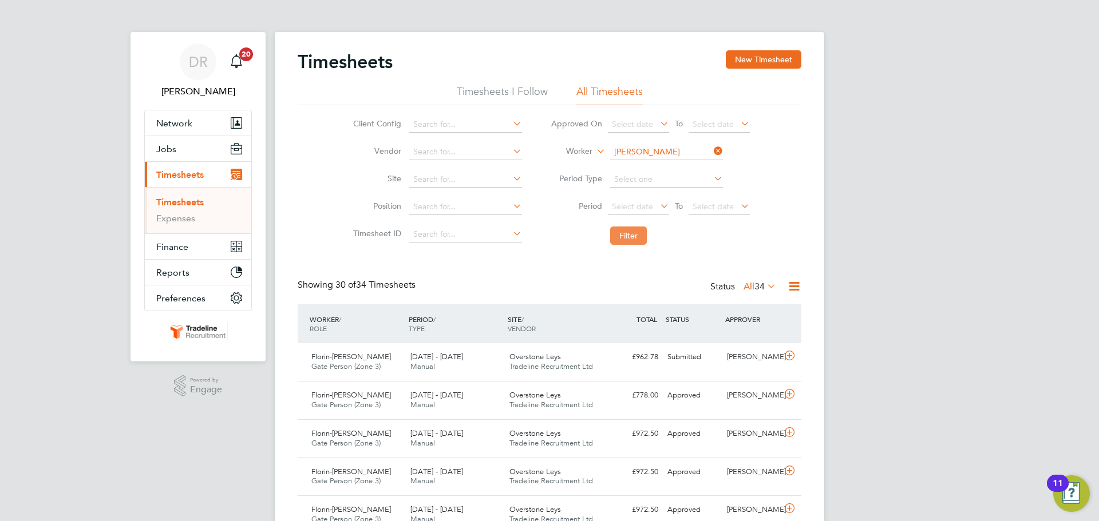
click at [627, 234] on button "Filter" at bounding box center [628, 236] width 37 height 18
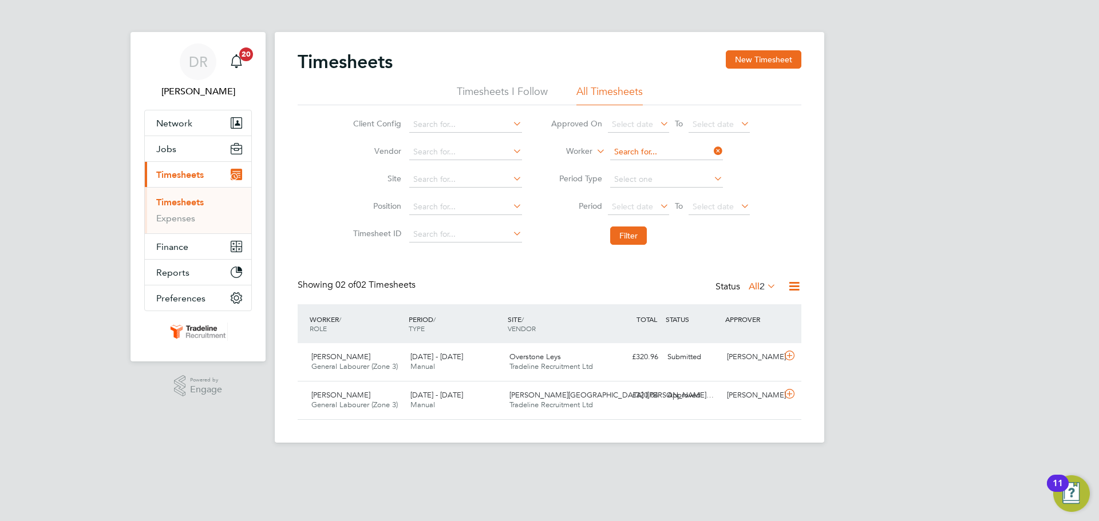
click at [632, 149] on input at bounding box center [666, 152] width 113 height 16
click at [661, 162] on li "[PERSON_NAME]" at bounding box center [666, 167] width 114 height 15
type input "[PERSON_NAME]"
click at [627, 231] on button "Filter" at bounding box center [628, 236] width 37 height 18
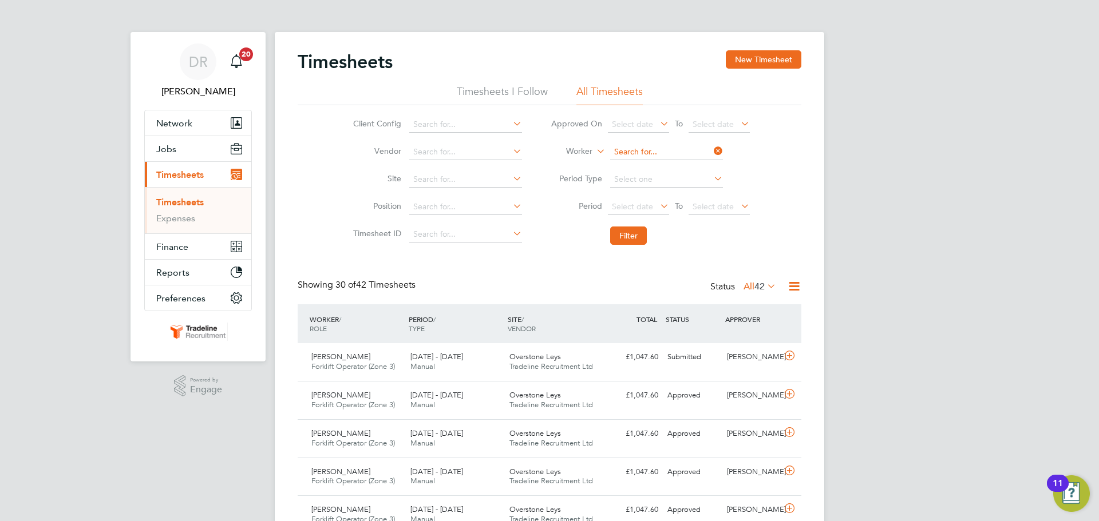
click at [650, 154] on input at bounding box center [666, 152] width 113 height 16
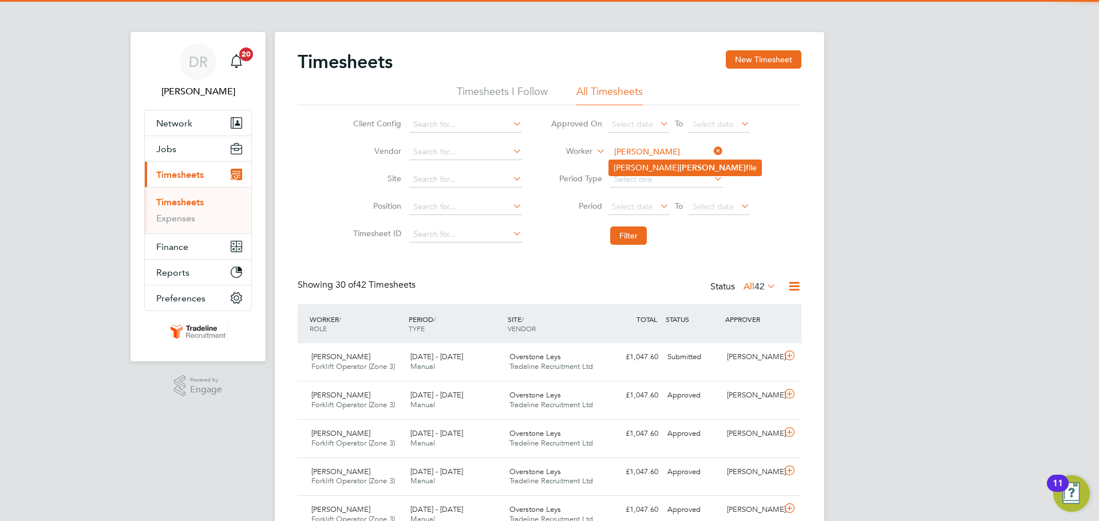
click at [646, 173] on li "[PERSON_NAME] [PERSON_NAME] file" at bounding box center [685, 167] width 152 height 15
type input "Aurelian-[PERSON_NAME]"
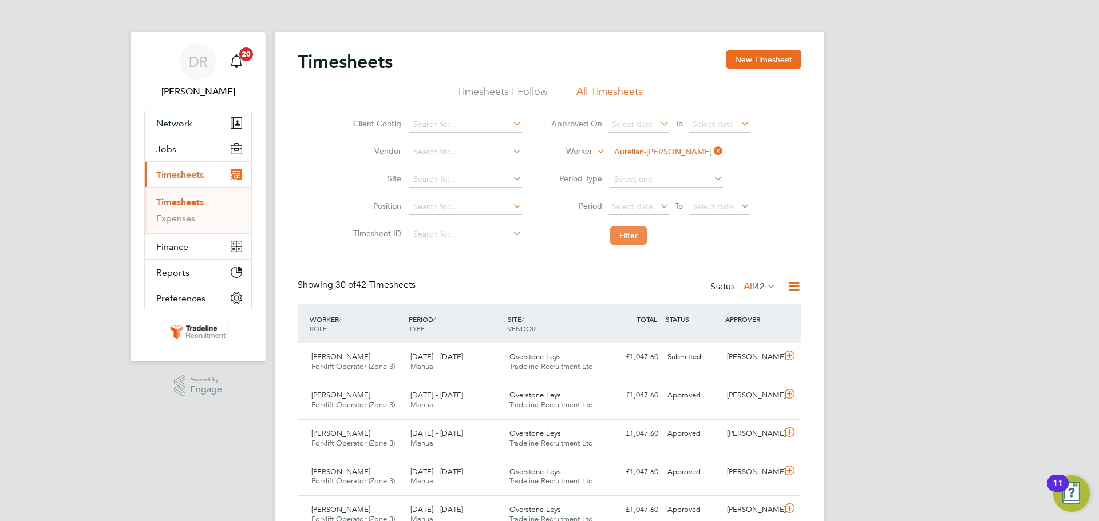
click at [620, 235] on button "Filter" at bounding box center [628, 236] width 37 height 18
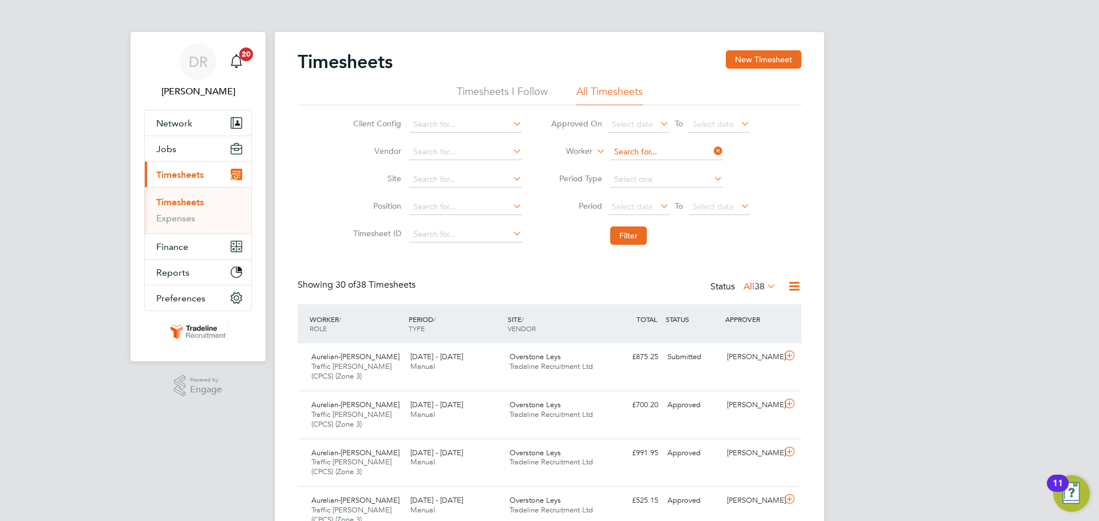
click at [639, 150] on input at bounding box center [666, 152] width 113 height 16
click at [654, 194] on li "[PERSON_NAME]" at bounding box center [666, 198] width 114 height 15
type input "[PERSON_NAME]"
click at [628, 240] on button "Filter" at bounding box center [628, 236] width 37 height 18
click at [662, 154] on input at bounding box center [666, 152] width 113 height 16
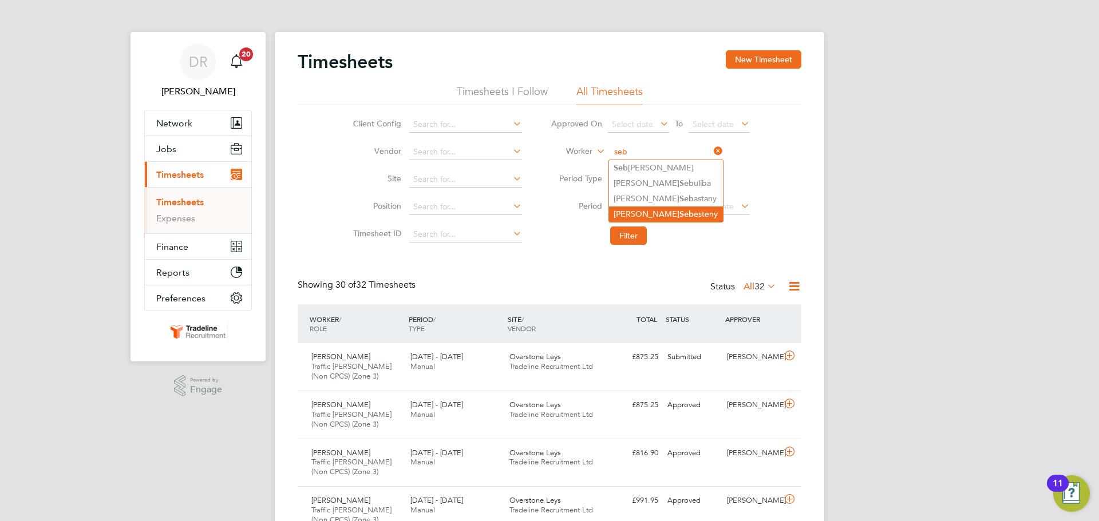
click at [648, 219] on li "[PERSON_NAME] esteny" at bounding box center [666, 214] width 114 height 15
type input "[PERSON_NAME]"
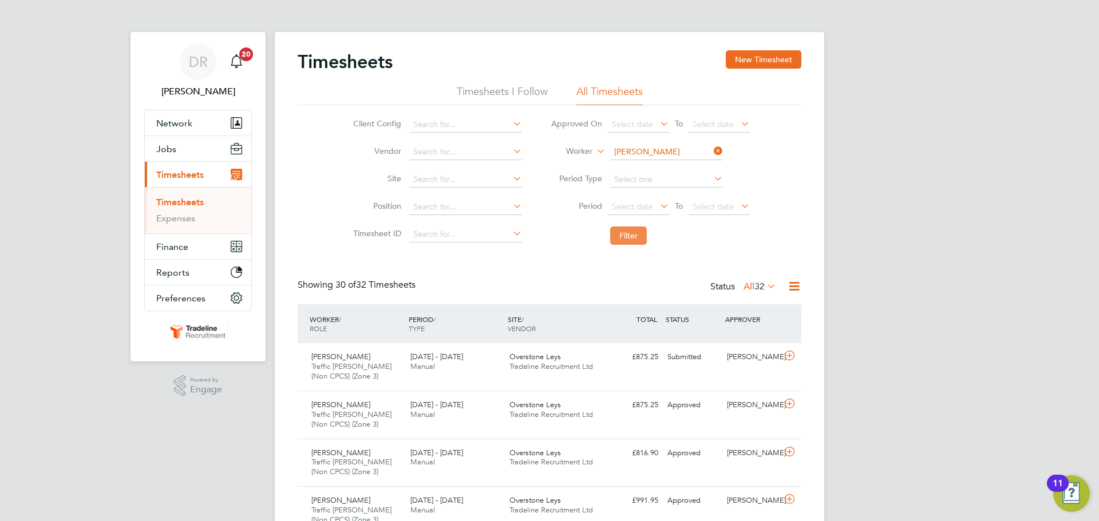
click at [634, 238] on button "Filter" at bounding box center [628, 236] width 37 height 18
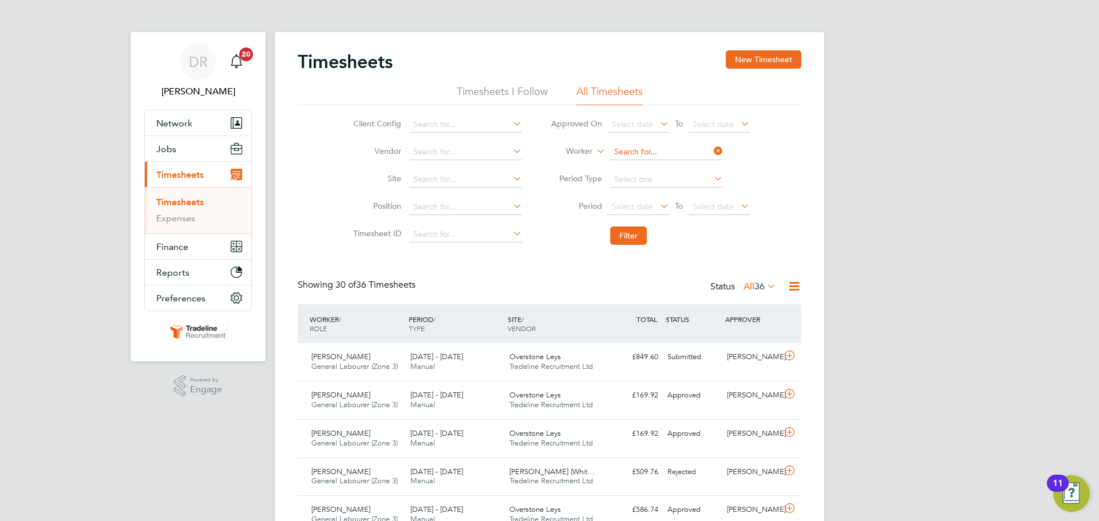
click at [639, 151] on input at bounding box center [666, 152] width 113 height 16
click at [679, 169] on b "Serb" at bounding box center [687, 168] width 17 height 10
type input "[PERSON_NAME]"
click at [638, 241] on button "Filter" at bounding box center [628, 236] width 37 height 18
click at [630, 152] on input at bounding box center [666, 152] width 113 height 16
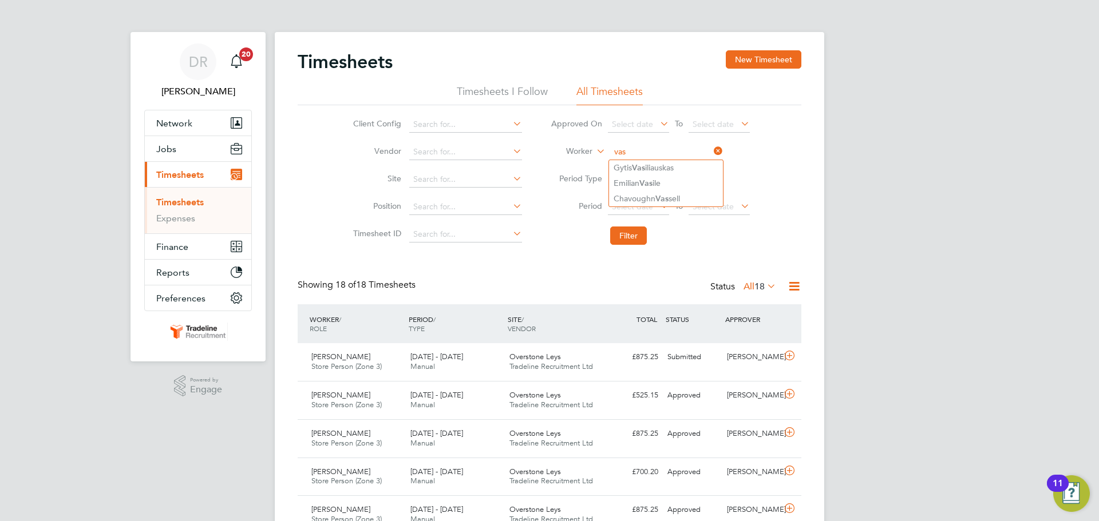
click at [634, 152] on input "vas" at bounding box center [666, 152] width 113 height 16
click at [635, 165] on li "[PERSON_NAME] [PERSON_NAME]" at bounding box center [688, 167] width 158 height 15
type input "[PERSON_NAME]"
click at [637, 238] on button "Filter" at bounding box center [628, 236] width 37 height 18
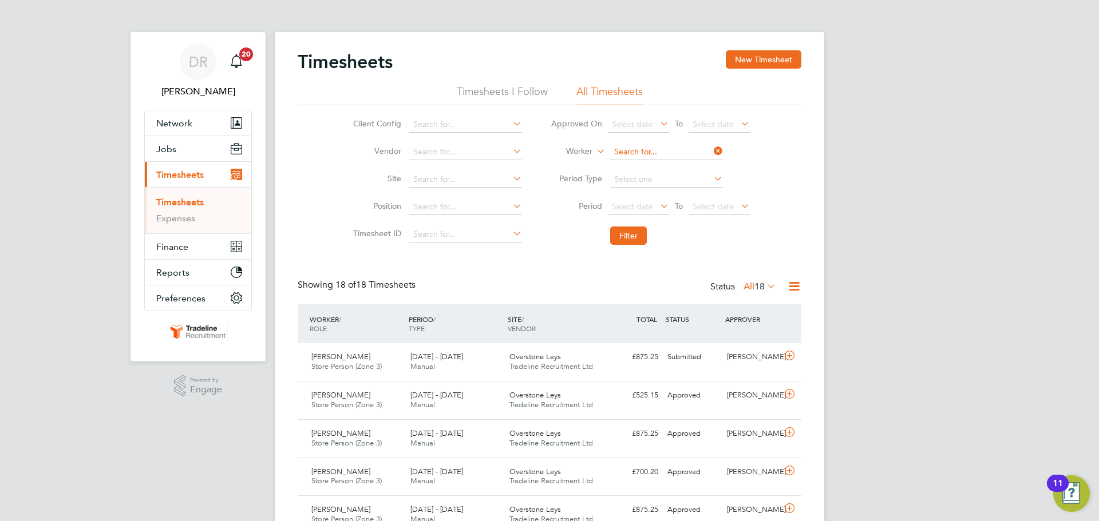
click at [624, 154] on input at bounding box center [666, 152] width 113 height 16
click at [630, 180] on li "[PERSON_NAME] ile" at bounding box center [666, 183] width 114 height 15
type input "[PERSON_NAME]"
click at [631, 230] on button "Filter" at bounding box center [628, 236] width 37 height 18
click at [639, 149] on input at bounding box center [666, 152] width 113 height 16
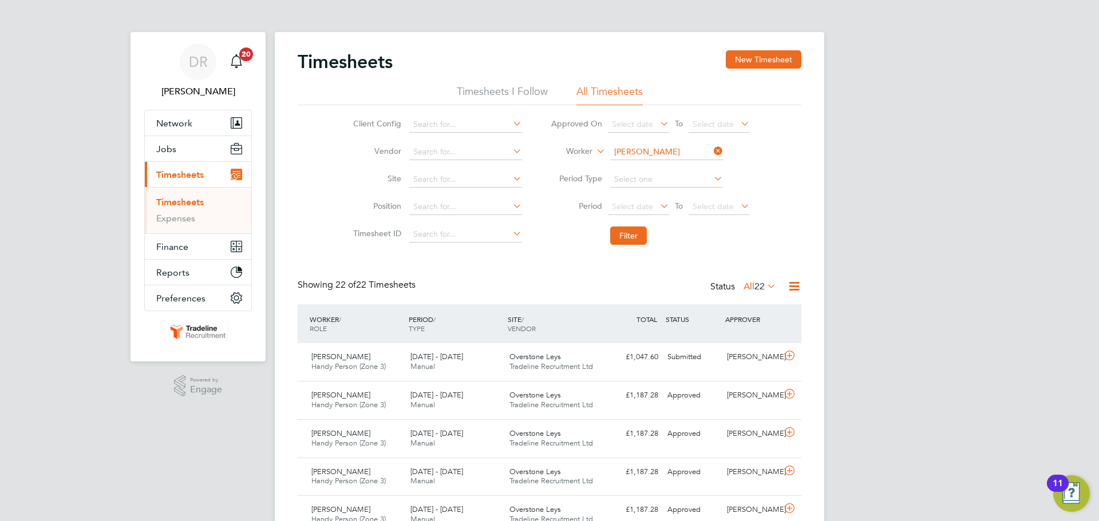
click at [679, 186] on b "[PERSON_NAME]" at bounding box center [712, 184] width 66 height 10
type input "[PERSON_NAME]"
click at [635, 227] on button "Filter" at bounding box center [628, 236] width 37 height 18
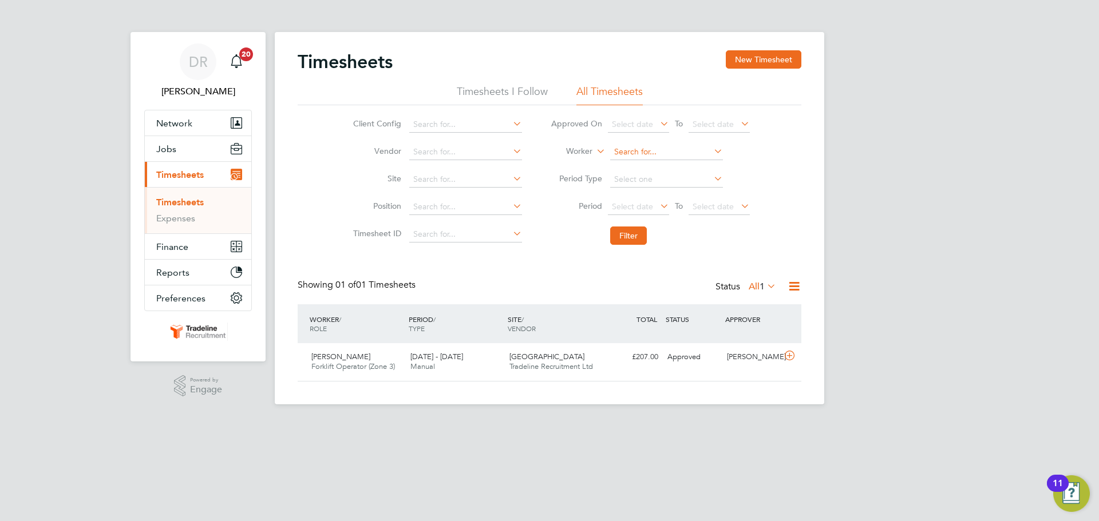
click at [642, 151] on input at bounding box center [666, 152] width 113 height 16
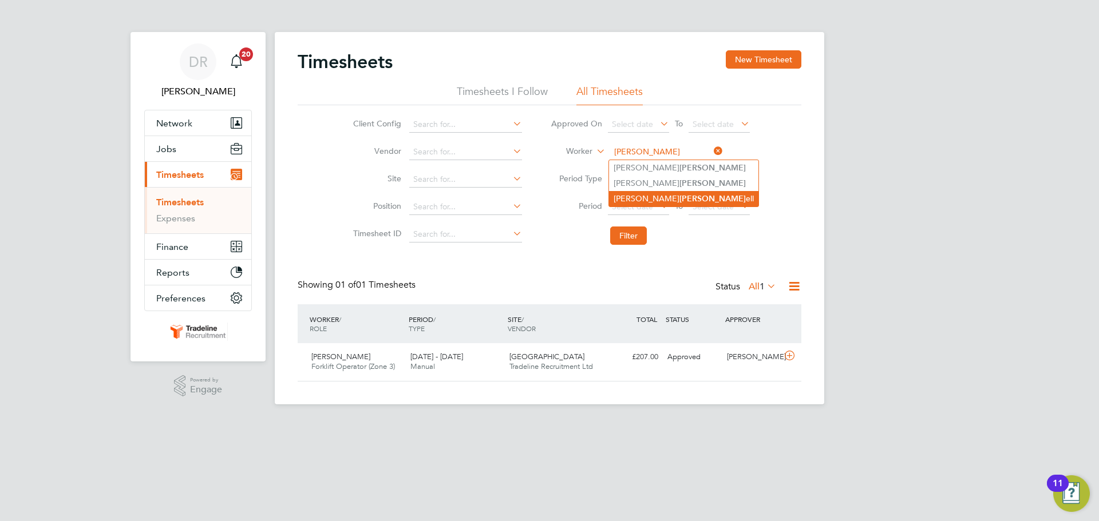
click at [639, 192] on li "[PERSON_NAME] ell" at bounding box center [683, 198] width 149 height 15
type input "[PERSON_NAME]"
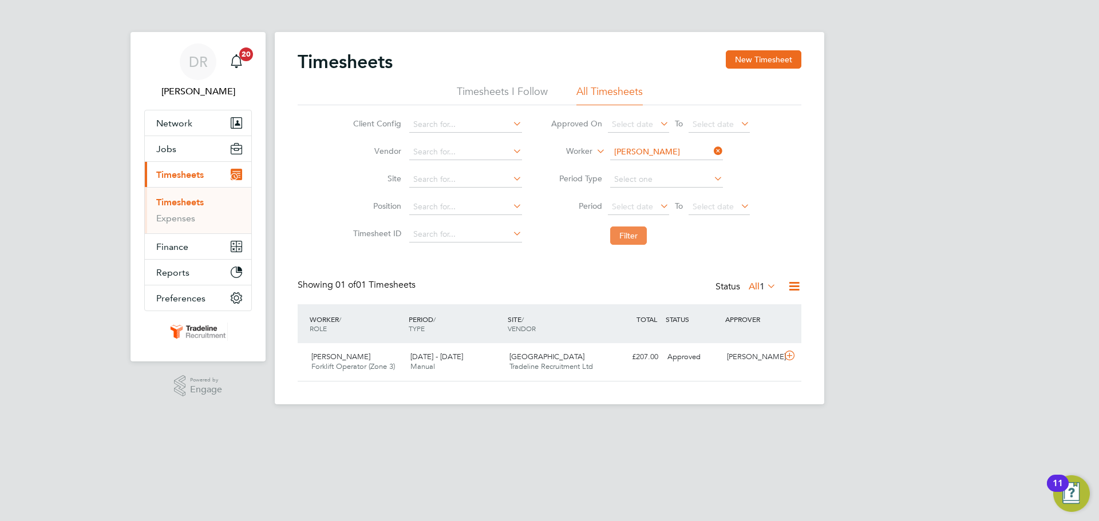
click at [626, 230] on button "Filter" at bounding box center [628, 236] width 37 height 18
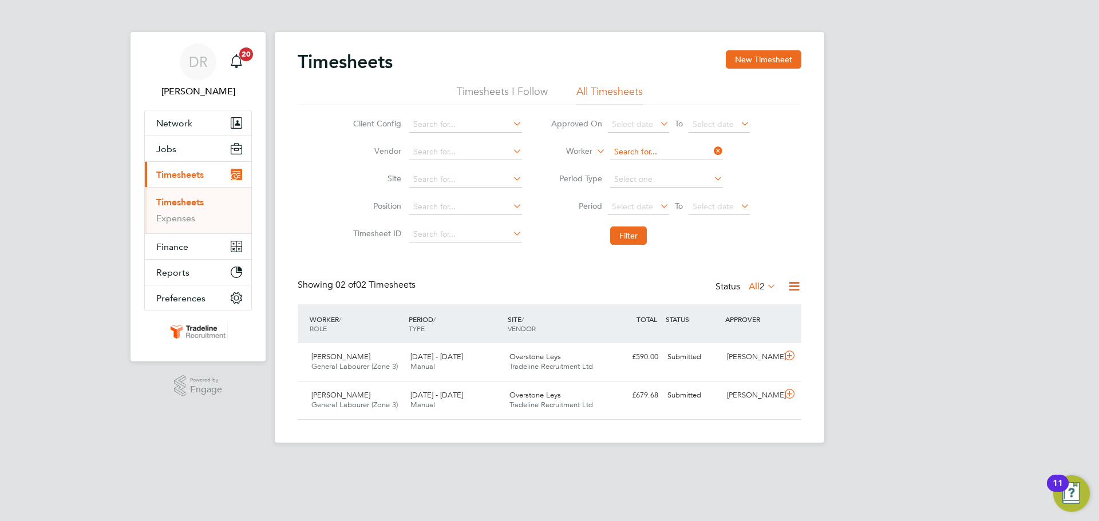
click at [626, 151] on input at bounding box center [666, 152] width 113 height 16
drag, startPoint x: 638, startPoint y: 213, endPoint x: 634, endPoint y: 219, distance: 7.5
click at [679, 213] on b "Step" at bounding box center [687, 214] width 17 height 10
type input "[PERSON_NAME]"
click at [628, 240] on button "Filter" at bounding box center [628, 236] width 37 height 18
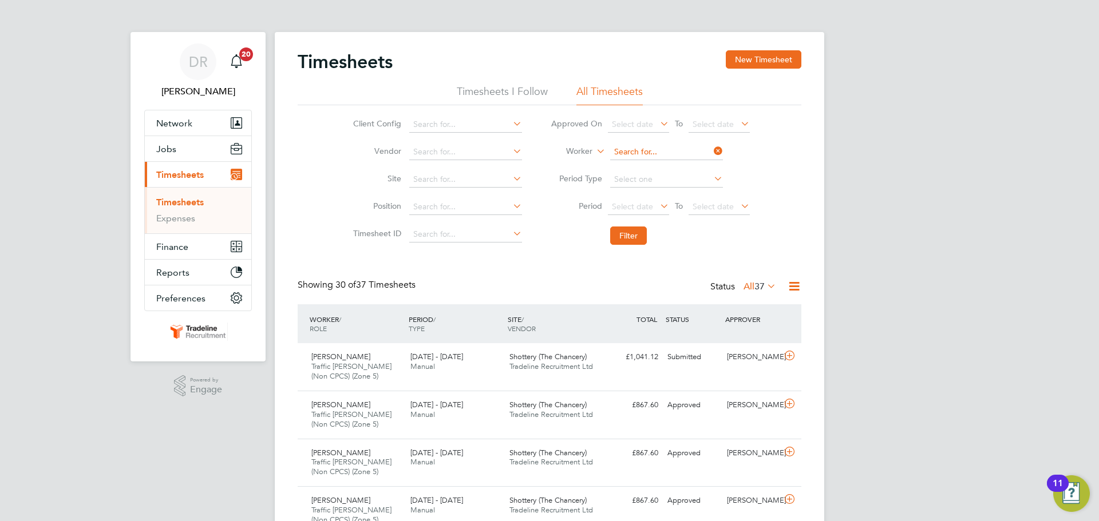
click at [633, 152] on input at bounding box center [666, 152] width 113 height 16
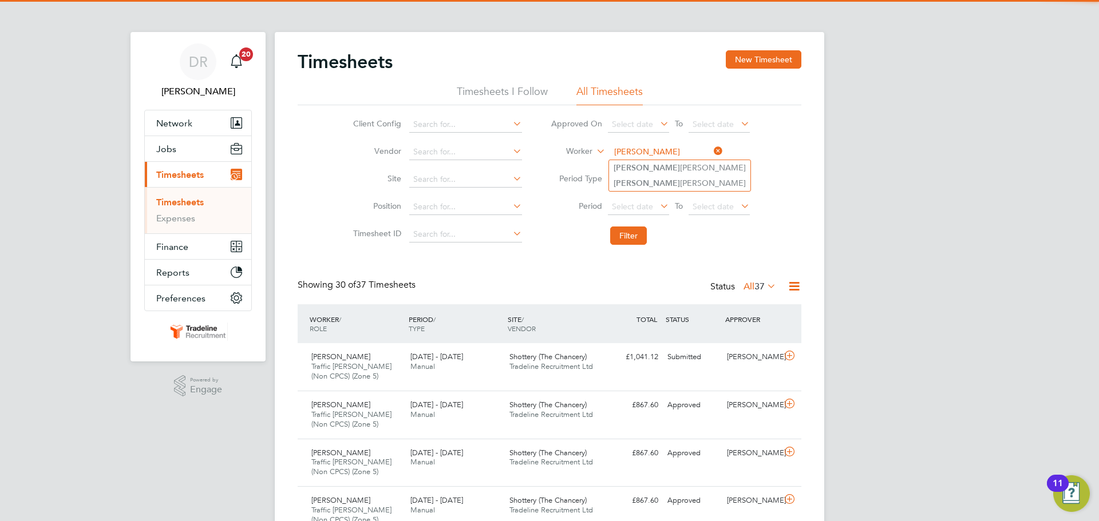
click at [636, 171] on li "[PERSON_NAME]" at bounding box center [679, 167] width 141 height 15
type input "[PERSON_NAME]"
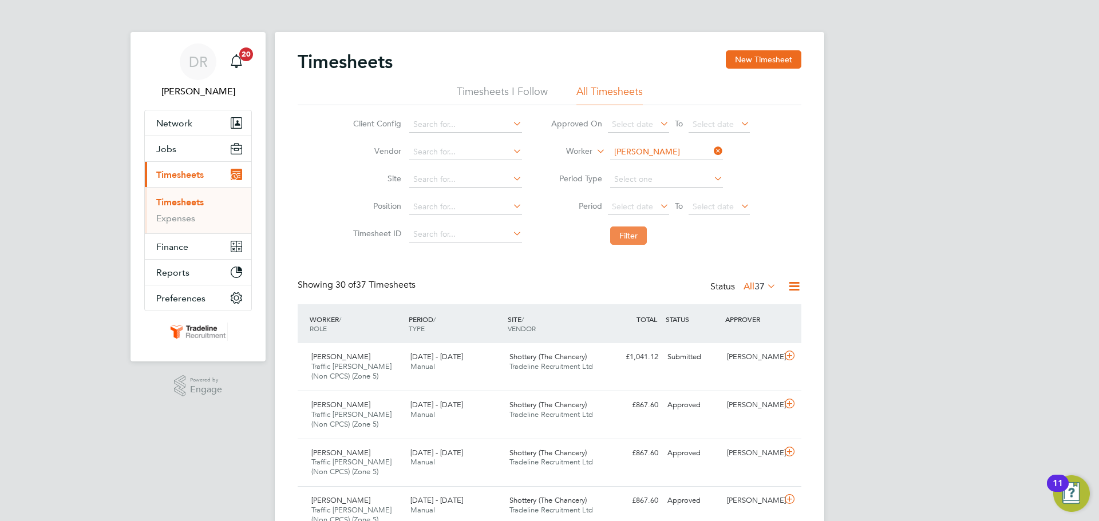
click at [636, 232] on button "Filter" at bounding box center [628, 236] width 37 height 18
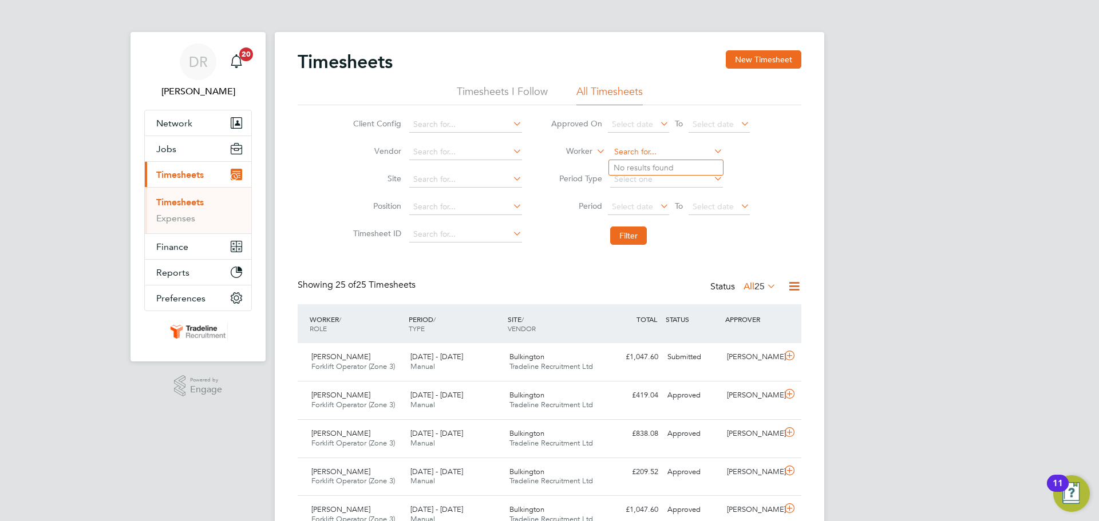
click at [635, 154] on input at bounding box center [666, 152] width 113 height 16
click at [647, 171] on li "[PERSON_NAME]" at bounding box center [679, 167] width 141 height 15
type input "[PERSON_NAME]"
click at [634, 227] on button "Filter" at bounding box center [628, 236] width 37 height 18
click at [635, 152] on input at bounding box center [666, 152] width 113 height 16
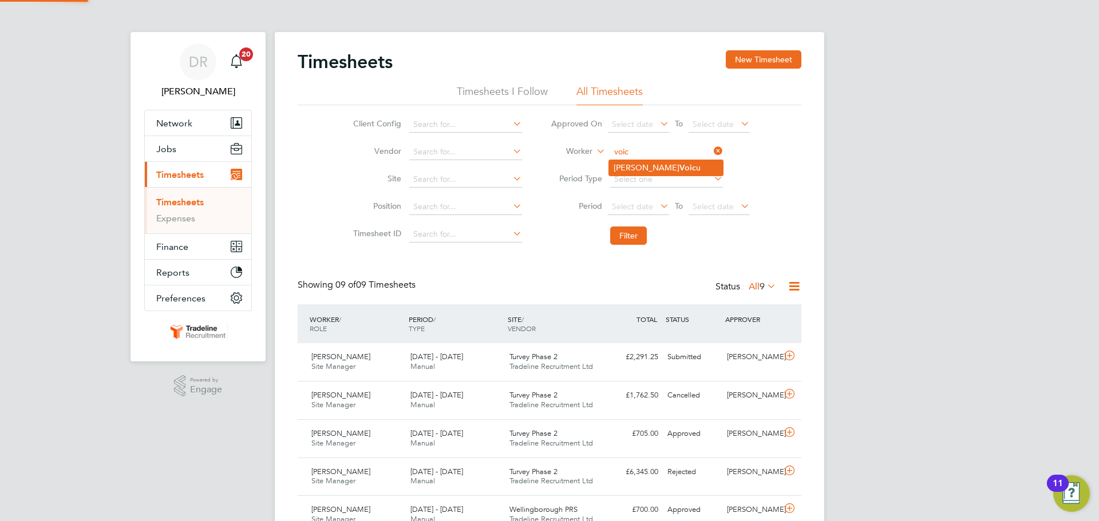
click at [636, 167] on li "[PERSON_NAME] u" at bounding box center [666, 167] width 114 height 15
type input "[PERSON_NAME]"
click at [629, 235] on button "Filter" at bounding box center [628, 236] width 37 height 18
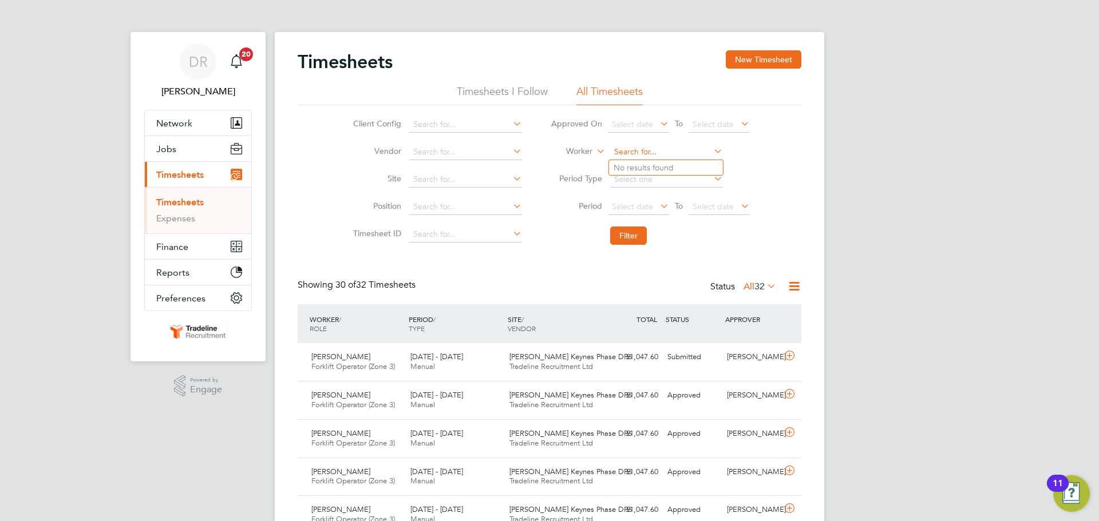
click at [639, 151] on input at bounding box center [666, 152] width 113 height 16
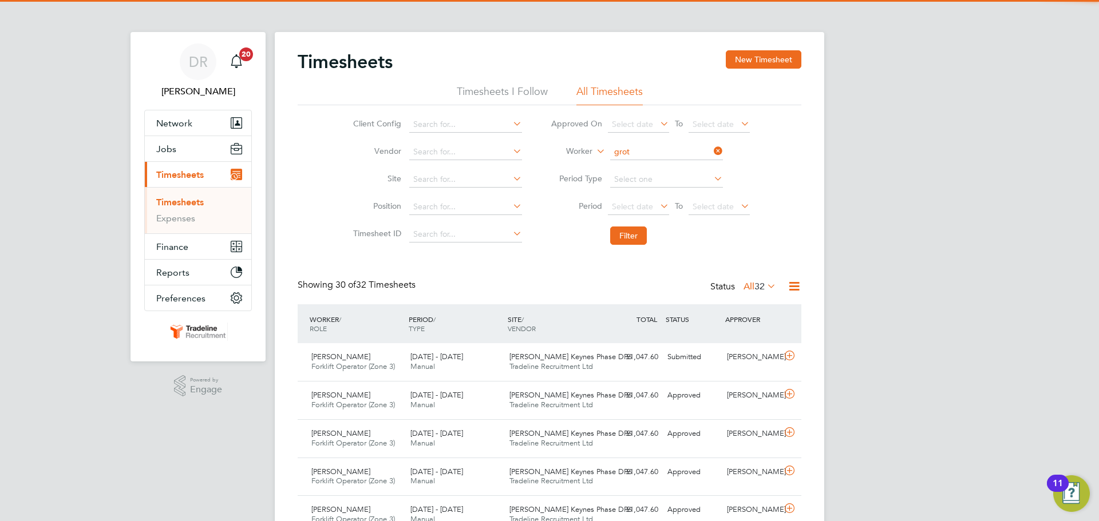
click at [646, 170] on li "[PERSON_NAME] [PERSON_NAME]" at bounding box center [688, 167] width 158 height 15
type input "[PERSON_NAME]"
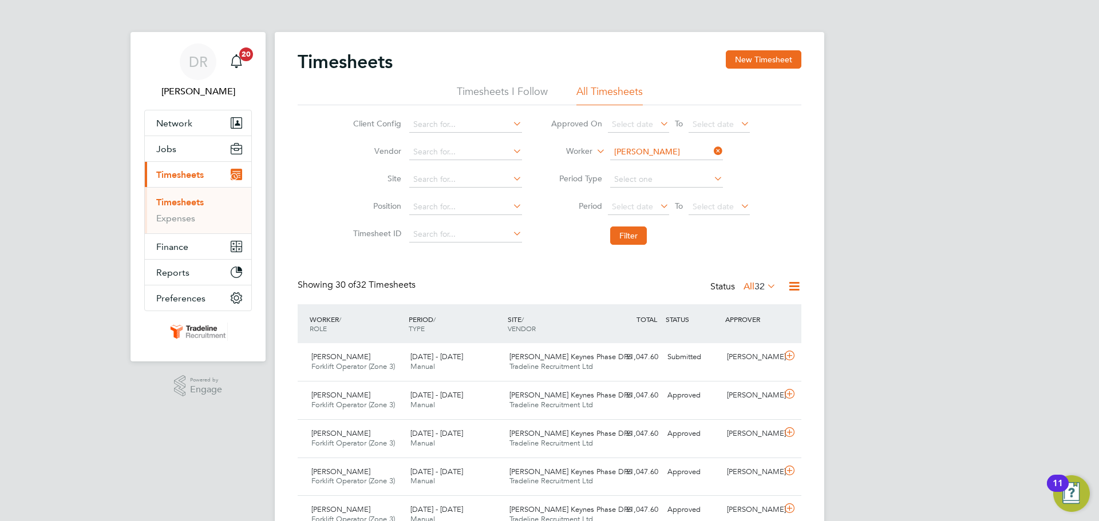
click at [631, 247] on li "Filter" at bounding box center [650, 236] width 228 height 30
click at [635, 235] on button "Filter" at bounding box center [628, 236] width 37 height 18
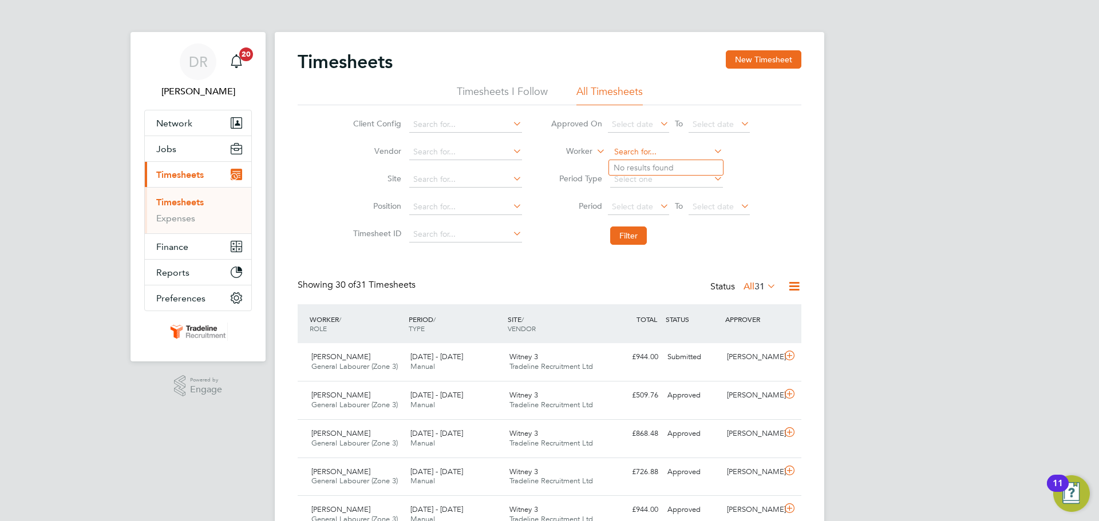
click at [650, 149] on input at bounding box center [666, 152] width 113 height 16
click at [676, 227] on li "[PERSON_NAME]" at bounding box center [666, 229] width 114 height 15
type input "[PERSON_NAME]"
click at [617, 240] on button "Filter" at bounding box center [628, 236] width 37 height 18
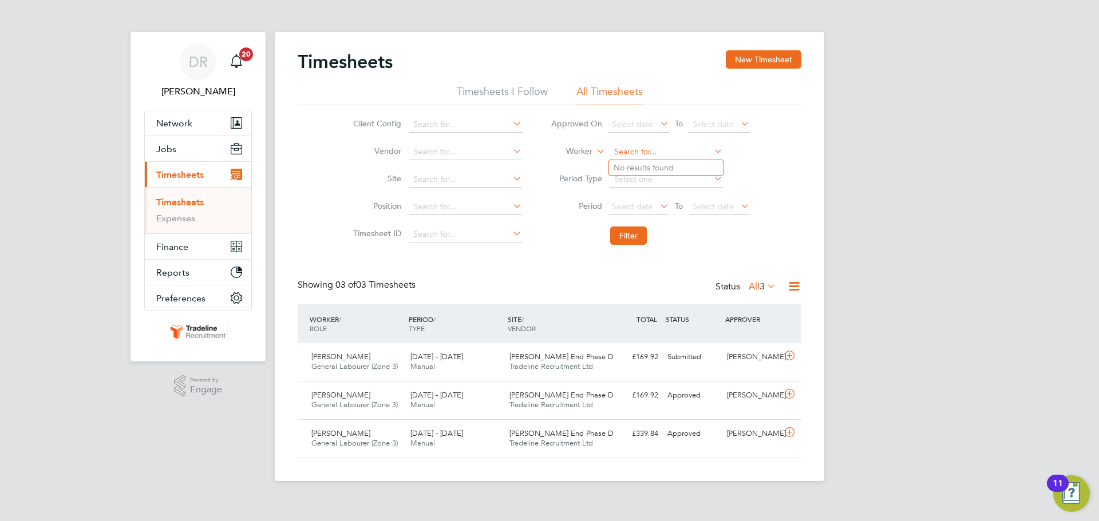
click at [649, 155] on input at bounding box center [666, 152] width 113 height 16
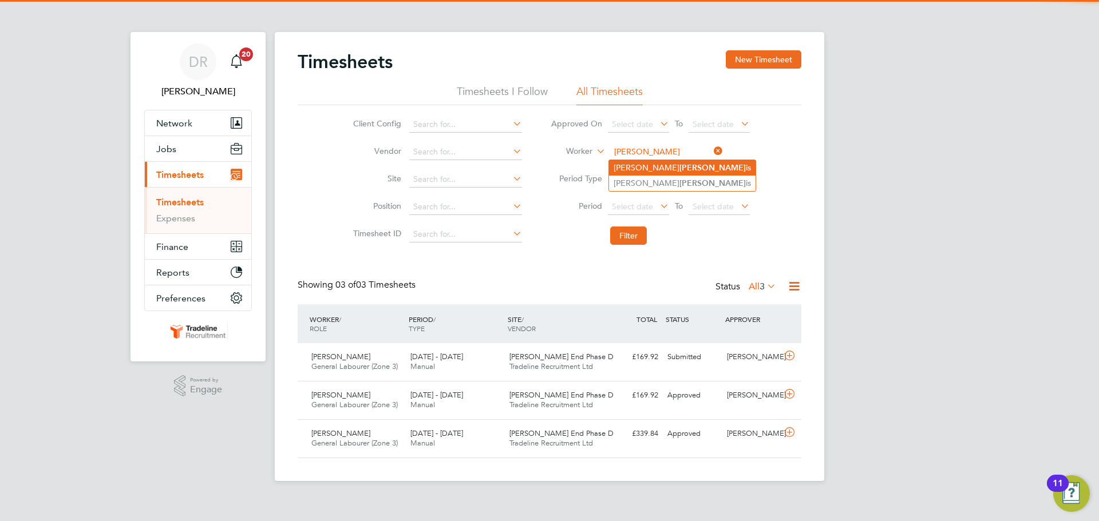
click at [679, 168] on b "[PERSON_NAME]" at bounding box center [712, 168] width 66 height 10
type input "[PERSON_NAME]"
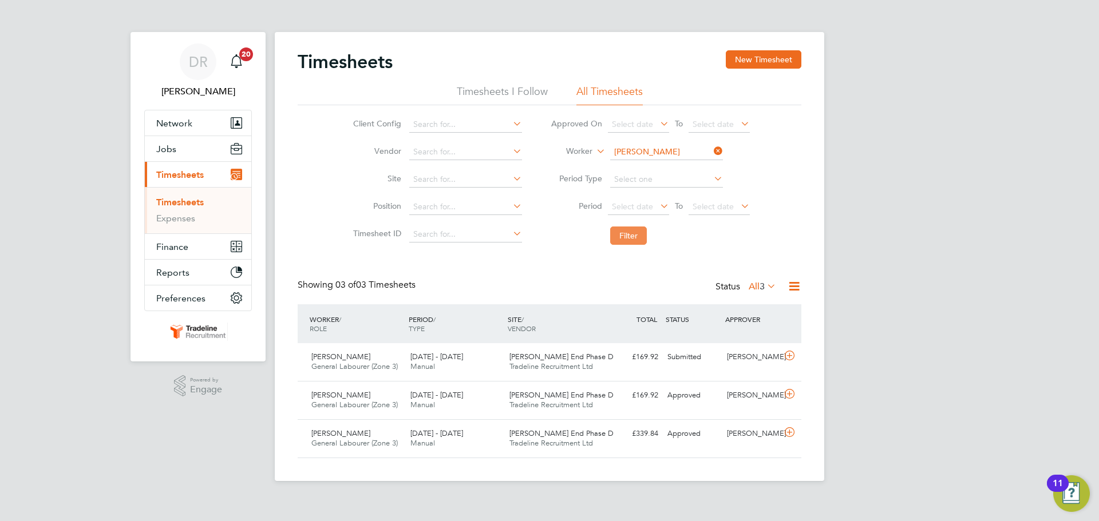
click at [635, 237] on button "Filter" at bounding box center [628, 236] width 37 height 18
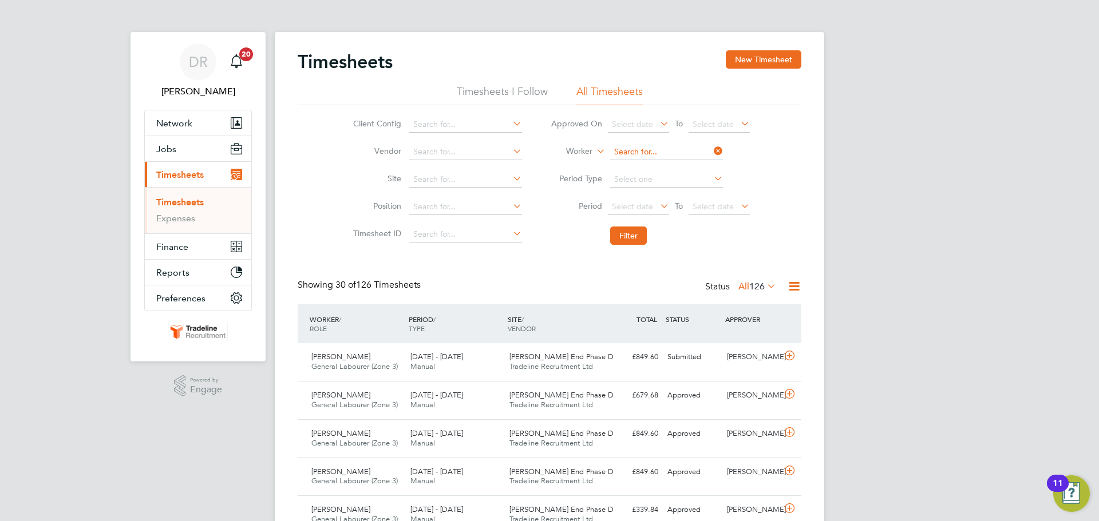
click at [643, 158] on input at bounding box center [666, 152] width 113 height 16
click at [643, 166] on b "Eka" at bounding box center [639, 168] width 14 height 10
type input "[PERSON_NAME]"
click at [624, 235] on button "Filter" at bounding box center [628, 236] width 37 height 18
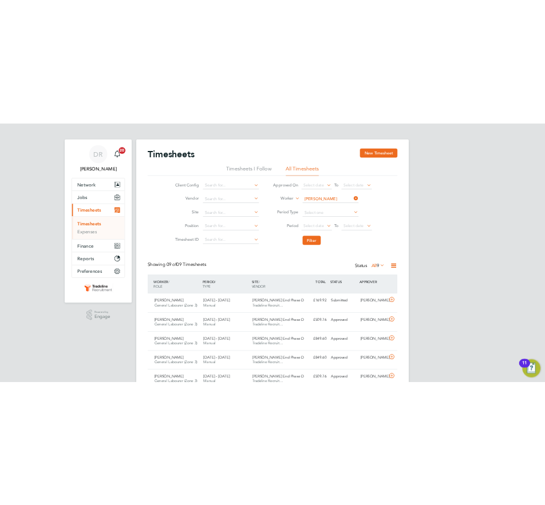
scroll to position [6, 6]
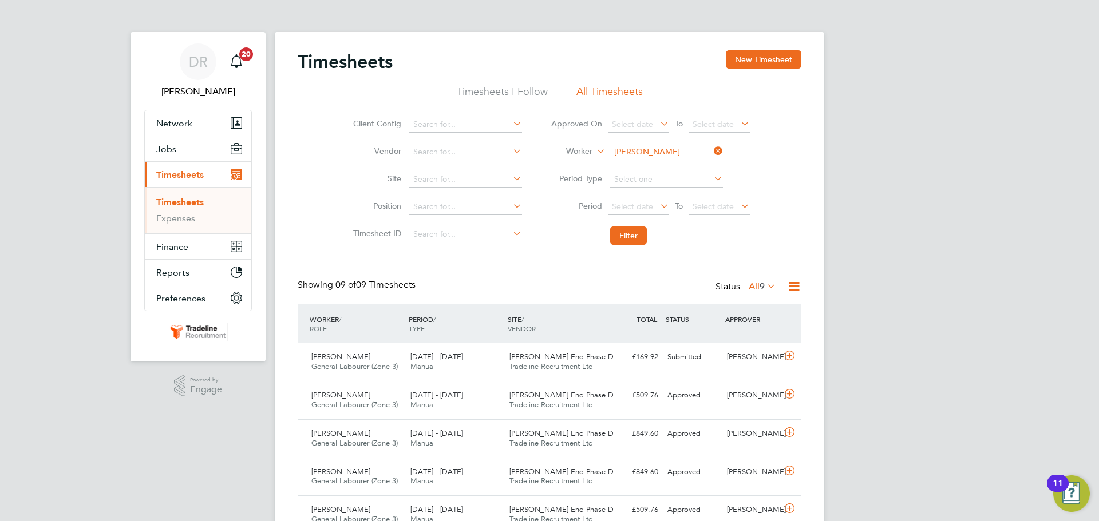
click at [633, 148] on input "[PERSON_NAME]" at bounding box center [666, 152] width 113 height 16
click at [643, 187] on li "[PERSON_NAME]" at bounding box center [699, 183] width 181 height 15
type input "[PERSON_NAME]"
click at [642, 157] on input at bounding box center [666, 152] width 113 height 16
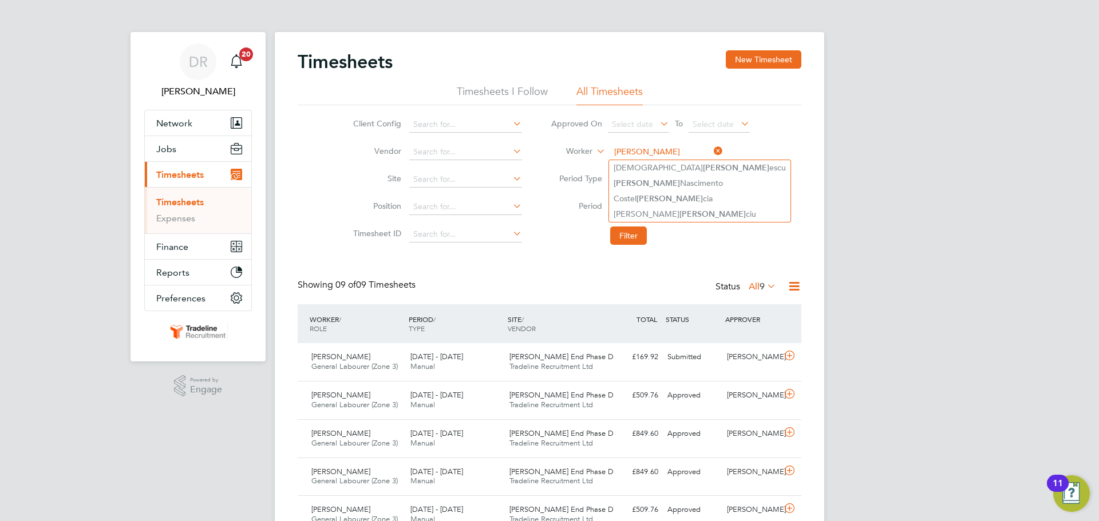
type input "[PERSON_NAME]"
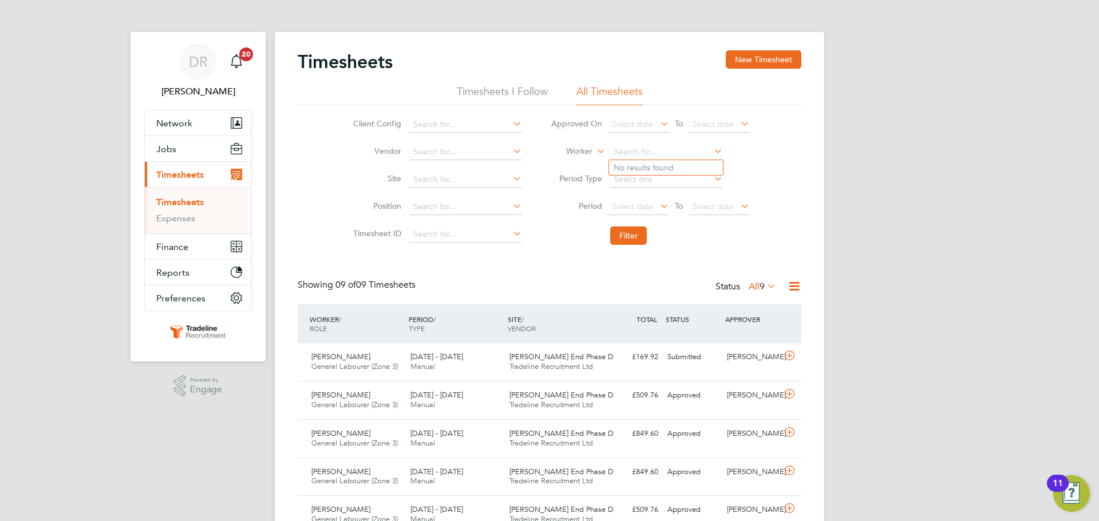
click at [753, 48] on div "Timesheets New Timesheet Timesheets I Follow All Timesheets Client Config Vendo…" at bounding box center [549, 371] width 549 height 678
drag, startPoint x: 754, startPoint y: 57, endPoint x: 631, endPoint y: 76, distance: 124.6
click at [754, 57] on button "New Timesheet" at bounding box center [764, 59] width 76 height 18
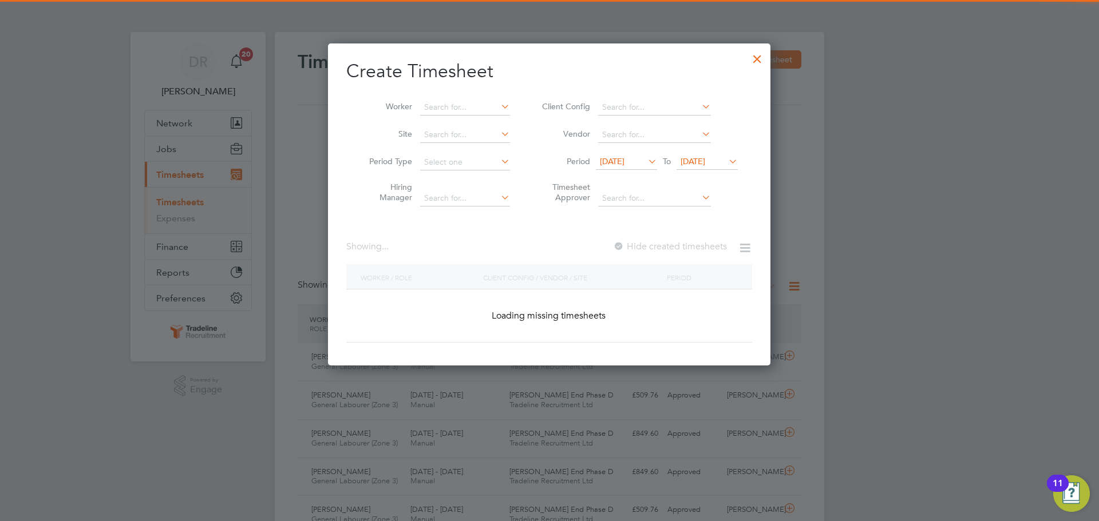
scroll to position [1804, 443]
click at [466, 98] on li "Worker" at bounding box center [435, 107] width 178 height 27
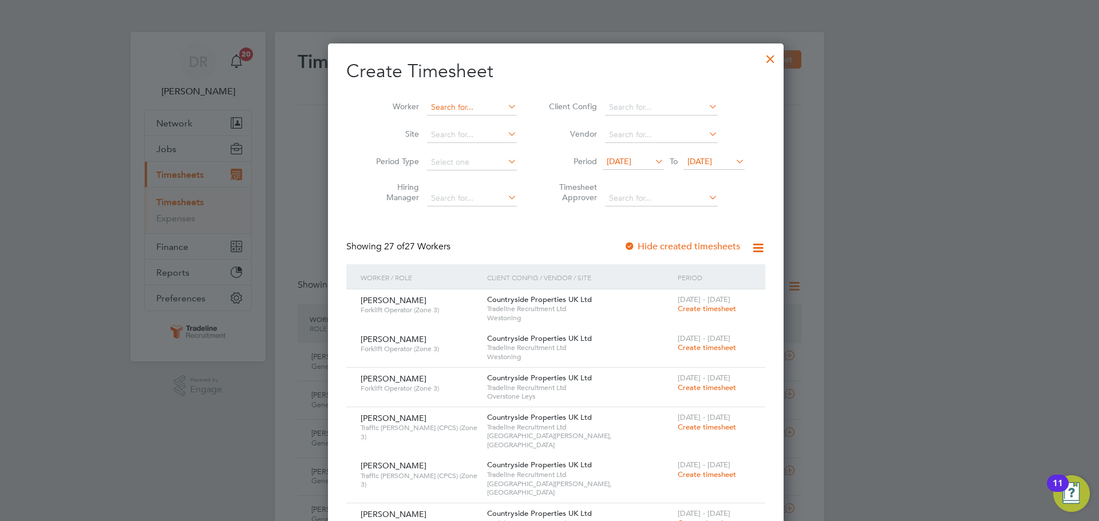
click at [457, 107] on input at bounding box center [472, 108] width 90 height 16
click at [450, 137] on li "[PERSON_NAME]" at bounding box center [470, 138] width 101 height 15
type input "[PERSON_NAME]"
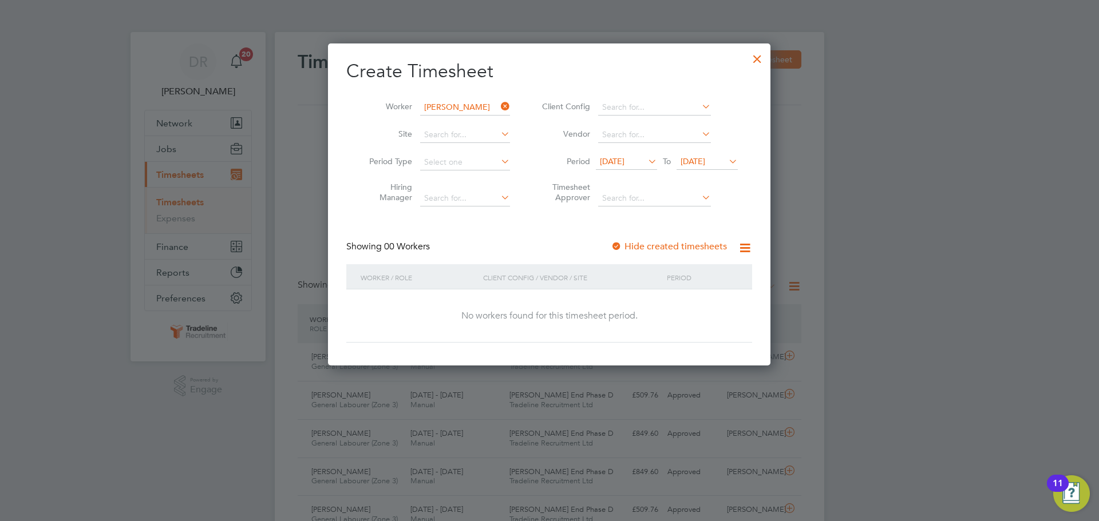
scroll to position [323, 443]
click at [705, 165] on span "[DATE]" at bounding box center [693, 161] width 25 height 10
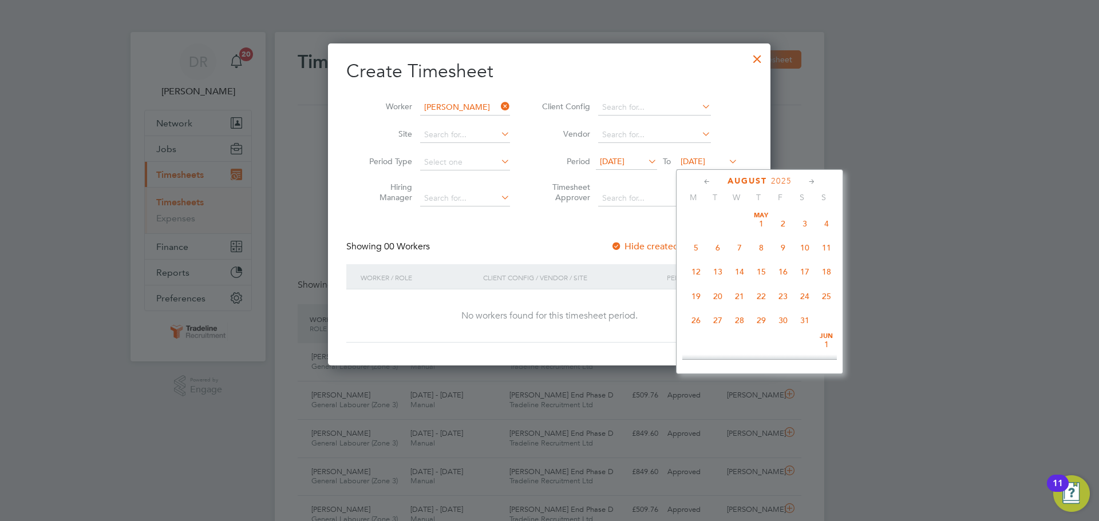
scroll to position [421, 0]
click at [829, 291] on span "31" at bounding box center [827, 286] width 22 height 22
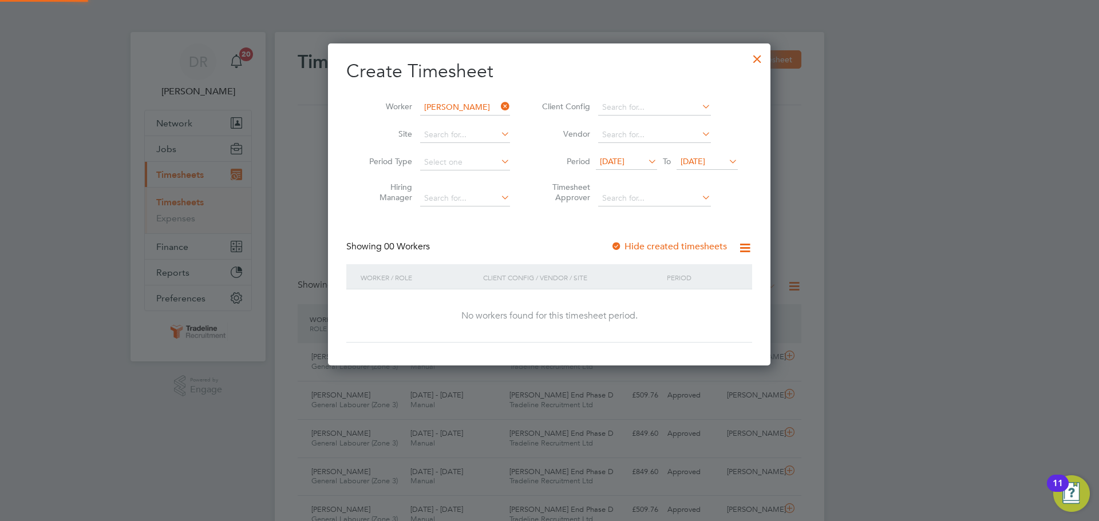
scroll to position [323, 443]
click at [624, 156] on span "[DATE]" at bounding box center [612, 161] width 25 height 10
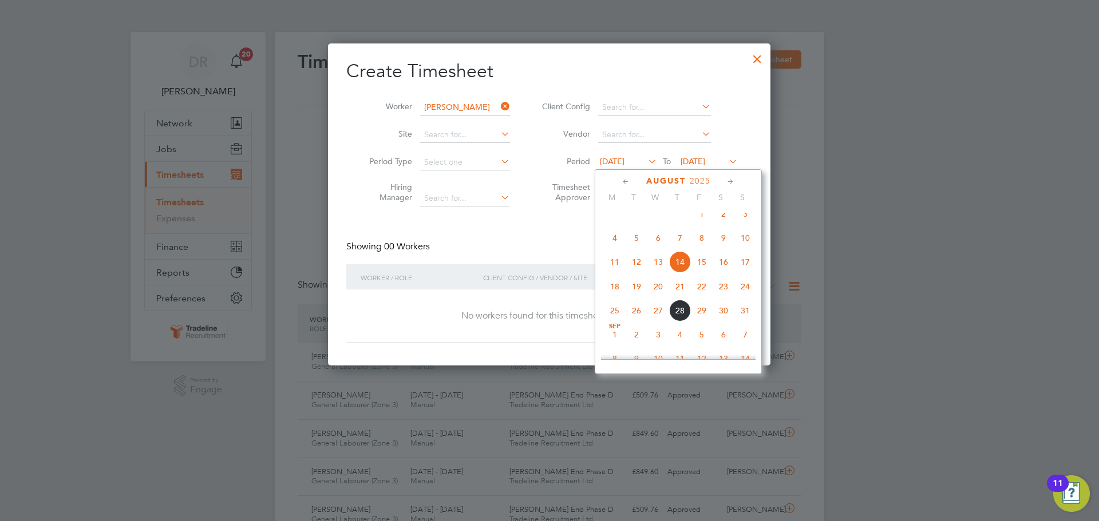
click at [611, 248] on span "4" at bounding box center [615, 238] width 22 height 22
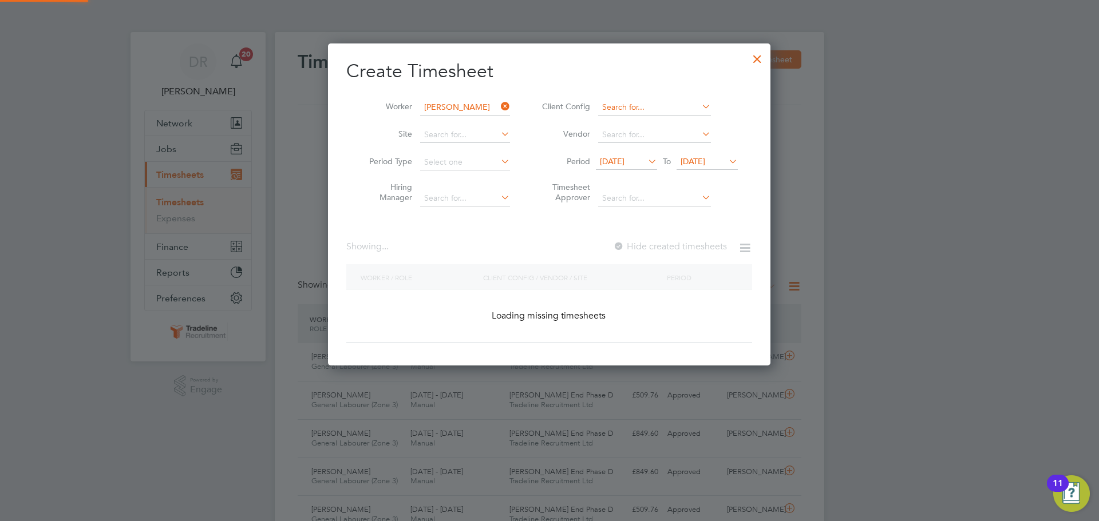
scroll to position [309, 443]
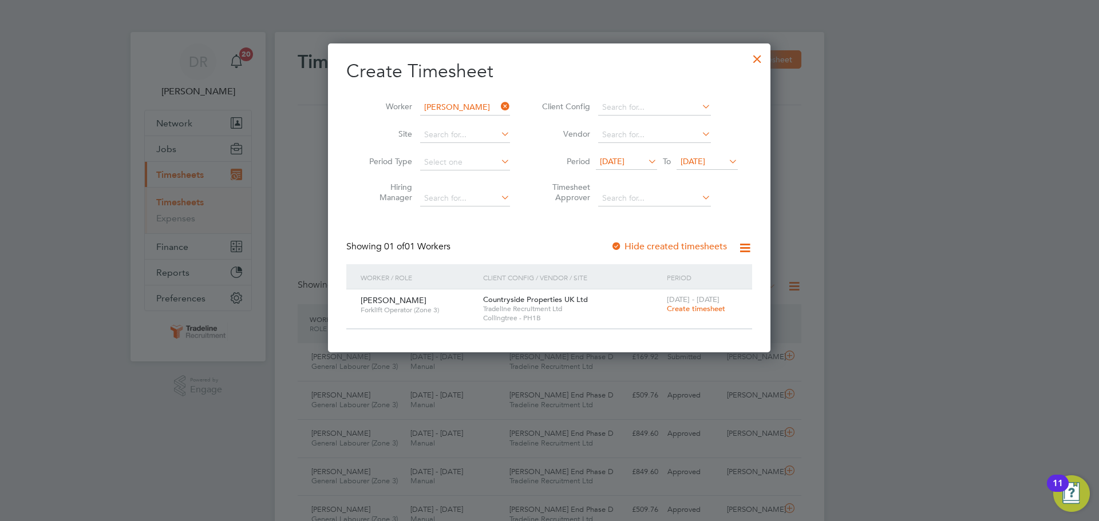
click at [719, 308] on span "Create timesheet" at bounding box center [696, 309] width 58 height 10
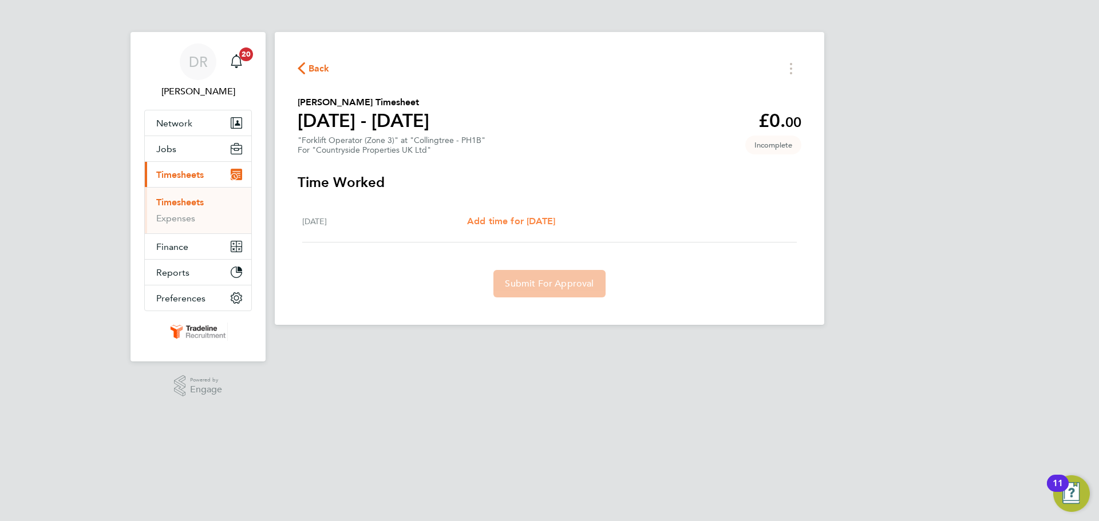
click at [537, 224] on span "Add time for [DATE]" at bounding box center [511, 221] width 88 height 11
select select "30"
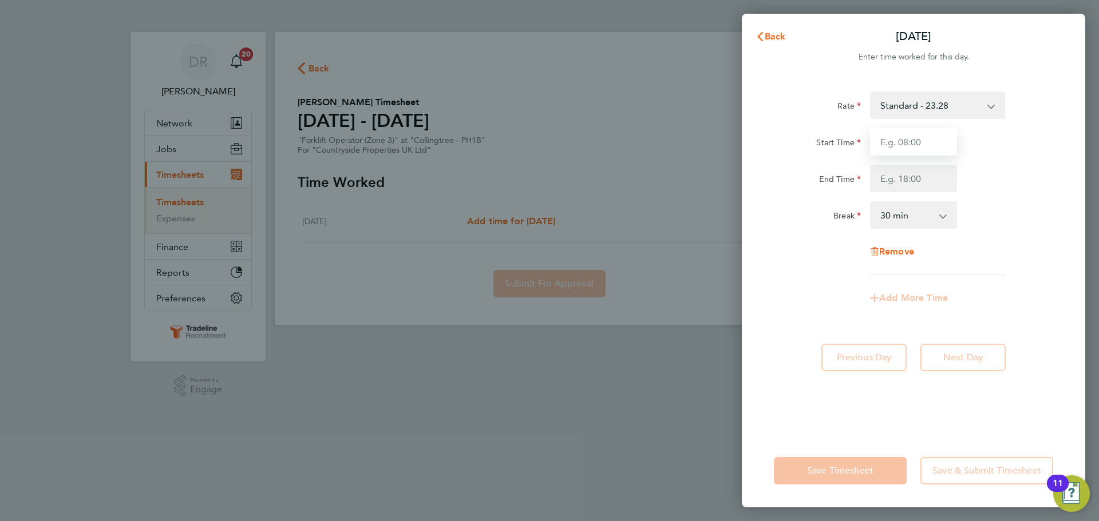
click at [935, 143] on input "Start Time" at bounding box center [913, 141] width 87 height 27
type input "07:00"
drag, startPoint x: 909, startPoint y: 180, endPoint x: 907, endPoint y: 187, distance: 7.1
click at [909, 180] on input "End Time" at bounding box center [913, 178] width 87 height 27
type input "16:30"
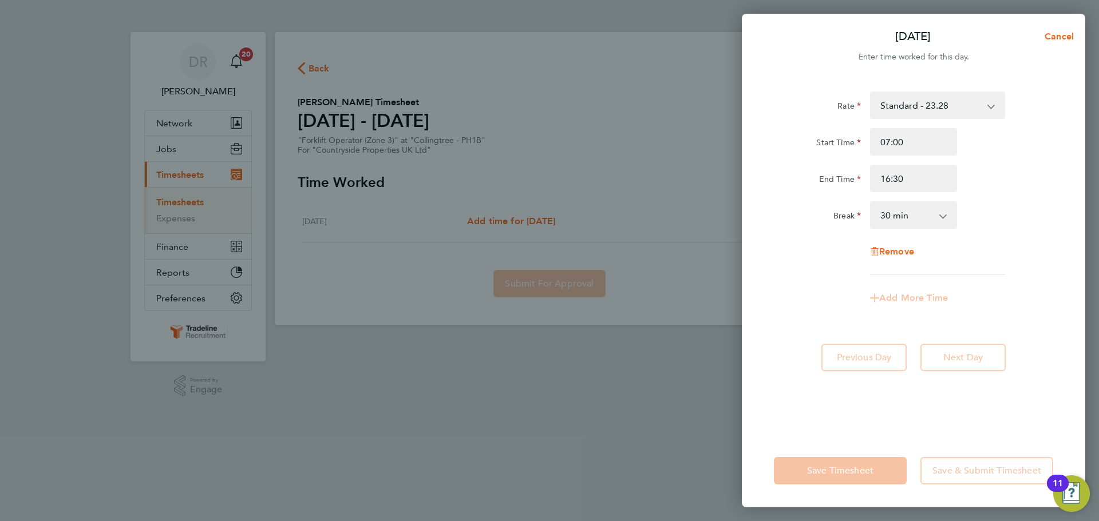
click at [958, 213] on div "0 min 15 min 30 min 45 min 60 min 75 min 90 min" at bounding box center [913, 214] width 96 height 27
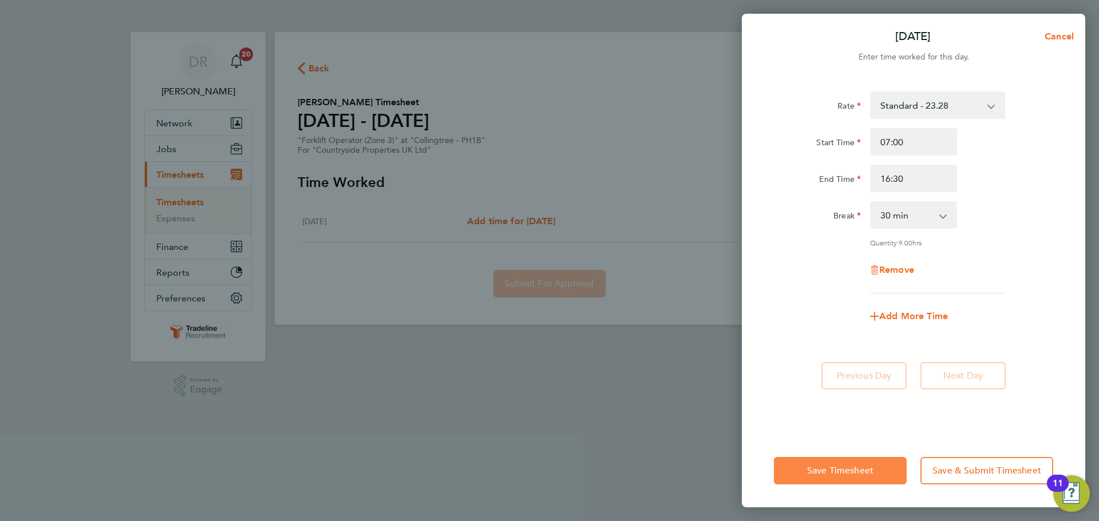
click at [853, 471] on span "Save Timesheet" at bounding box center [840, 470] width 66 height 11
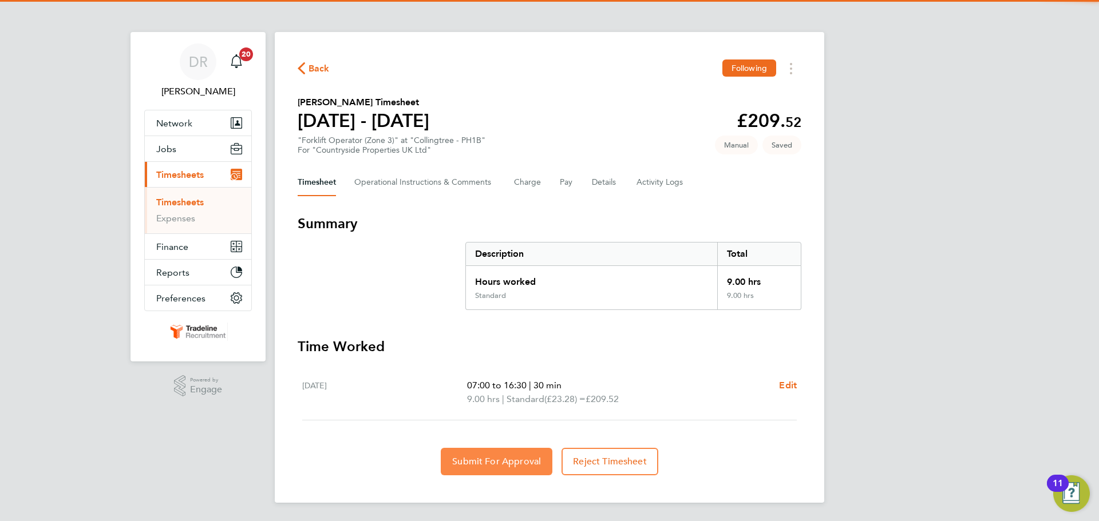
click at [501, 458] on span "Submit For Approval" at bounding box center [496, 461] width 89 height 11
